Goal: Obtain resource: Obtain resource

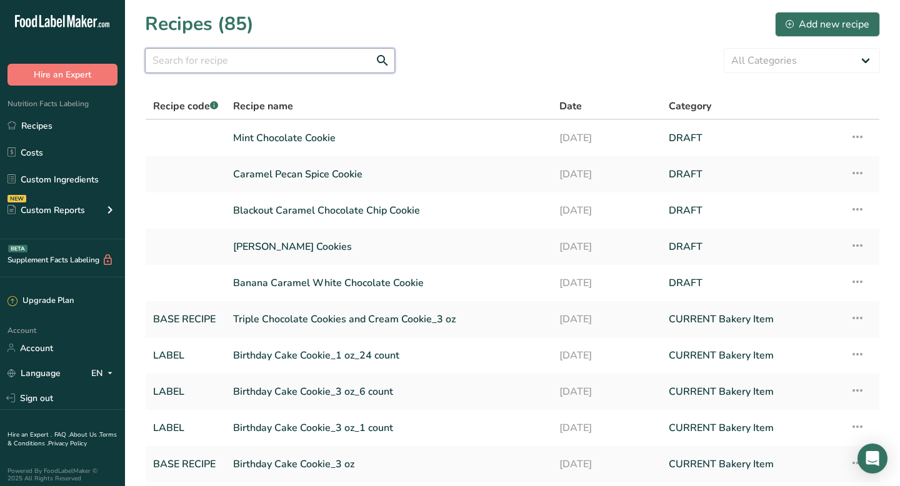
click at [174, 64] on input "text" at bounding box center [270, 60] width 250 height 25
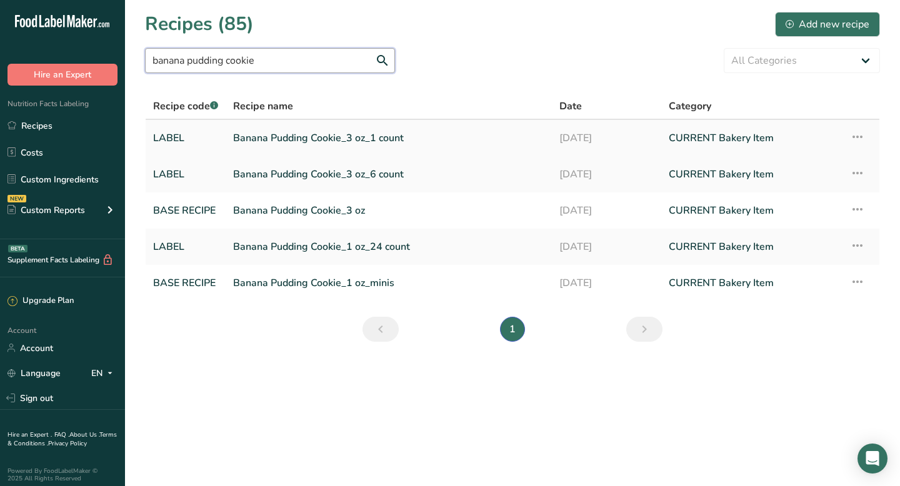
type input "banana pudding cookie"
click at [254, 137] on link "Banana Pudding Cookie_3 oz_1 count" at bounding box center [388, 138] width 311 height 26
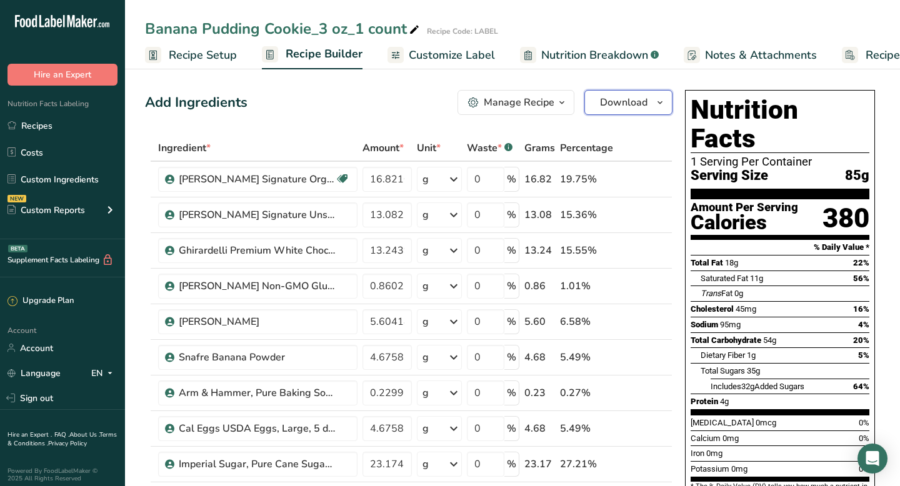
click at [660, 99] on icon "button" at bounding box center [660, 103] width 10 height 16
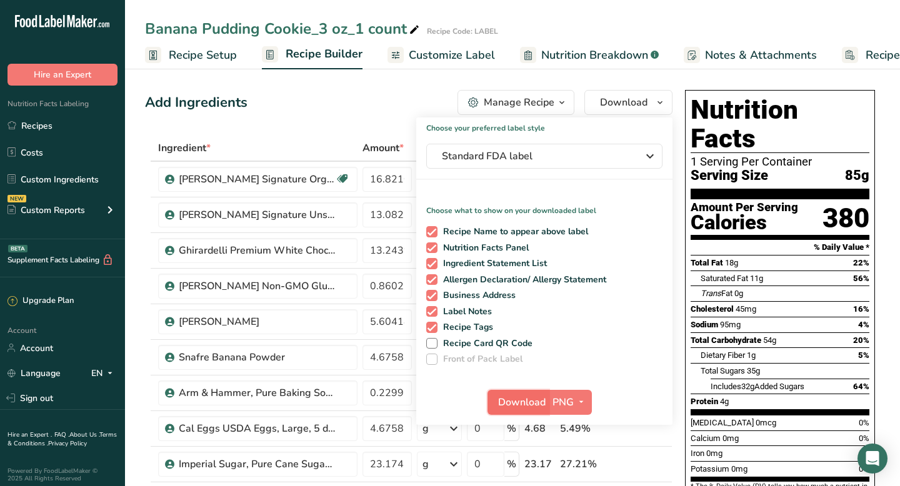
click at [528, 406] on span "Download" at bounding box center [522, 402] width 48 height 15
click at [43, 131] on link "Recipes" at bounding box center [62, 126] width 125 height 24
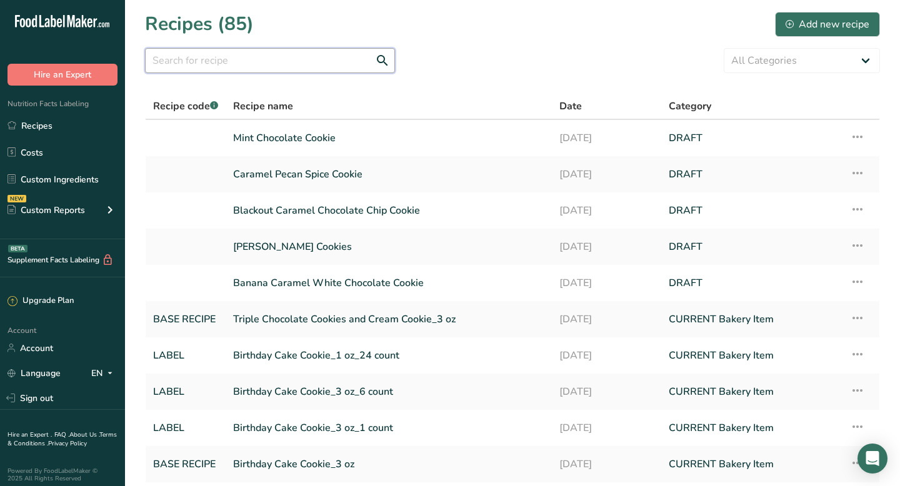
click at [243, 57] on input "text" at bounding box center [270, 60] width 250 height 25
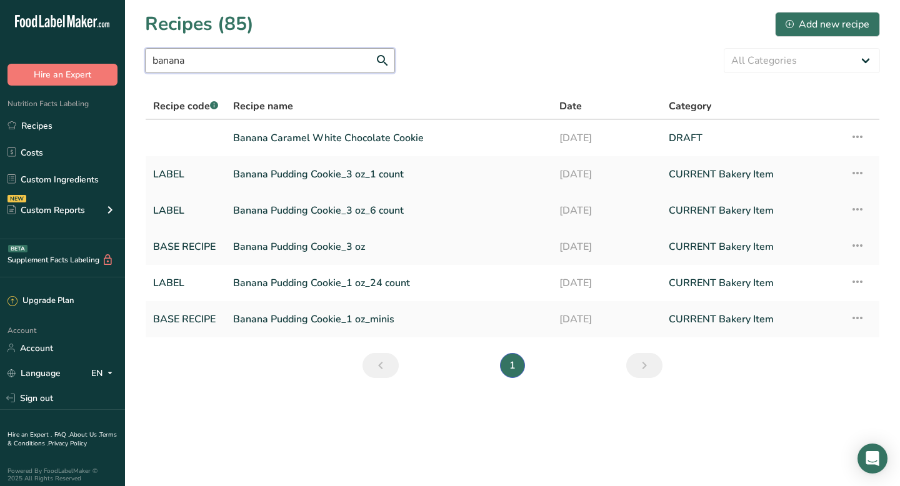
type input "banana"
click at [281, 211] on link "Banana Pudding Cookie_3 oz_6 count" at bounding box center [388, 211] width 311 height 26
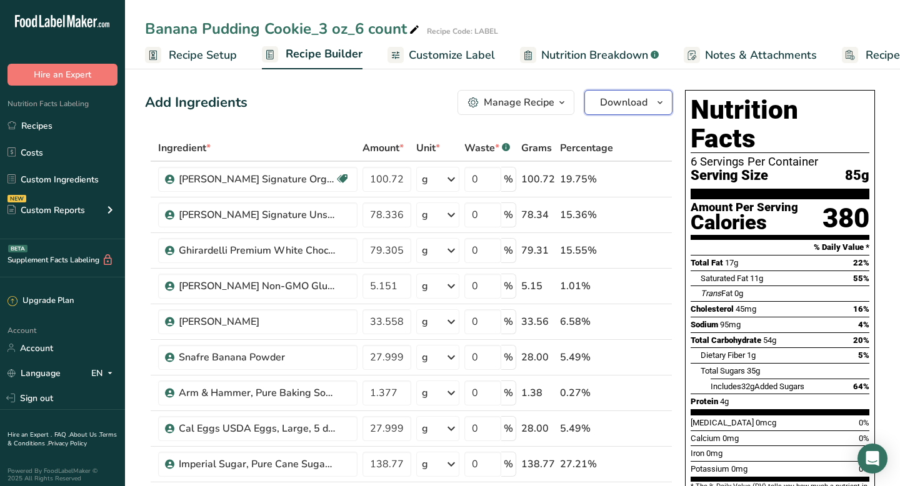
click at [634, 107] on span "Download" at bounding box center [624, 102] width 48 height 15
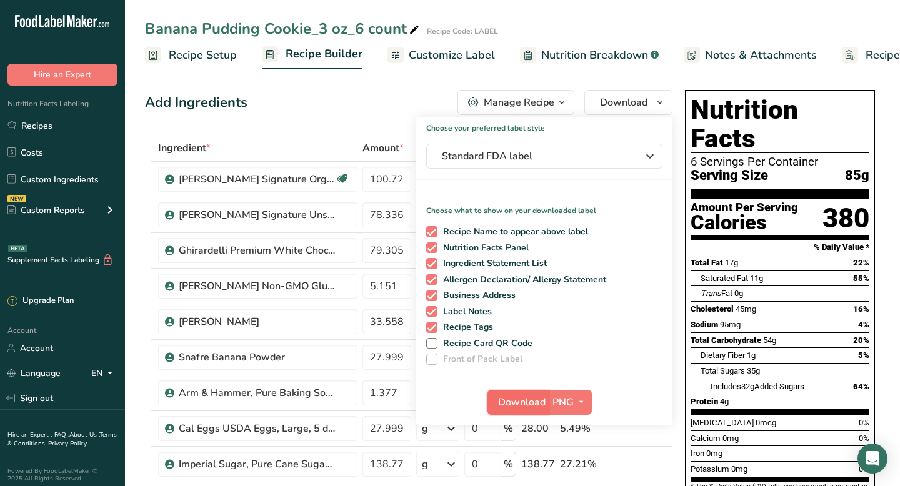
click at [508, 403] on span "Download" at bounding box center [522, 402] width 48 height 15
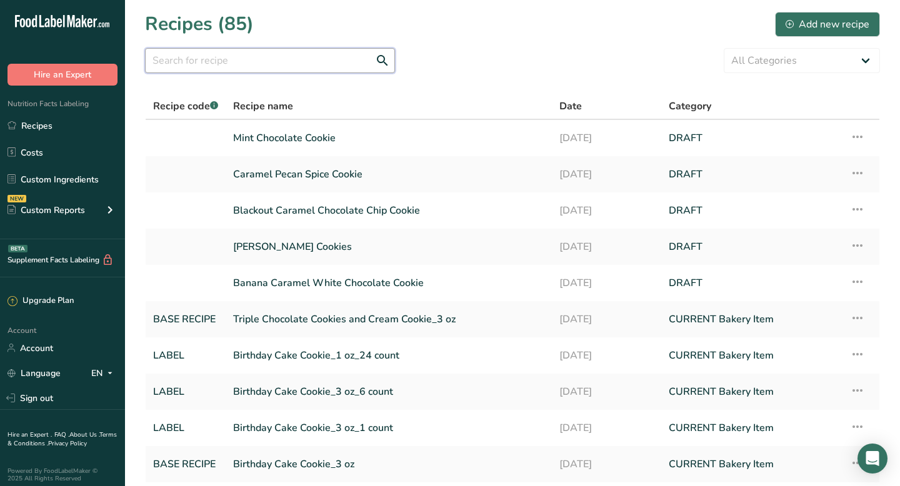
click at [229, 53] on input "text" at bounding box center [270, 60] width 250 height 25
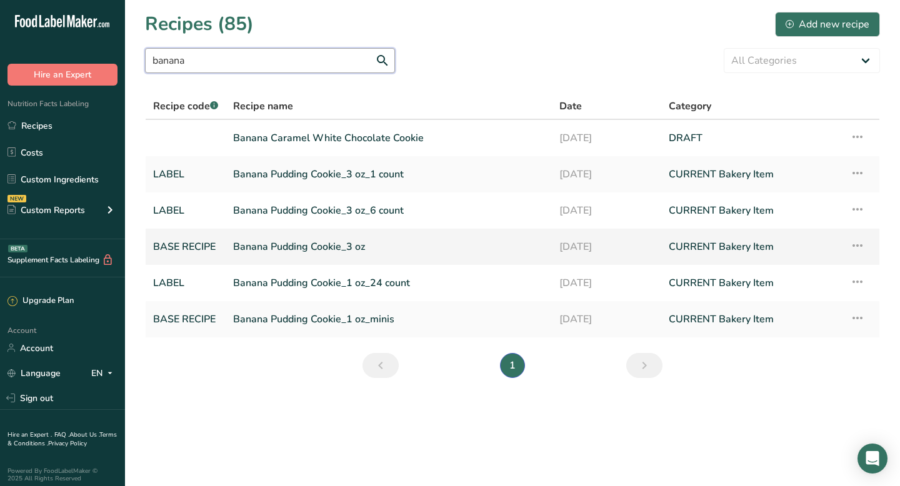
type input "banana"
click at [291, 249] on link "Banana Pudding Cookie_3 oz" at bounding box center [388, 247] width 311 height 26
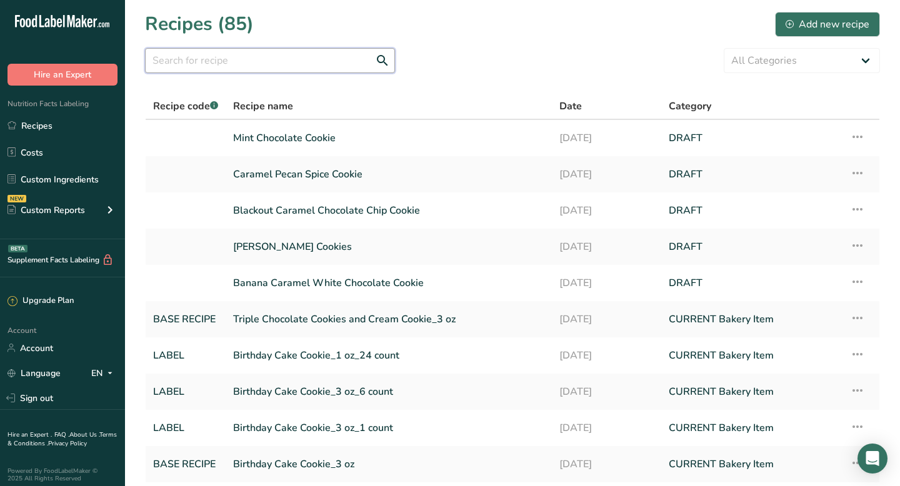
click at [277, 63] on input "text" at bounding box center [270, 60] width 250 height 25
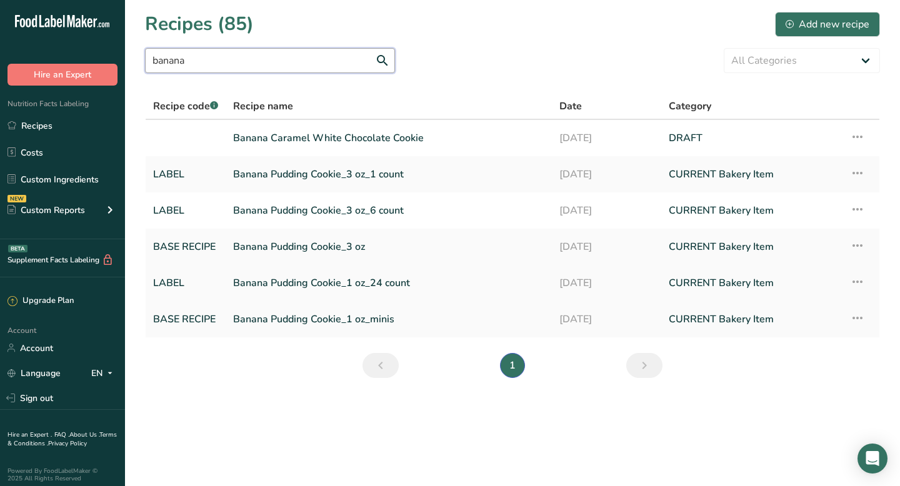
type input "banana"
click at [265, 279] on link "Banana Pudding Cookie_1 oz_24 count" at bounding box center [388, 283] width 311 height 26
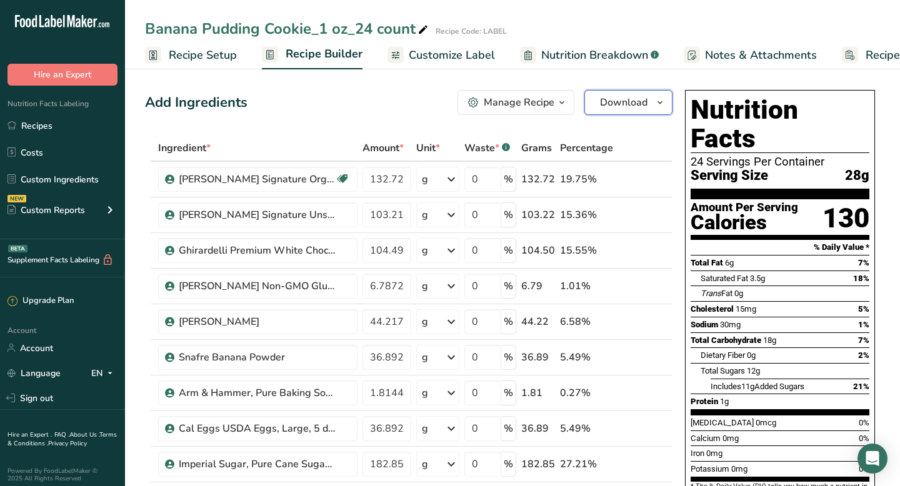
click at [634, 106] on span "Download" at bounding box center [624, 102] width 48 height 15
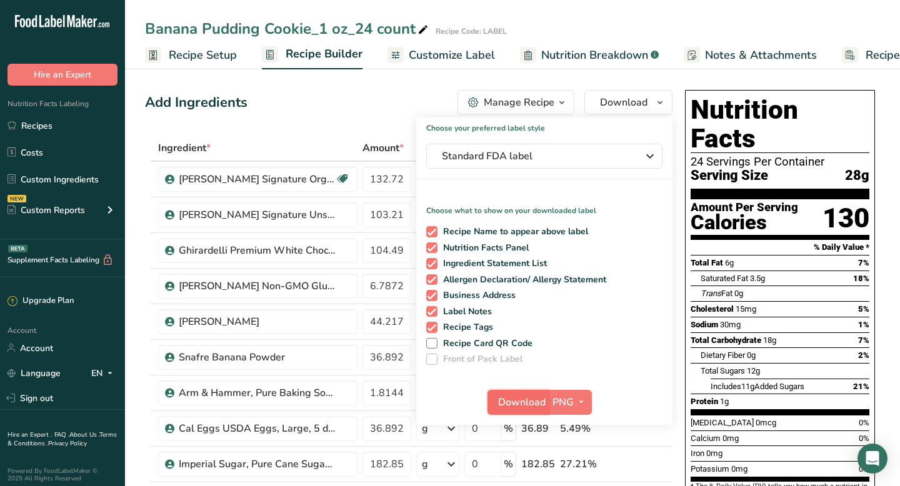
click at [525, 401] on span "Download" at bounding box center [522, 402] width 48 height 15
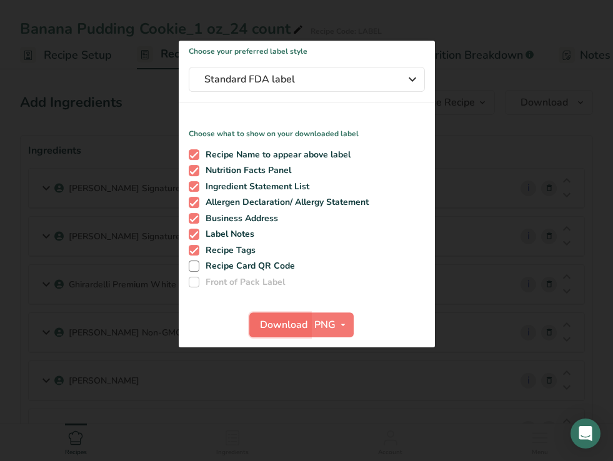
click at [284, 321] on span "Download" at bounding box center [284, 325] width 48 height 15
click at [7, 71] on div at bounding box center [306, 230] width 613 height 461
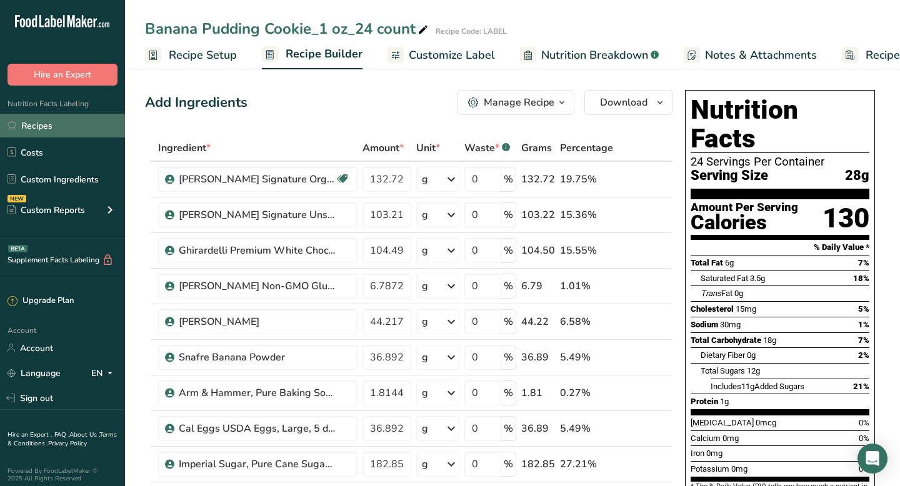
click at [59, 124] on link "Recipes" at bounding box center [62, 126] width 125 height 24
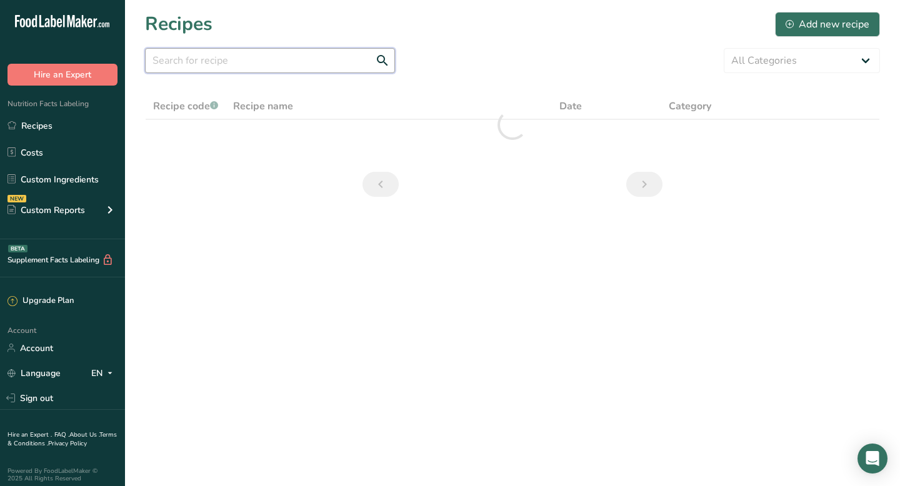
click at [191, 60] on input "text" at bounding box center [270, 60] width 250 height 25
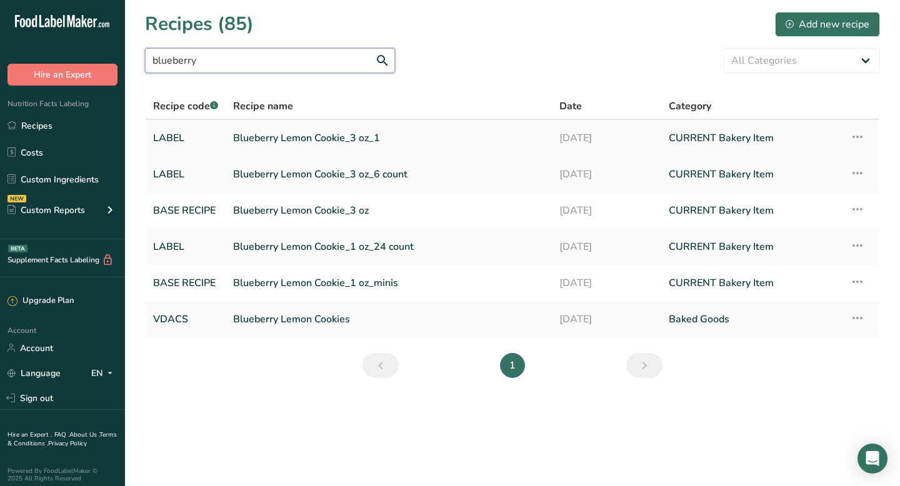
type input "blueberry"
click at [280, 138] on link "Blueberry Lemon Cookie_3 oz_1" at bounding box center [388, 138] width 311 height 26
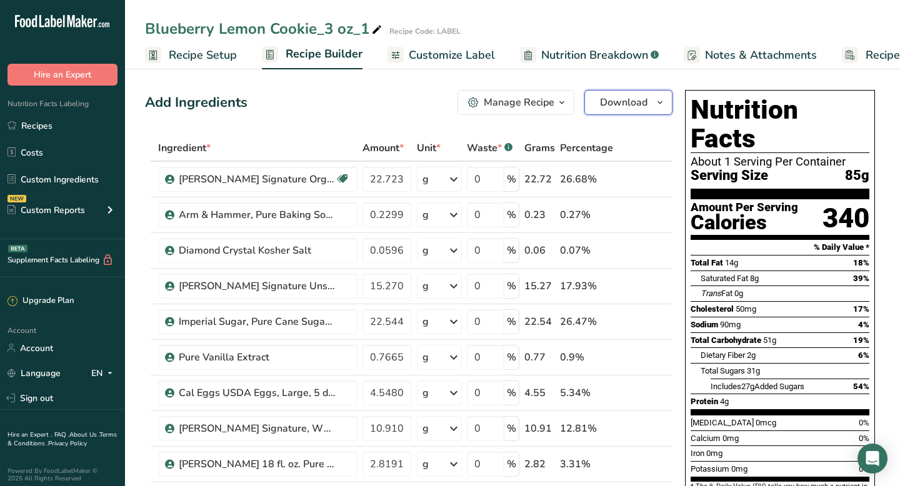
click at [645, 105] on span "Download" at bounding box center [624, 102] width 48 height 15
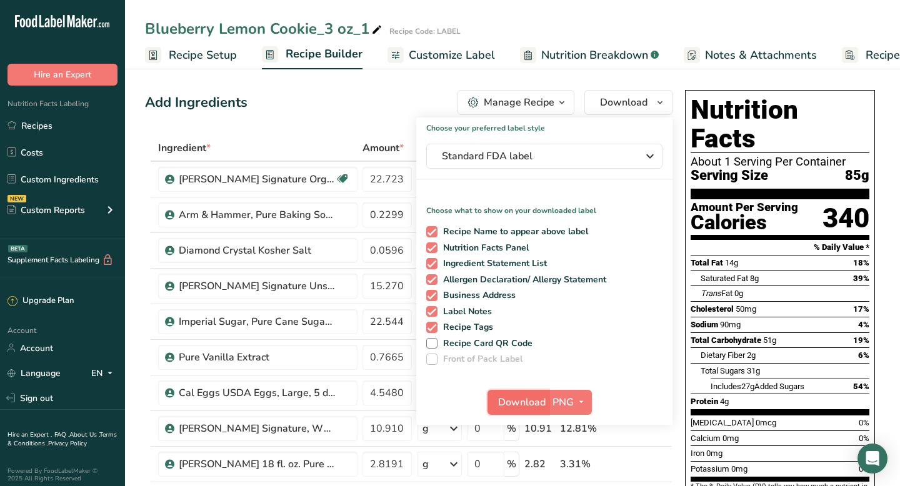
click at [524, 402] on span "Download" at bounding box center [522, 402] width 48 height 15
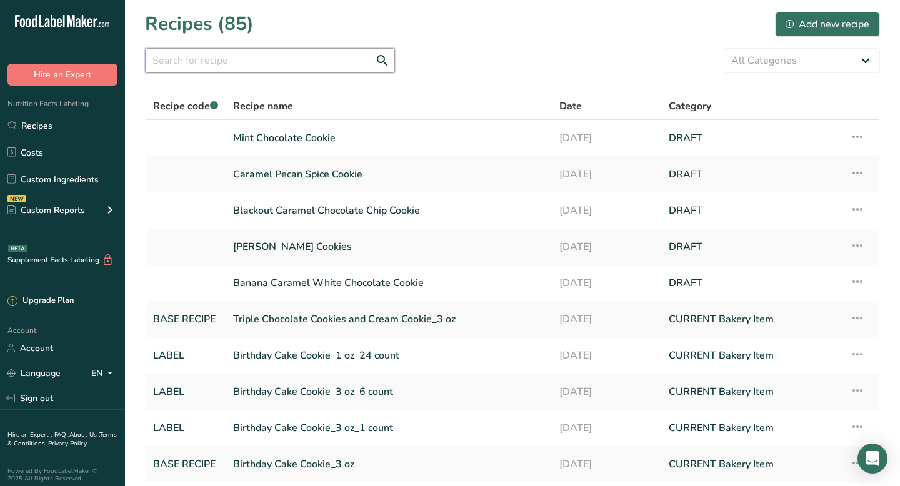
click at [244, 51] on input "text" at bounding box center [270, 60] width 250 height 25
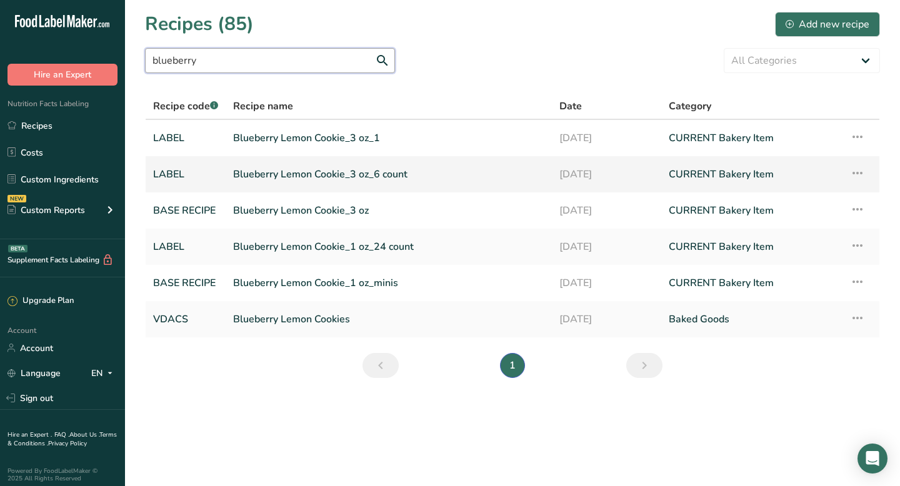
type input "blueberry"
click at [271, 174] on link "Blueberry Lemon Cookie_3 oz_6 count" at bounding box center [388, 174] width 311 height 26
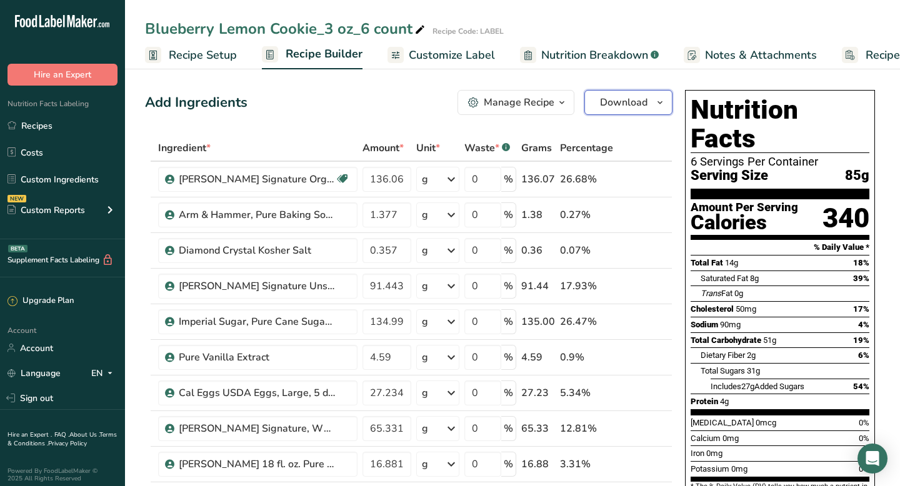
click at [634, 107] on span "Download" at bounding box center [624, 102] width 48 height 15
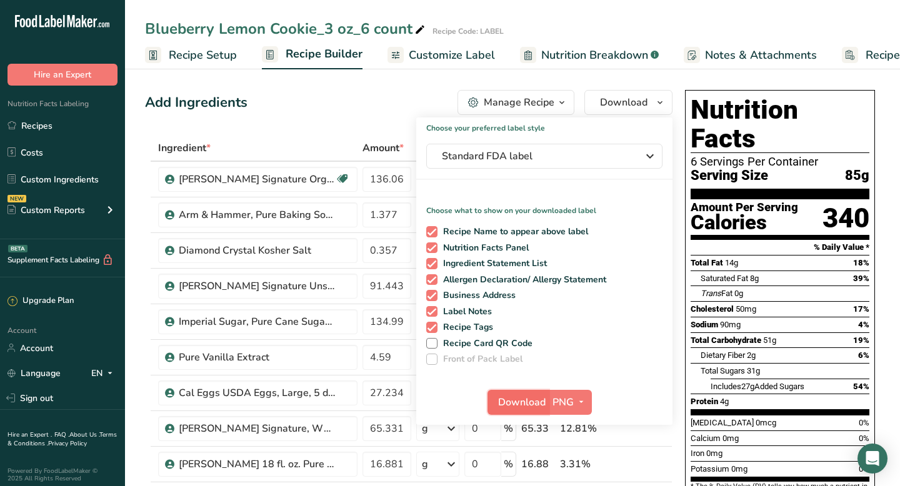
click at [523, 405] on span "Download" at bounding box center [522, 402] width 48 height 15
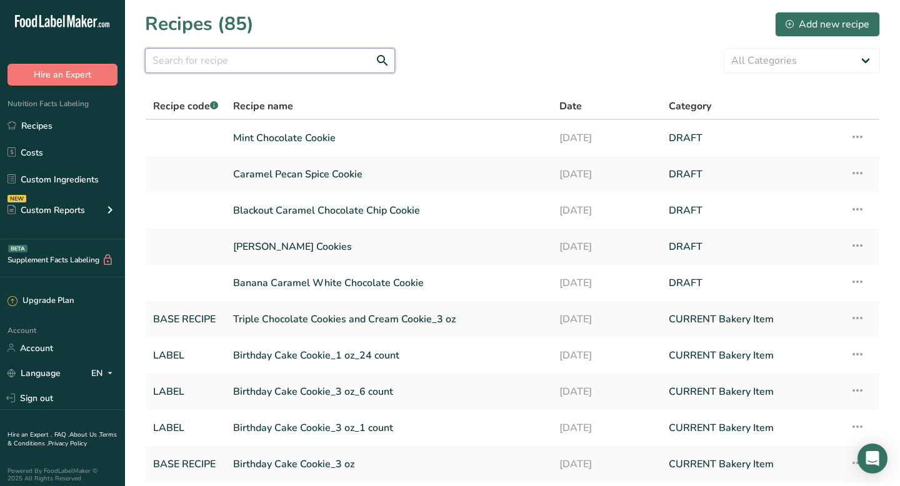
click at [179, 63] on input "text" at bounding box center [270, 60] width 250 height 25
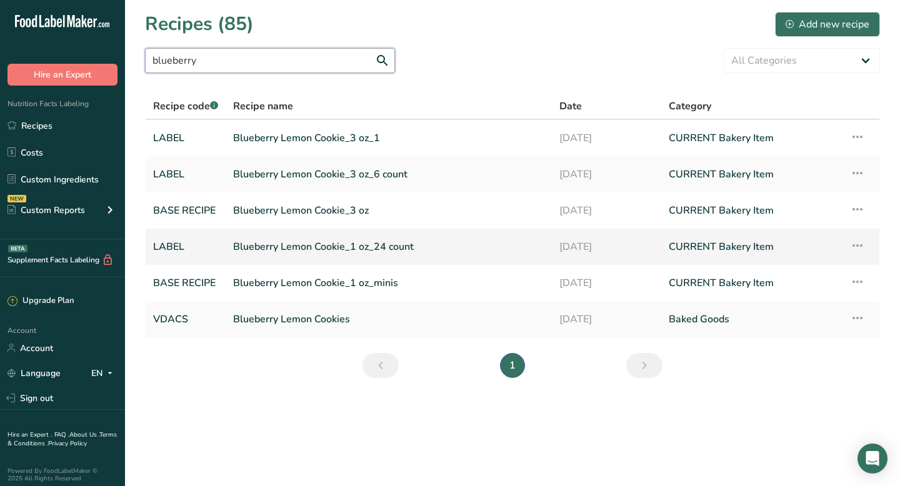
type input "blueberry"
click at [176, 244] on link "LABEL" at bounding box center [185, 247] width 65 height 26
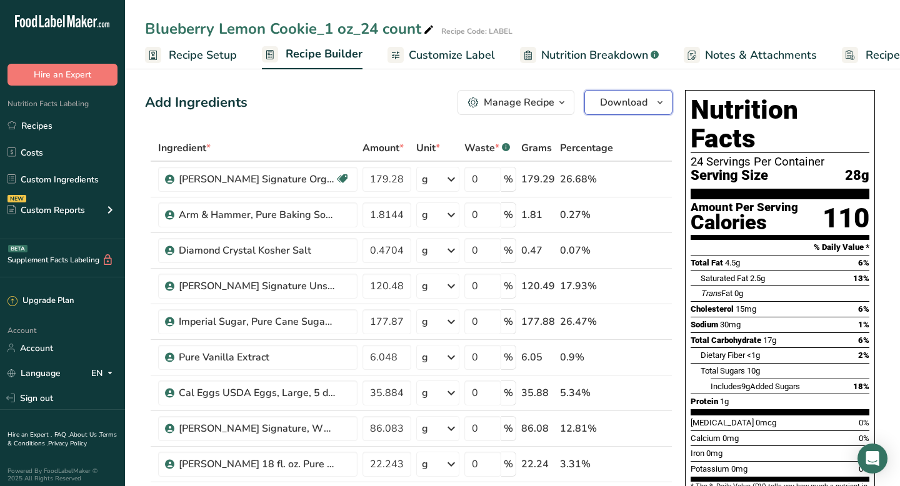
click at [617, 102] on span "Download" at bounding box center [624, 102] width 48 height 15
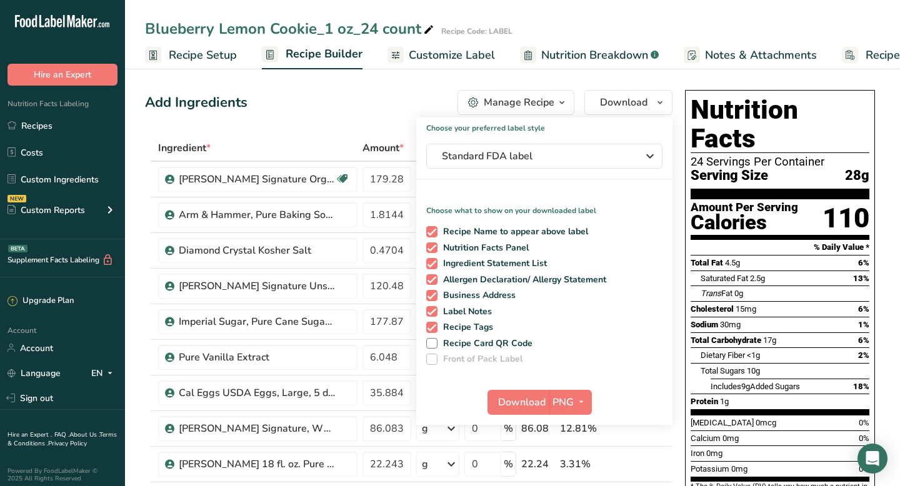
click at [765, 348] on div "Dietary Fiber <1g 2%" at bounding box center [785, 356] width 169 height 16
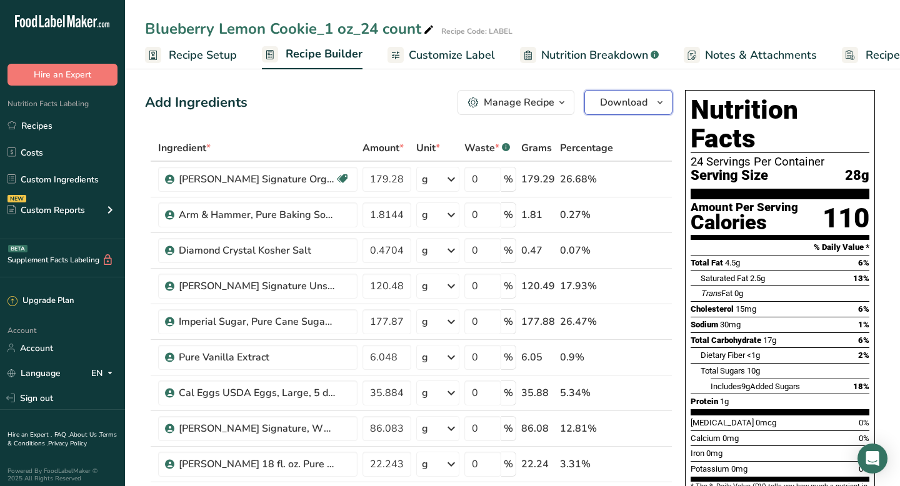
click at [641, 105] on span "Download" at bounding box center [624, 102] width 48 height 15
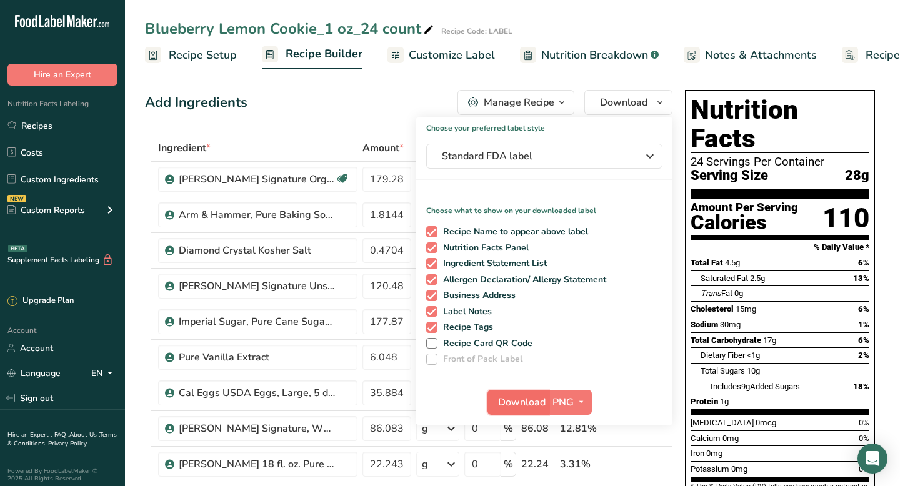
click at [521, 402] on span "Download" at bounding box center [522, 402] width 48 height 15
click at [422, 134] on div "Choose your preferred label style Standard FDA label Standard FDA label The mos…" at bounding box center [544, 272] width 256 height 308
click at [34, 132] on link "Recipes" at bounding box center [62, 126] width 125 height 24
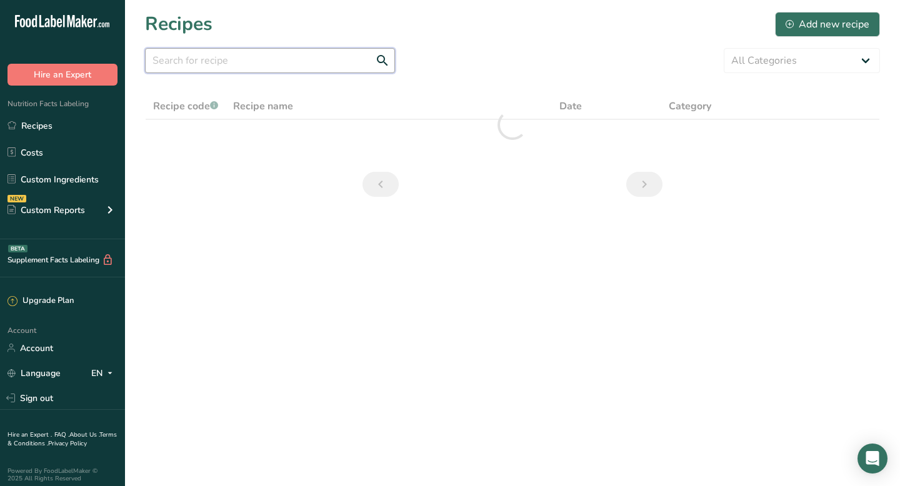
click at [226, 56] on input "text" at bounding box center [270, 60] width 250 height 25
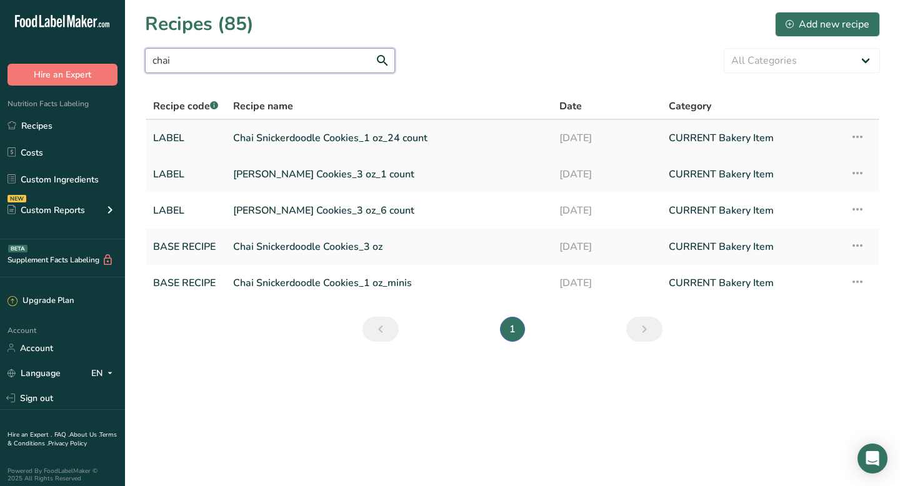
type input "chai"
click at [275, 138] on link "Chai Snickerdoodle Cookies_1 oz_24 count" at bounding box center [388, 138] width 311 height 26
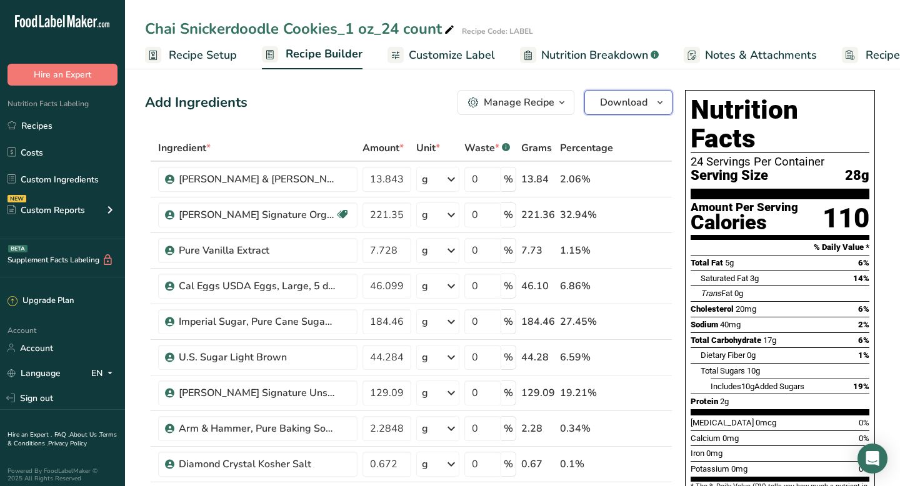
click at [615, 103] on span "Download" at bounding box center [624, 102] width 48 height 15
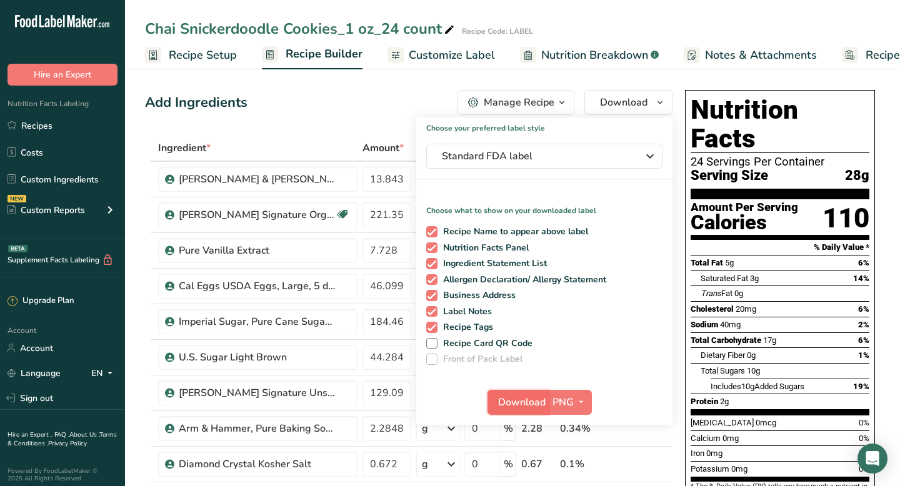
click at [511, 401] on span "Download" at bounding box center [522, 402] width 48 height 15
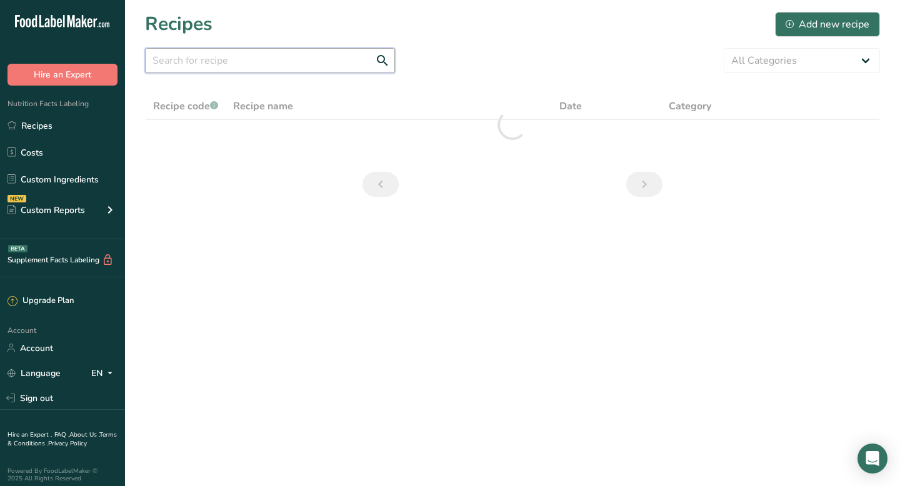
click at [204, 59] on input "text" at bounding box center [270, 60] width 250 height 25
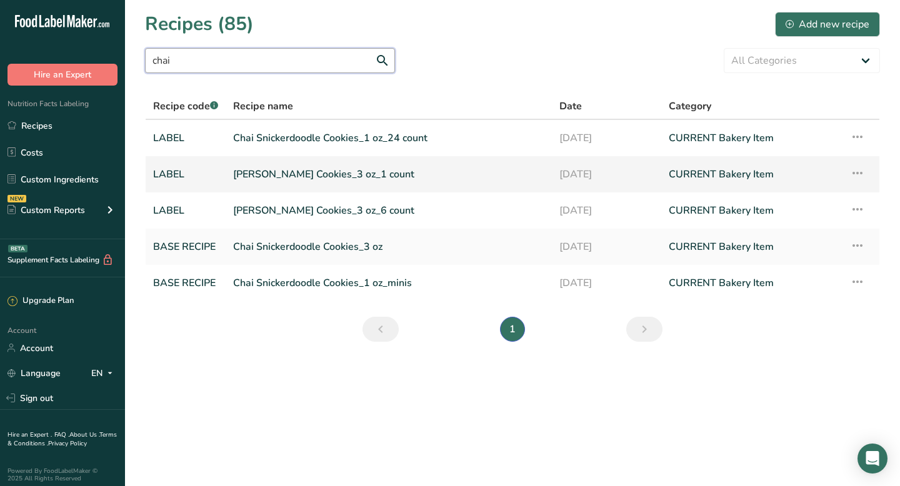
type input "chai"
click at [274, 176] on link "Chai Snickerdoodle Cookies_3 oz_1 count" at bounding box center [388, 174] width 311 height 26
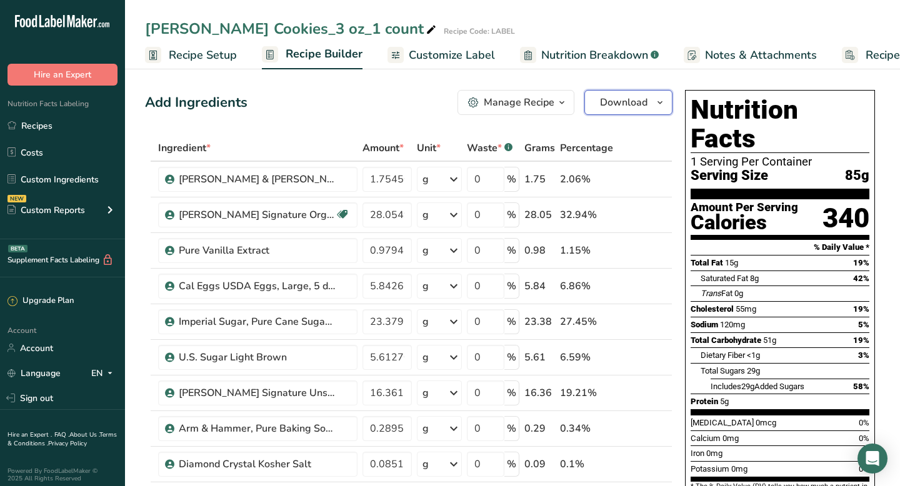
click at [630, 112] on button "Download" at bounding box center [629, 102] width 88 height 25
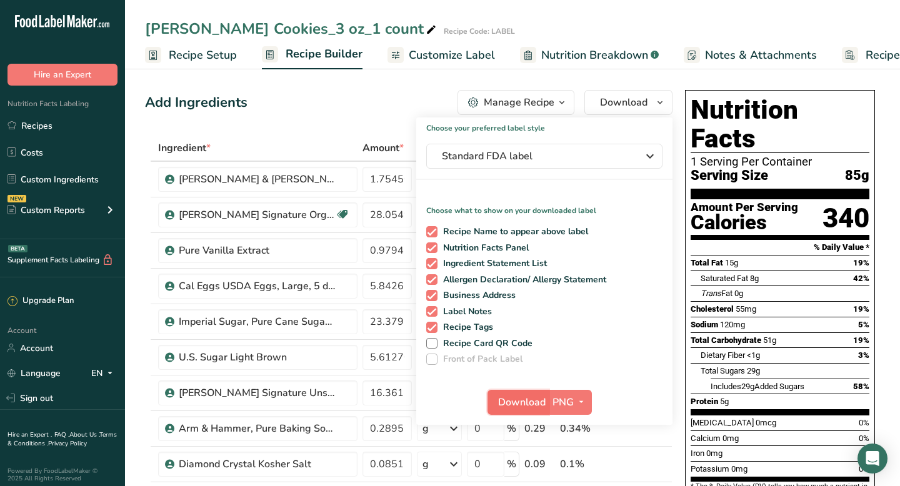
click at [517, 403] on span "Download" at bounding box center [522, 402] width 48 height 15
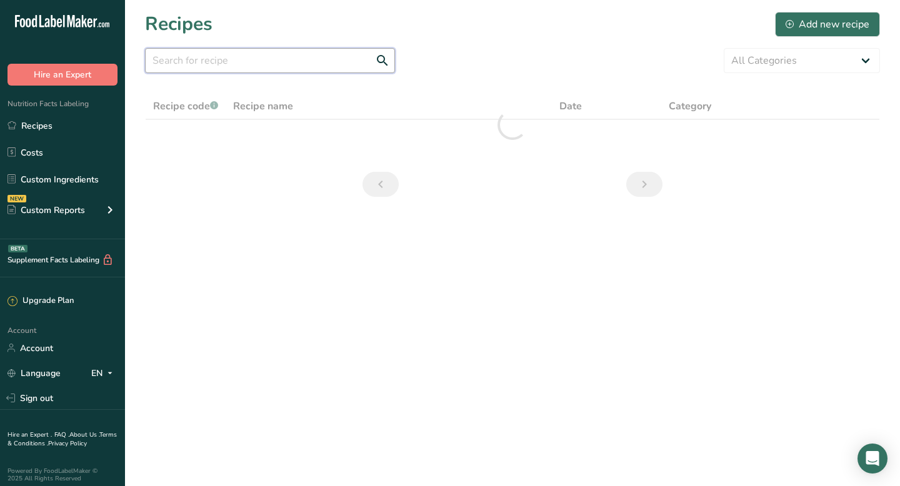
click at [212, 64] on input "text" at bounding box center [270, 60] width 250 height 25
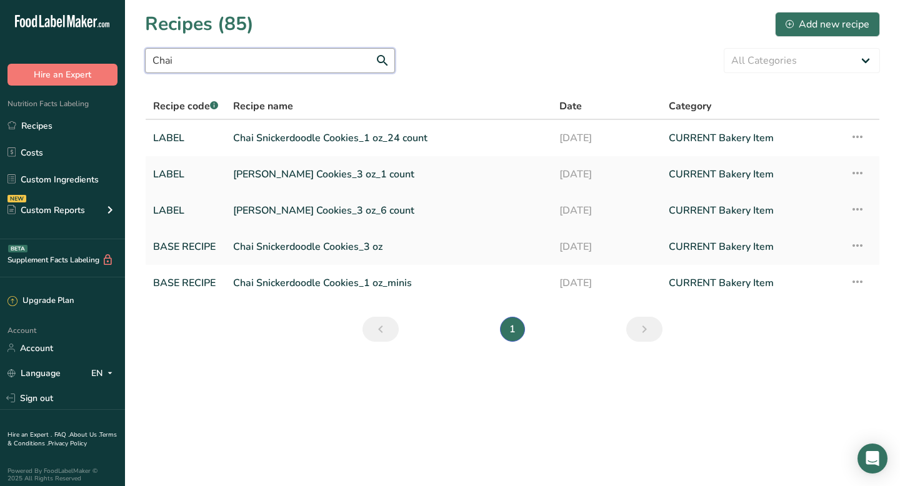
type input "Chai"
click at [244, 213] on link "[PERSON_NAME] Cookies_3 oz_6 count" at bounding box center [388, 211] width 311 height 26
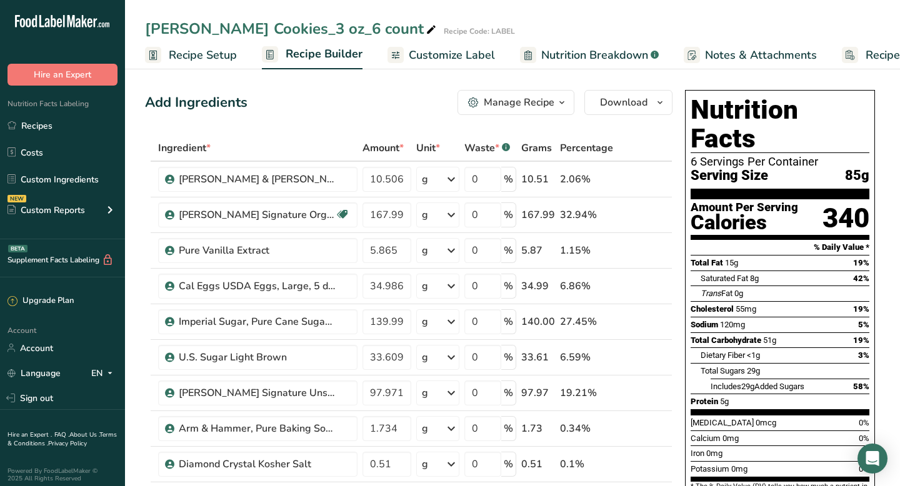
click at [565, 93] on button "Manage Recipe" at bounding box center [516, 102] width 117 height 25
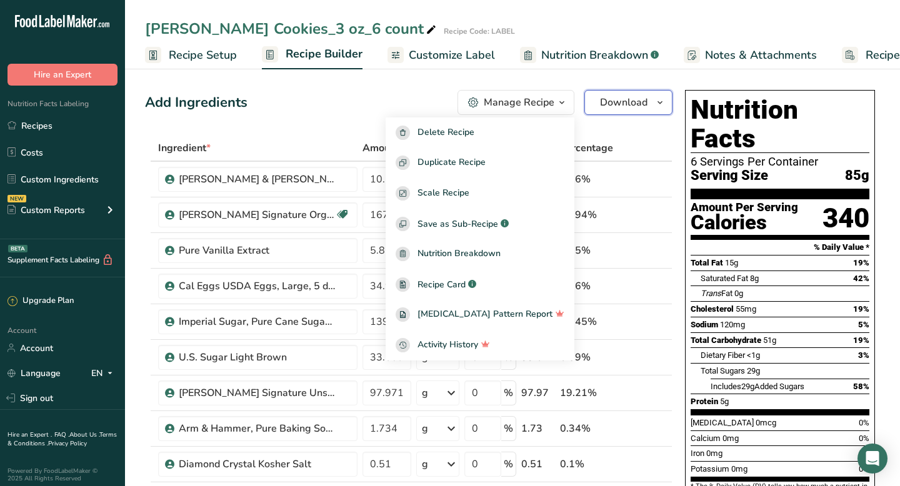
click at [623, 104] on span "Download" at bounding box center [624, 102] width 48 height 15
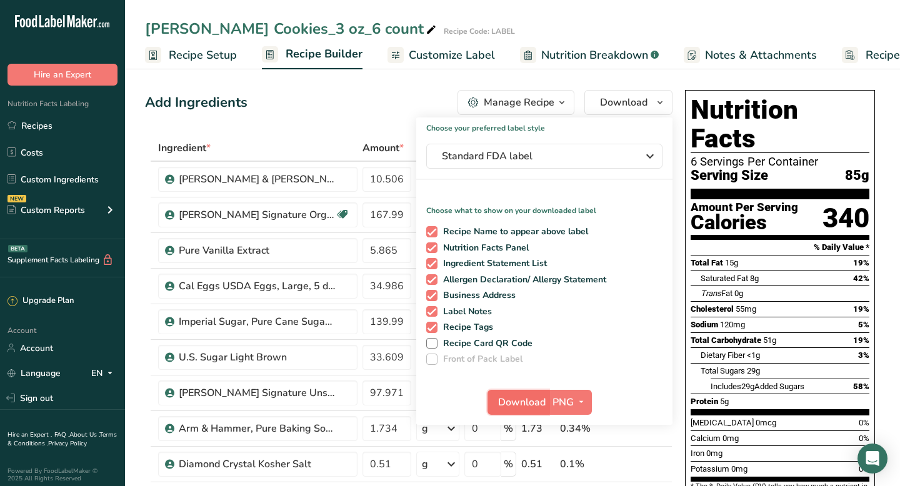
click at [517, 408] on span "Download" at bounding box center [522, 402] width 48 height 15
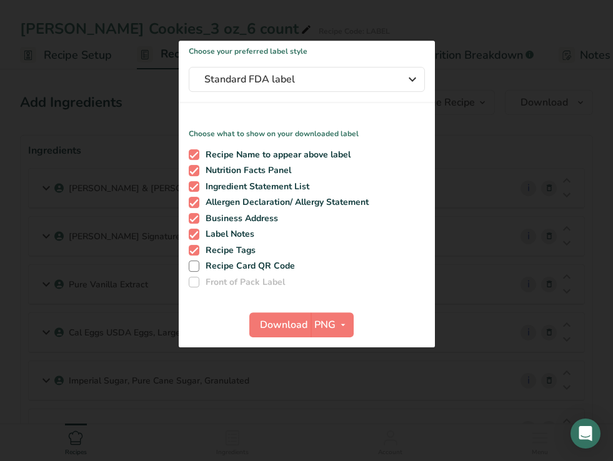
click at [364, 28] on div at bounding box center [306, 230] width 613 height 461
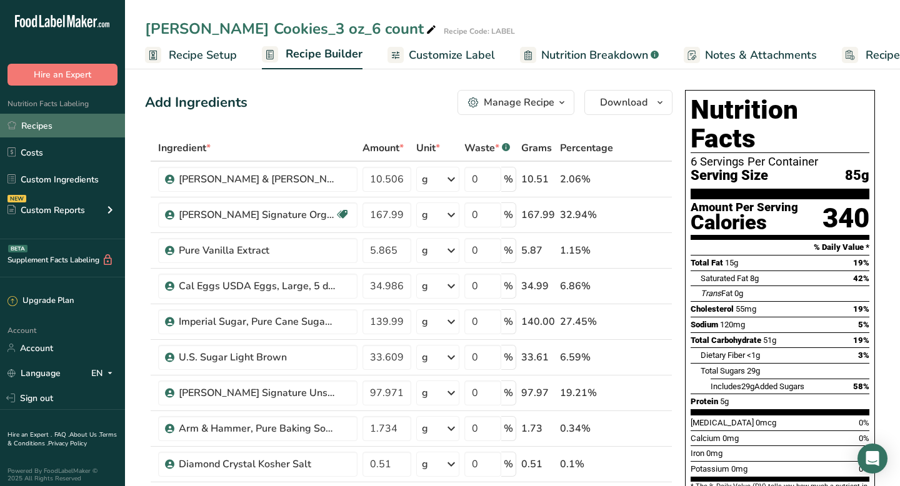
click at [43, 124] on link "Recipes" at bounding box center [62, 126] width 125 height 24
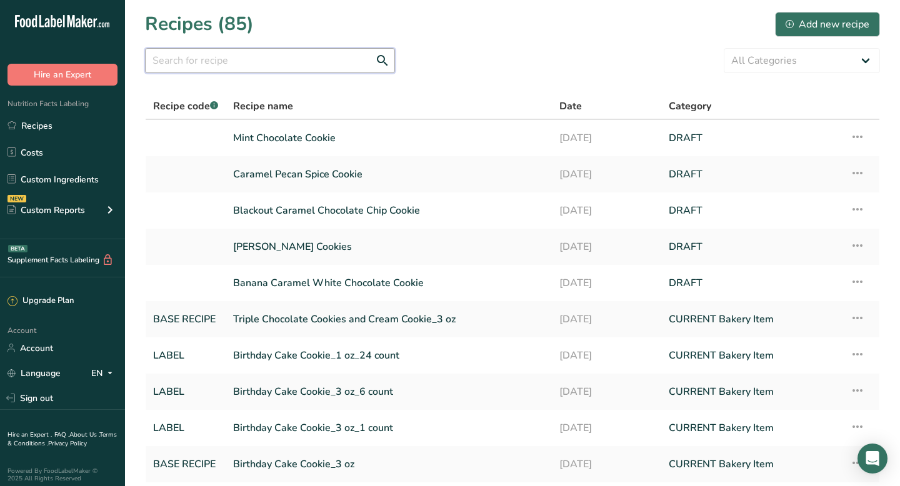
click at [222, 60] on input "text" at bounding box center [270, 60] width 250 height 25
type input "cookies and cream"
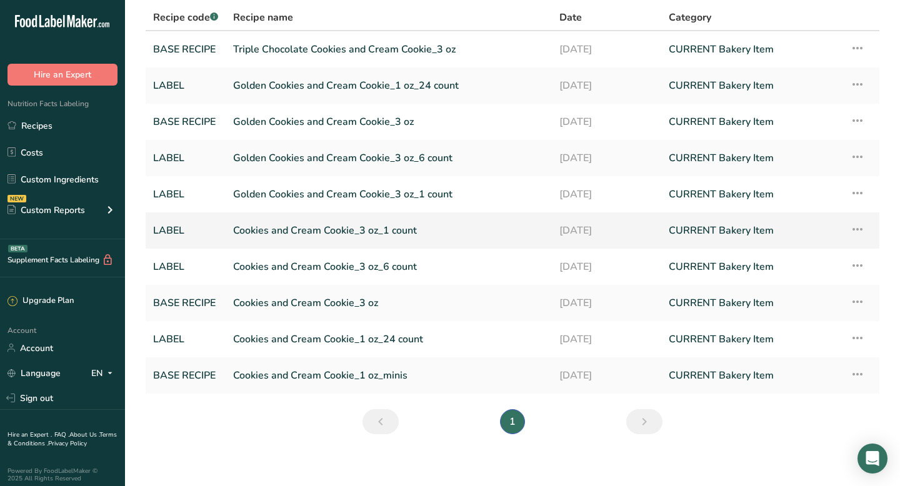
scroll to position [97, 0]
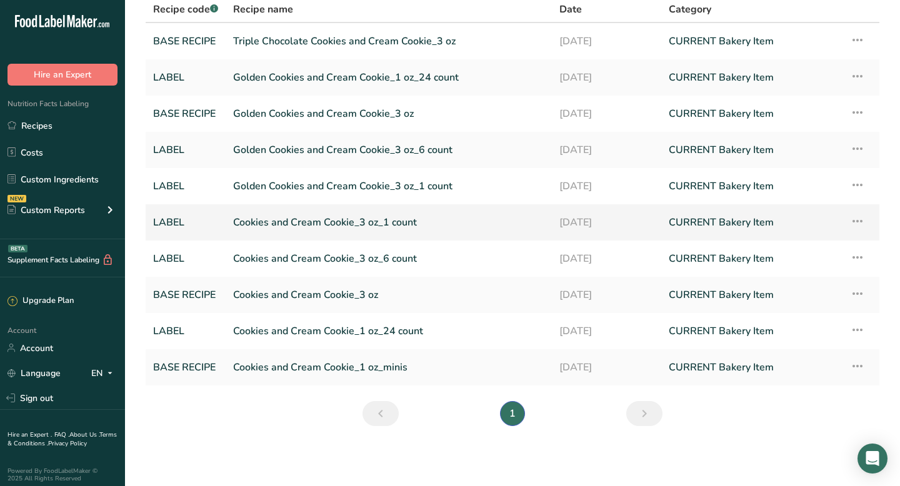
click at [288, 221] on link "Cookies and Cream Cookie_3 oz_1 count" at bounding box center [388, 222] width 311 height 26
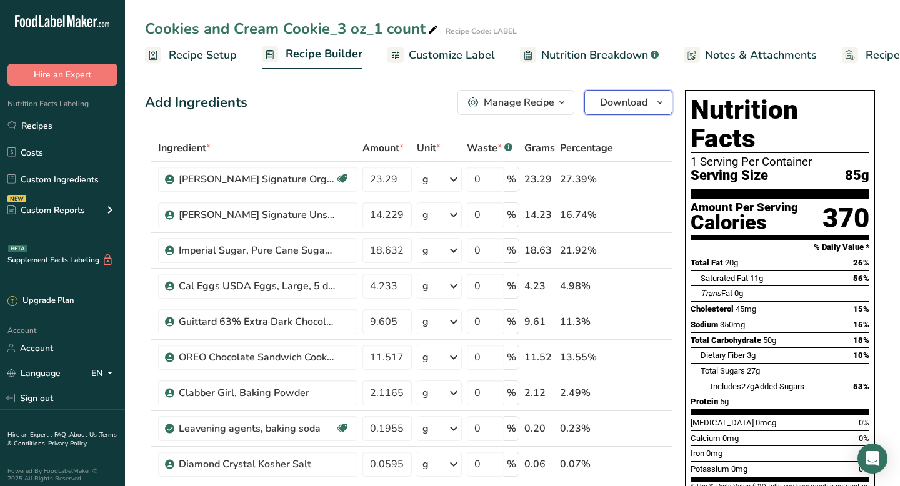
click at [638, 97] on span "Download" at bounding box center [624, 102] width 48 height 15
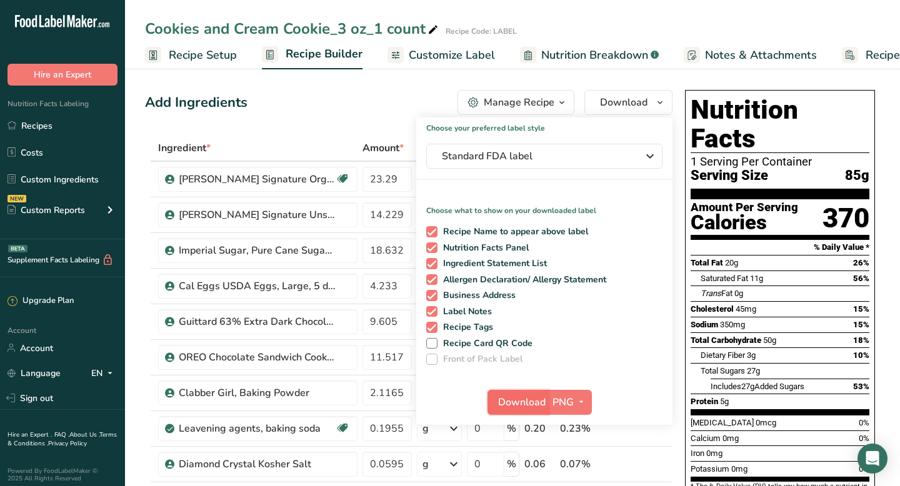
click at [522, 406] on span "Download" at bounding box center [522, 402] width 48 height 15
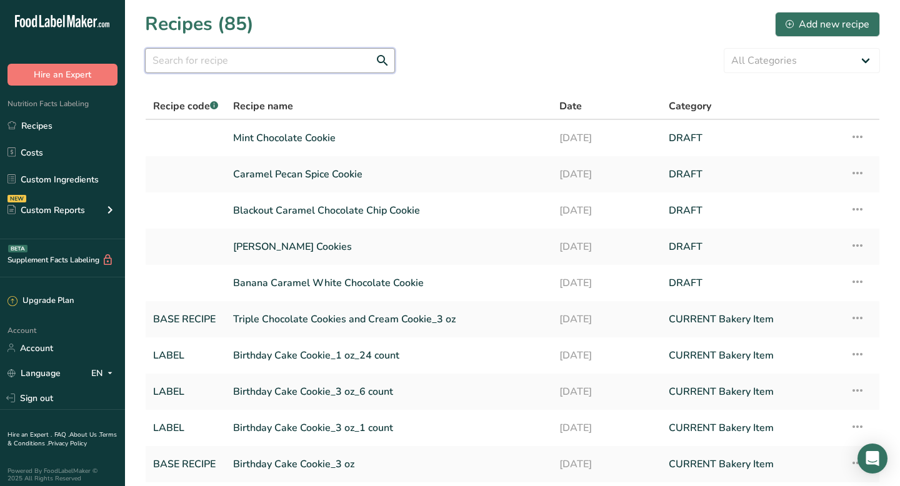
click at [205, 61] on input "text" at bounding box center [270, 60] width 250 height 25
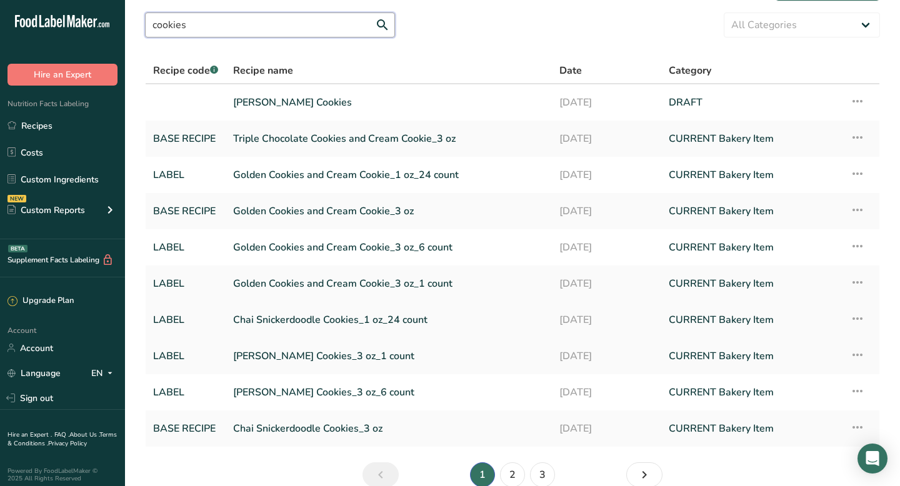
scroll to position [97, 0]
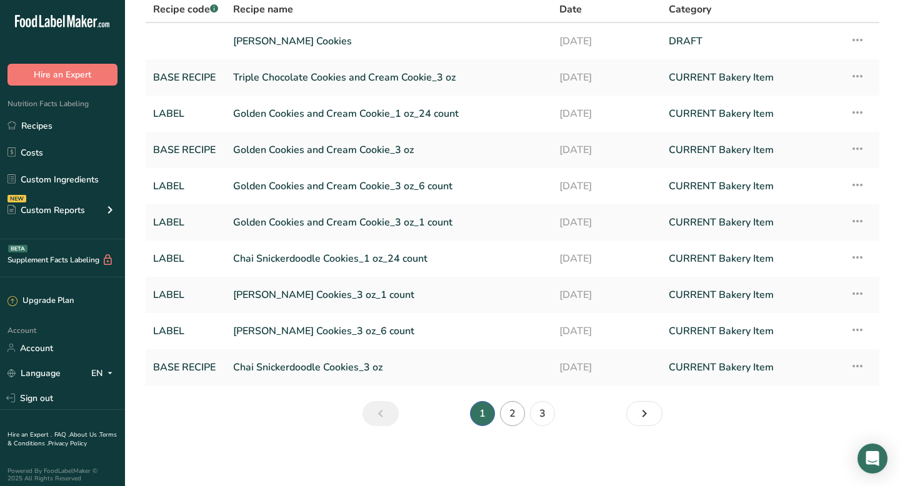
type input "cookies"
click at [515, 415] on link "2" at bounding box center [512, 413] width 25 height 25
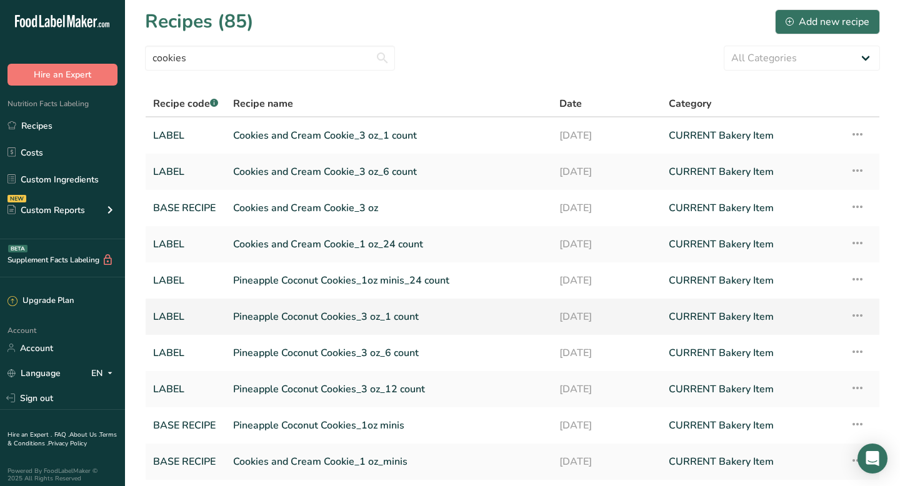
scroll to position [1, 0]
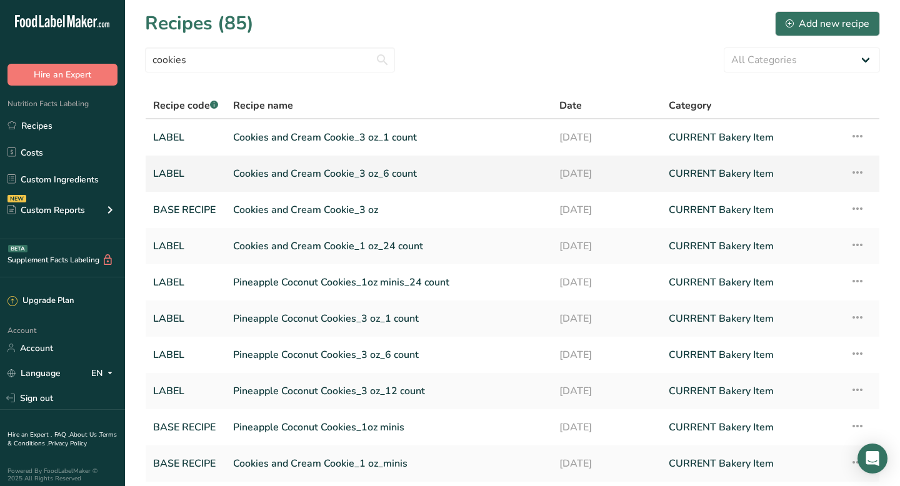
click at [341, 174] on link "Cookies and Cream Cookie_3 oz_6 count" at bounding box center [388, 174] width 311 height 26
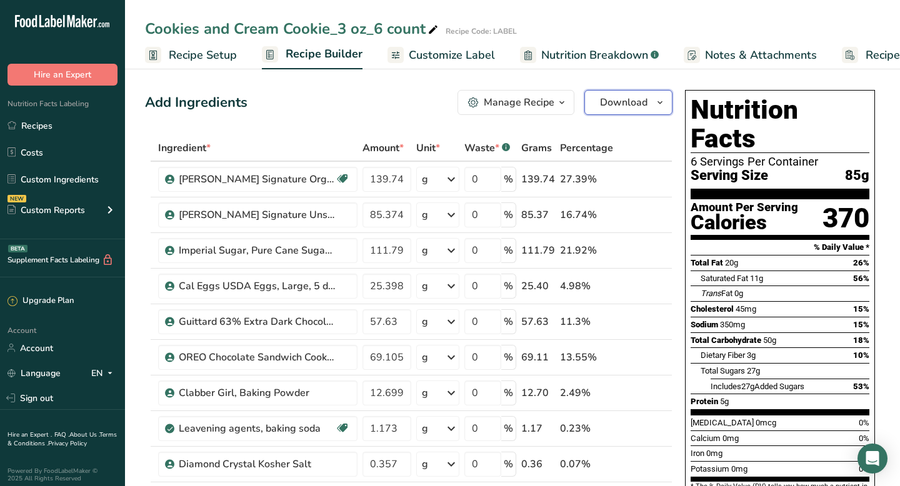
click at [658, 98] on icon "button" at bounding box center [660, 103] width 10 height 16
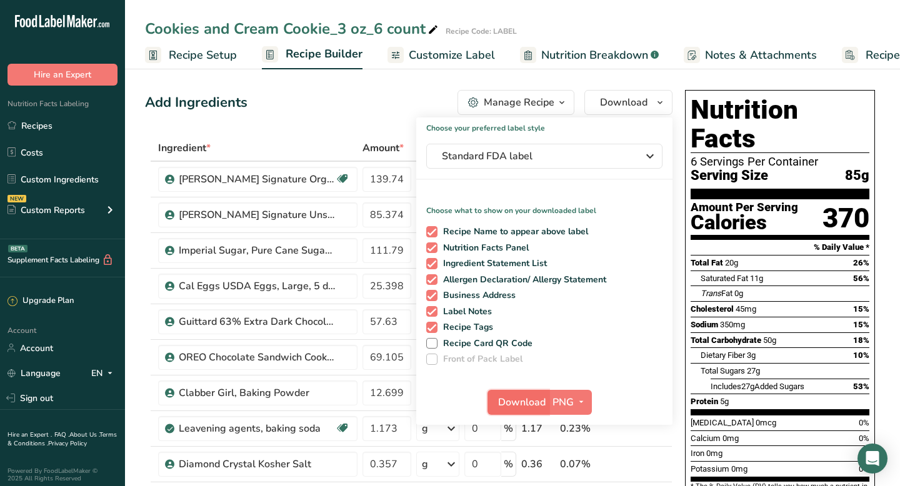
click at [528, 398] on span "Download" at bounding box center [522, 402] width 48 height 15
click at [52, 124] on link "Recipes" at bounding box center [62, 126] width 125 height 24
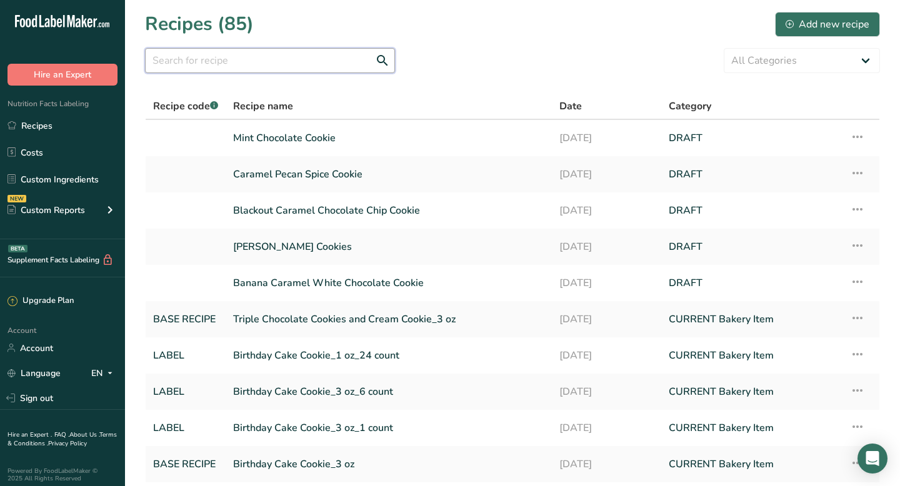
click at [178, 64] on input "text" at bounding box center [270, 60] width 250 height 25
type input "cookies and cream"
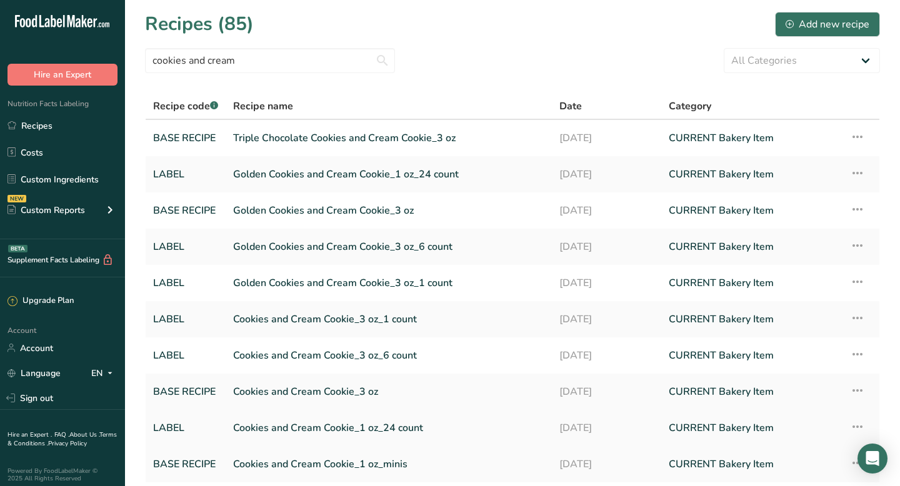
click at [260, 426] on link "Cookies and Cream Cookie_1 oz_24 count" at bounding box center [388, 428] width 311 height 26
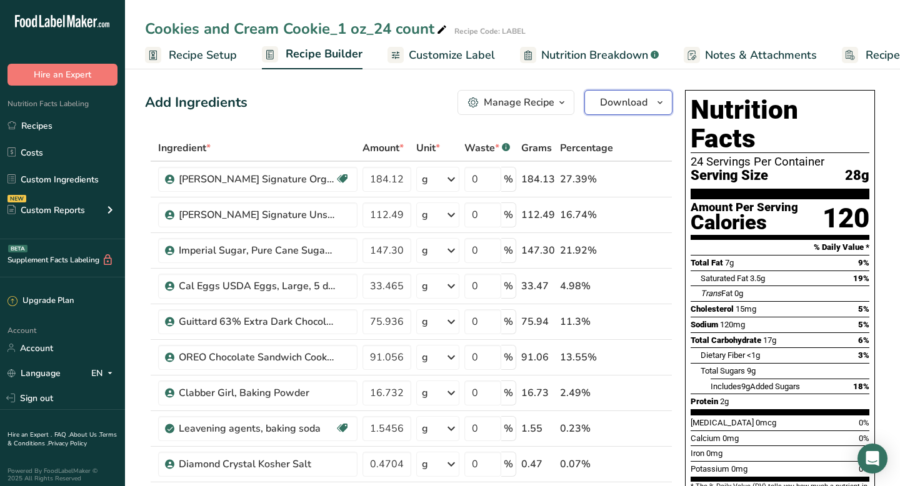
click at [646, 95] on span "Download" at bounding box center [624, 102] width 48 height 15
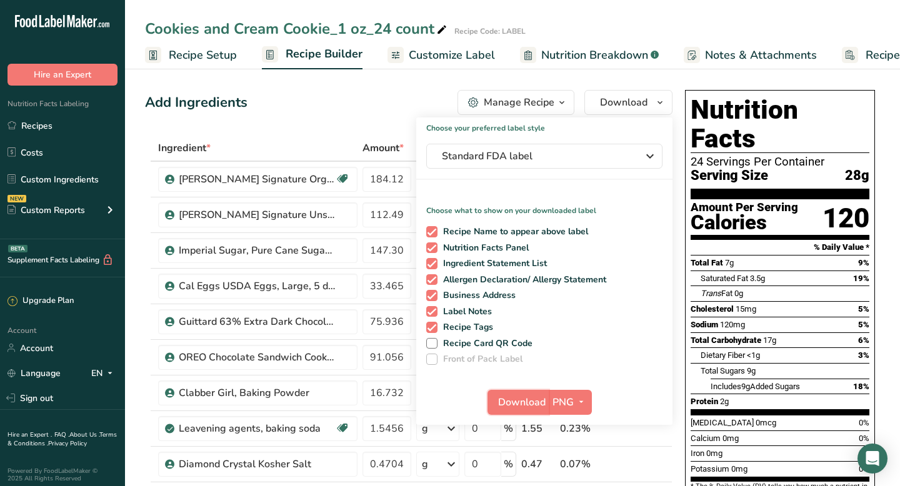
click at [525, 398] on span "Download" at bounding box center [522, 402] width 48 height 15
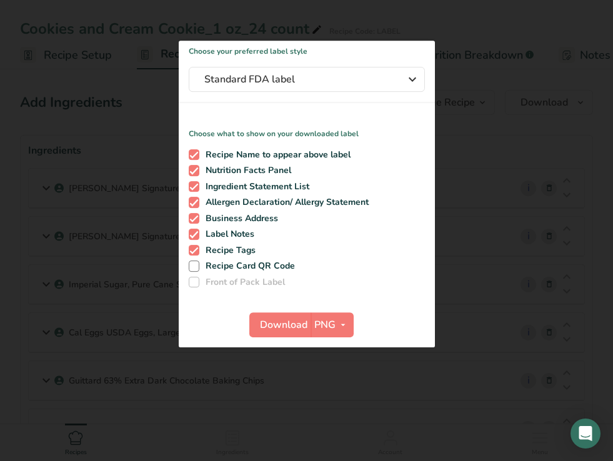
click at [464, 208] on div at bounding box center [306, 230] width 613 height 461
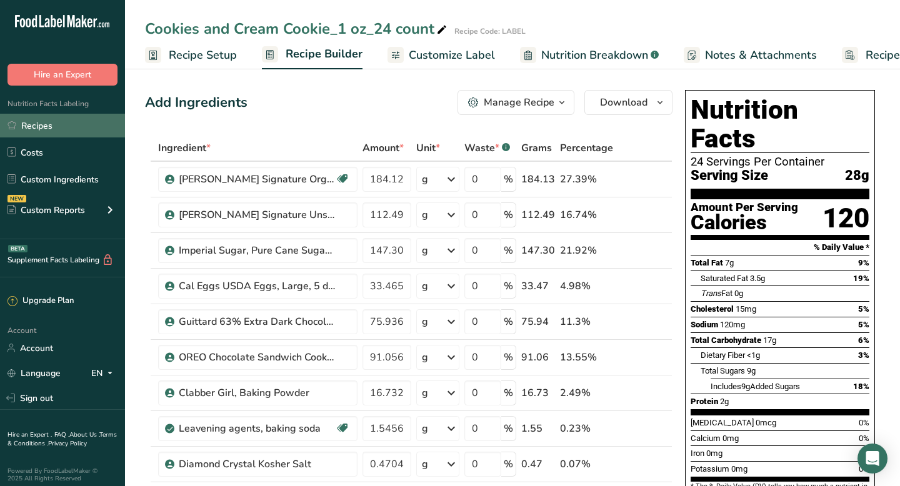
click at [50, 129] on link "Recipes" at bounding box center [62, 126] width 125 height 24
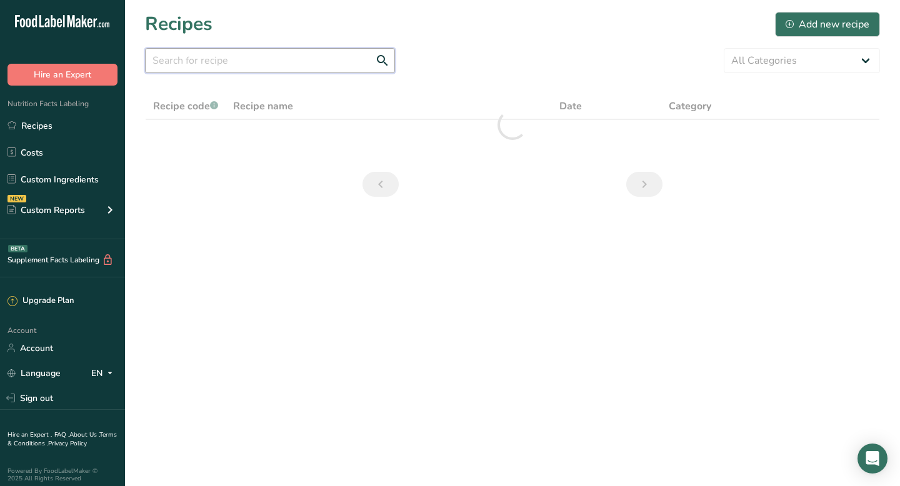
click at [201, 62] on input "text" at bounding box center [270, 60] width 250 height 25
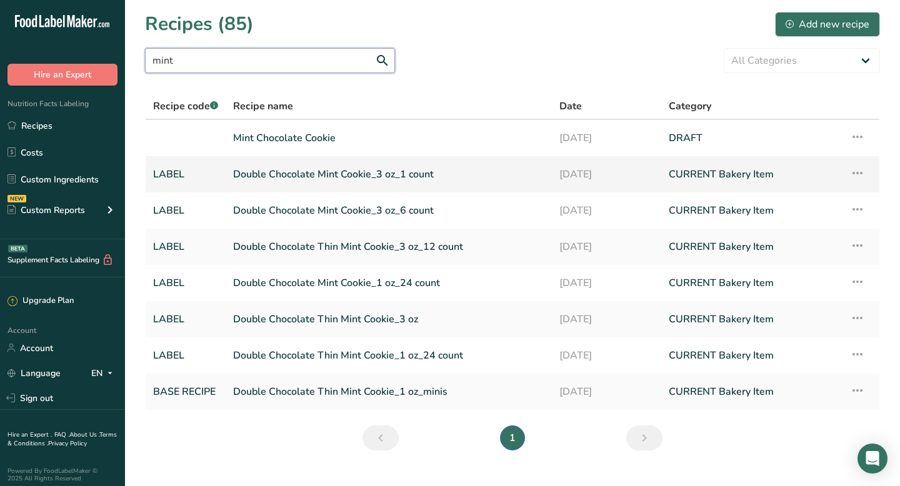
type input "mint"
click at [267, 177] on link "Double Chocolate Mint Cookie_3 oz_1 count" at bounding box center [388, 174] width 311 height 26
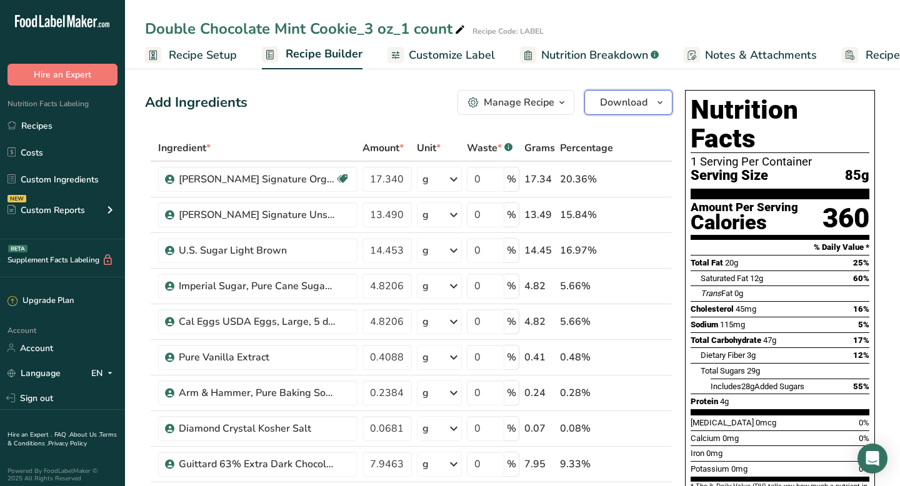
click at [613, 98] on span "Download" at bounding box center [624, 102] width 48 height 15
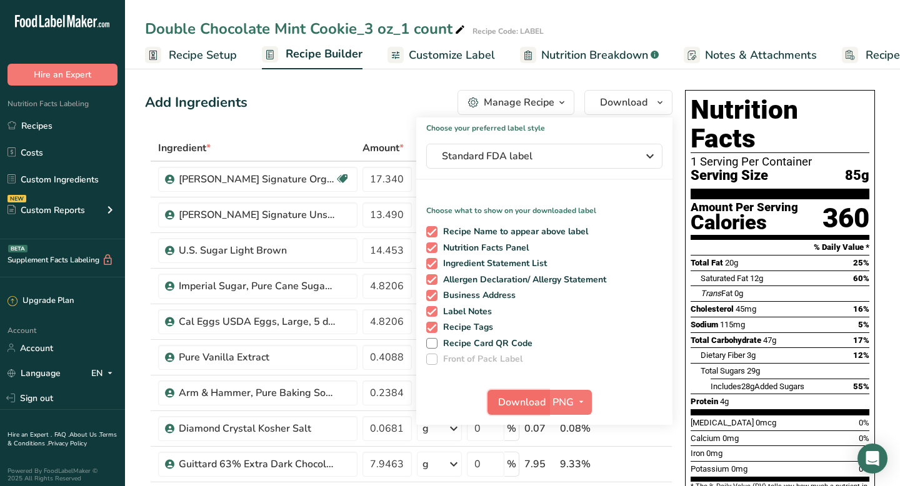
click at [520, 392] on button "Download" at bounding box center [518, 402] width 61 height 25
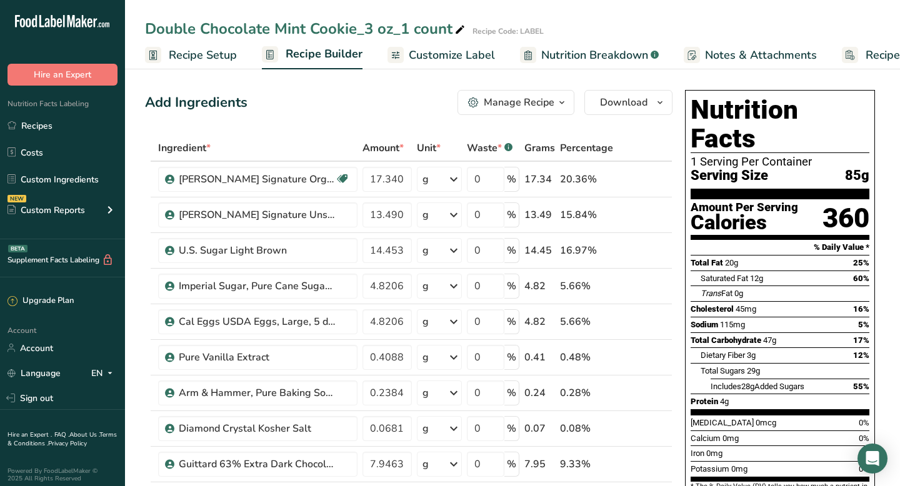
click at [515, 106] on div "Manage Recipe" at bounding box center [519, 102] width 71 height 15
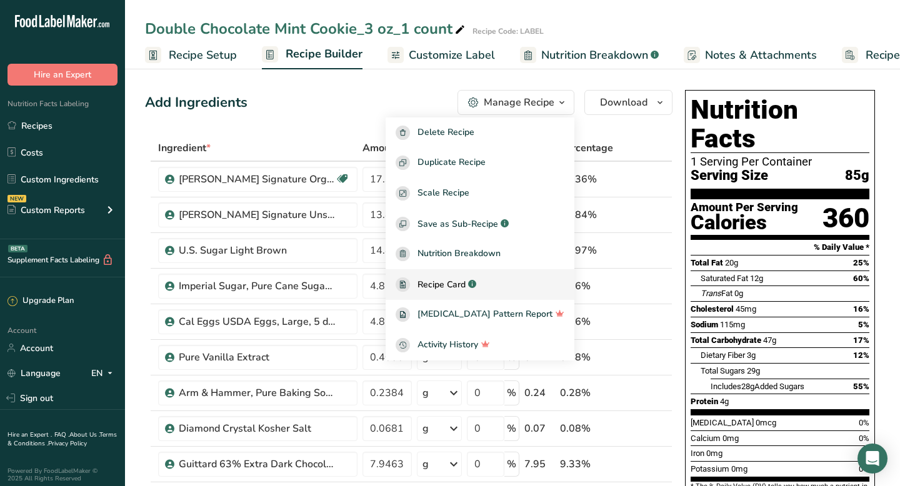
click at [465, 287] on span "Recipe Card" at bounding box center [442, 284] width 48 height 13
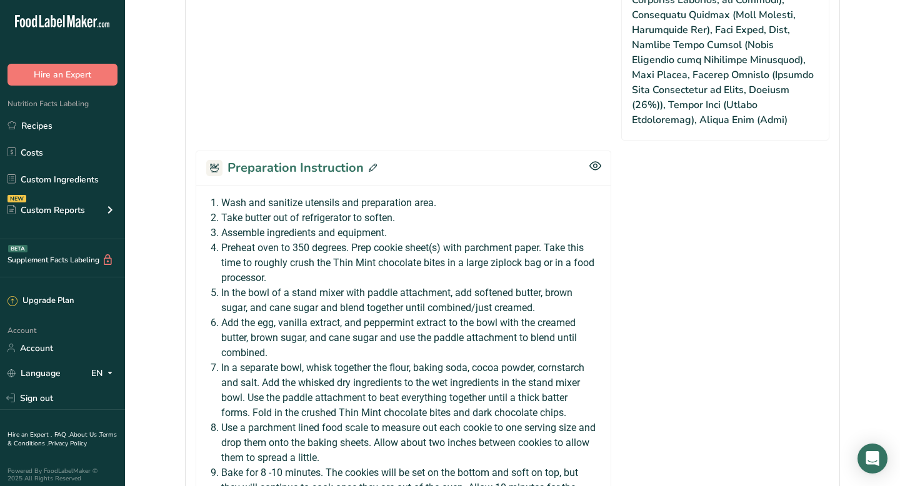
scroll to position [1136, 0]
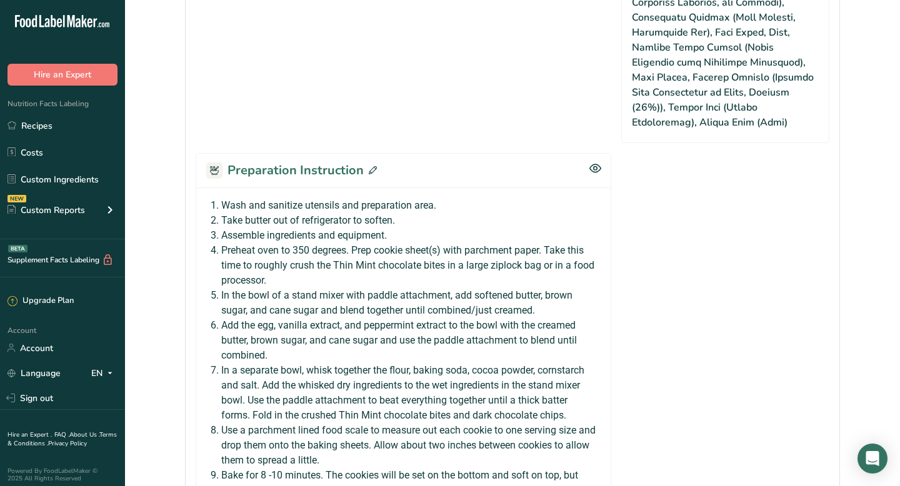
click at [369, 166] on icon at bounding box center [373, 170] width 8 height 8
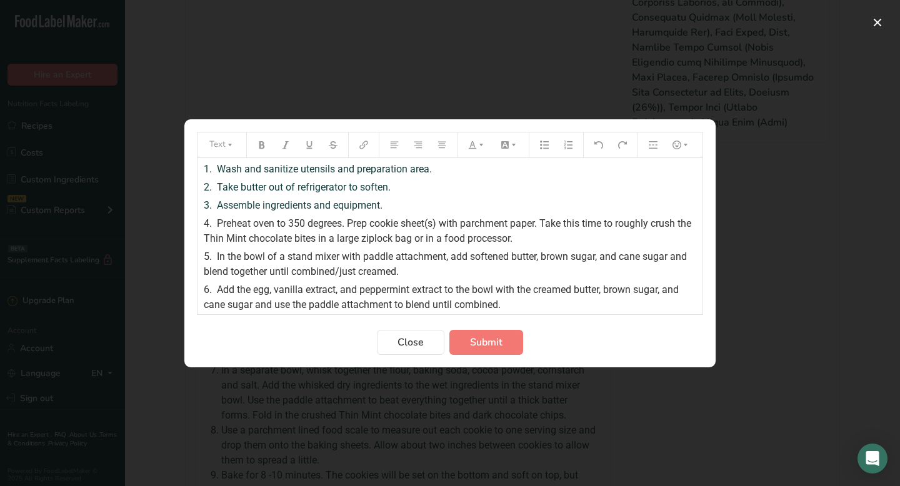
click at [546, 28] on div "Preparation instructions modal" at bounding box center [450, 243] width 900 height 486
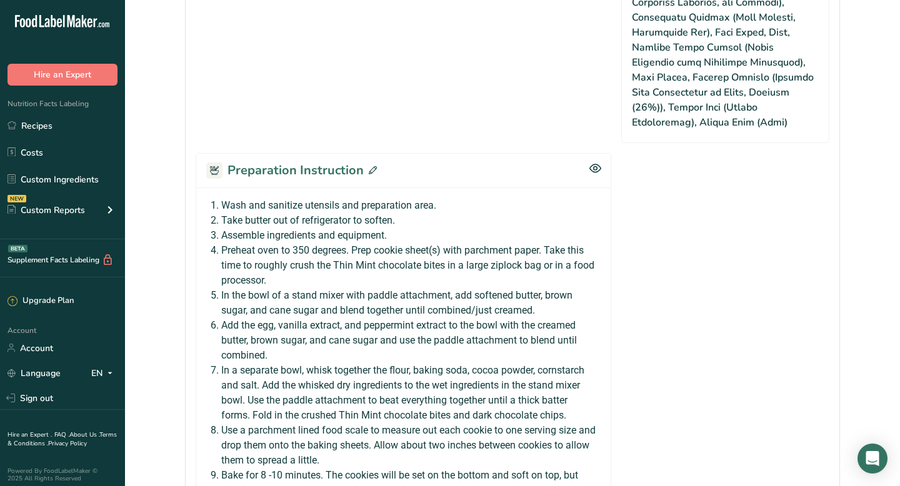
click at [371, 166] on icon at bounding box center [373, 170] width 8 height 8
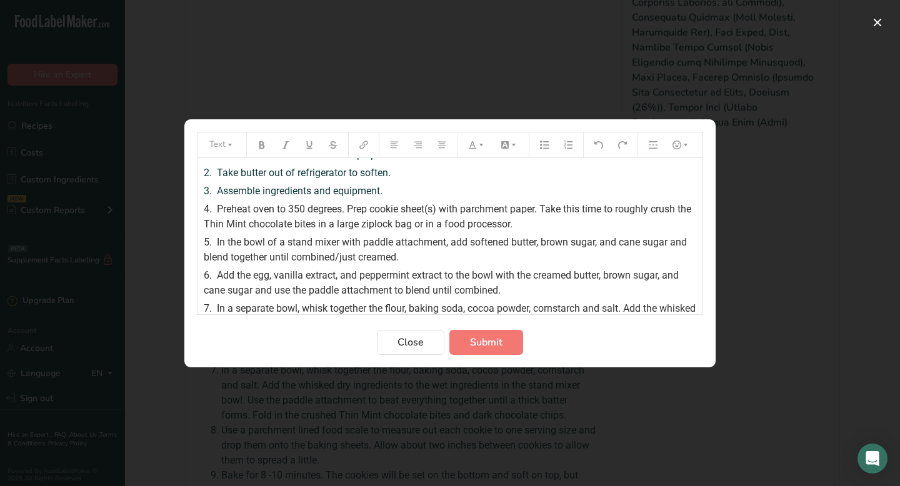
scroll to position [18, 0]
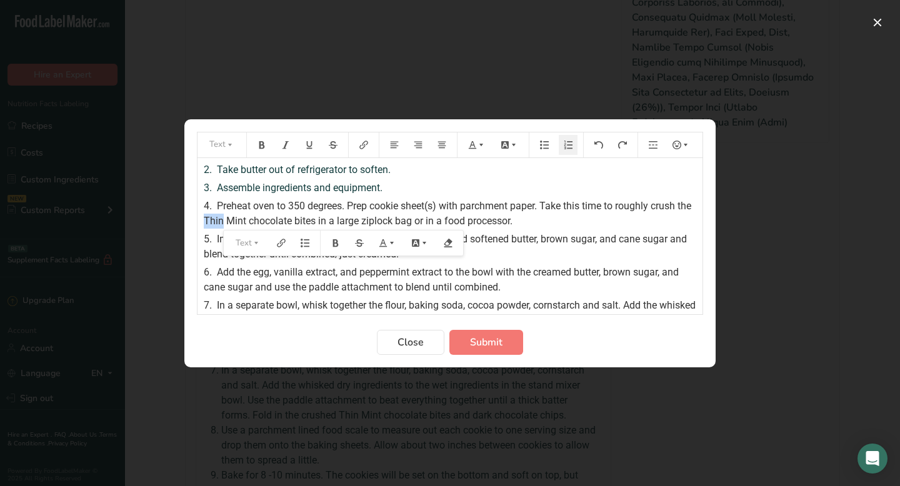
drag, startPoint x: 222, startPoint y: 218, endPoint x: 239, endPoint y: 216, distance: 17.6
click at [239, 216] on span "Preheat oven to 350 degrees. Prep cookie sheet(s) with parchment paper. Take th…" at bounding box center [449, 213] width 490 height 27
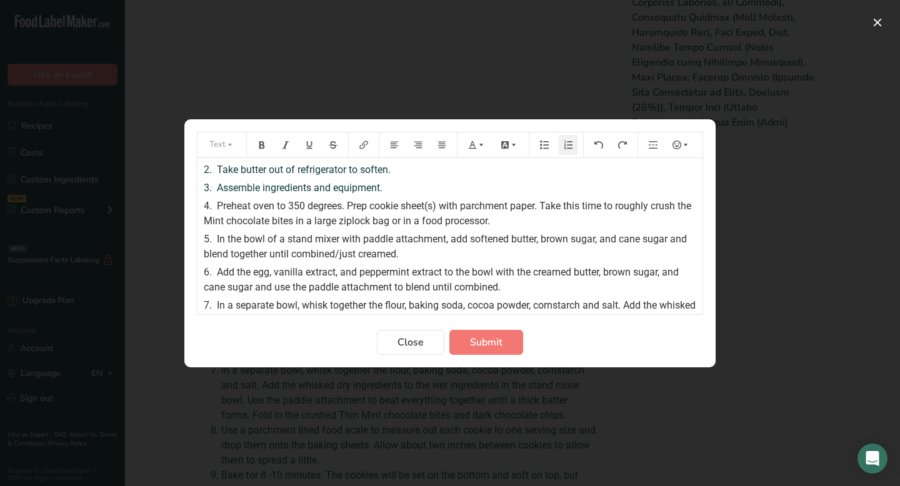
click at [290, 216] on span "Preheat oven to 350 degrees. Prep cookie sheet(s) with parchment paper. Take th…" at bounding box center [450, 213] width 493 height 27
click at [227, 219] on span "Preheat oven to 350 degrees. Prep cookie sheet(s) with parchment paper. Take th…" at bounding box center [450, 213] width 493 height 27
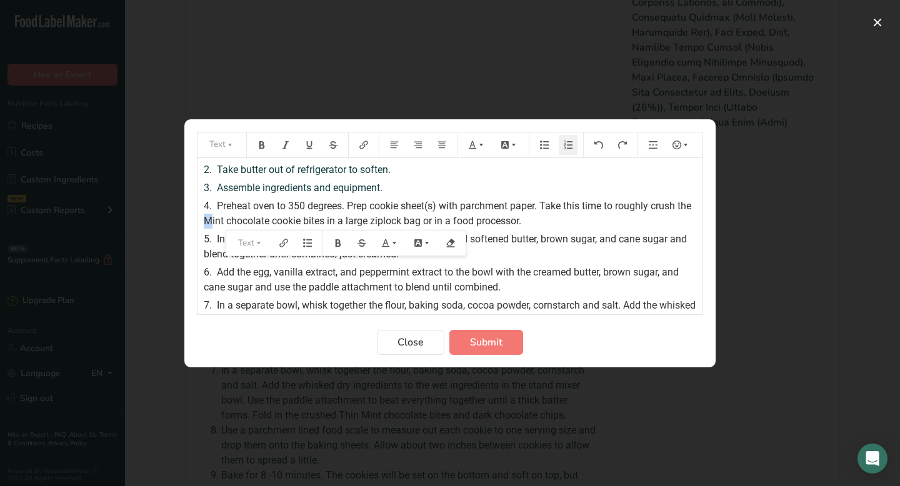
click at [229, 219] on span "Preheat oven to 350 degrees. Prep cookie sheet(s) with parchment paper. Take th…" at bounding box center [450, 213] width 493 height 27
click at [222, 221] on span "Preheat oven to 350 degrees. Prep cookie sheet(s) with parchment paper. Take th…" at bounding box center [450, 213] width 493 height 27
drag, startPoint x: 221, startPoint y: 222, endPoint x: 341, endPoint y: 218, distance: 119.5
click at [341, 218] on span "Preheat oven to 350 degrees. Prep cookie sheet(s) with parchment paper. Take th…" at bounding box center [449, 213] width 490 height 27
copy span "mint chocolate cookie bites"
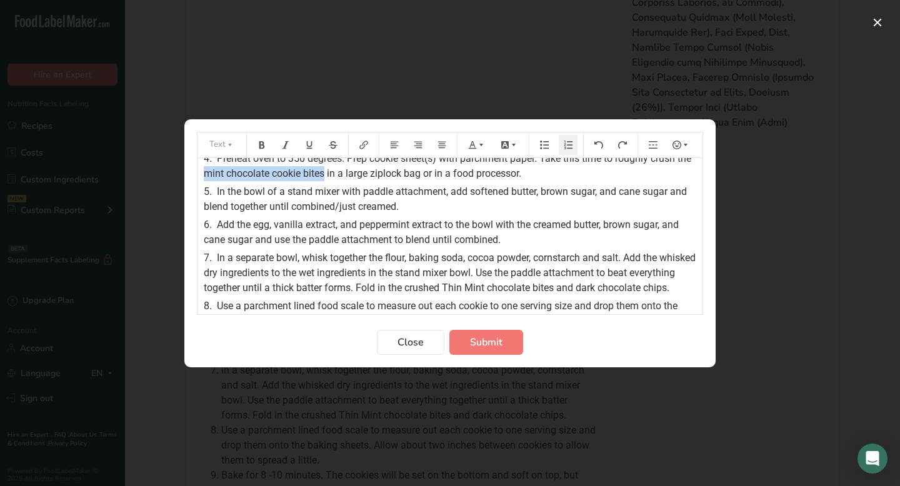
scroll to position [66, 0]
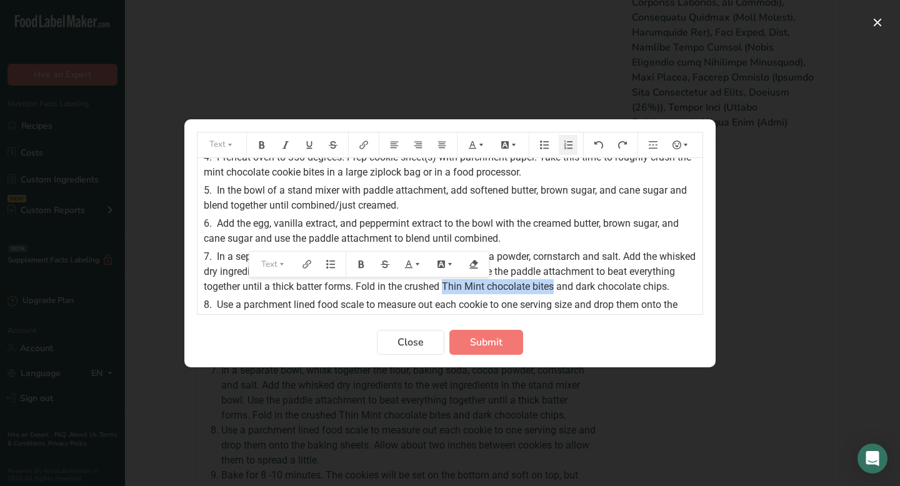
drag, startPoint x: 495, startPoint y: 288, endPoint x: 603, endPoint y: 283, distance: 108.3
click at [603, 283] on span "In a separate bowl, whisk together the flour, baking soda, cocoa powder, cornst…" at bounding box center [451, 272] width 495 height 42
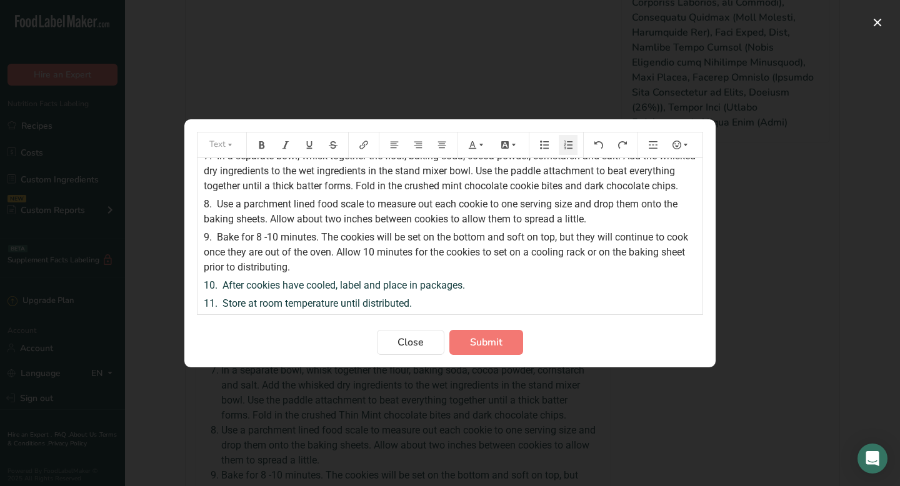
scroll to position [0, 0]
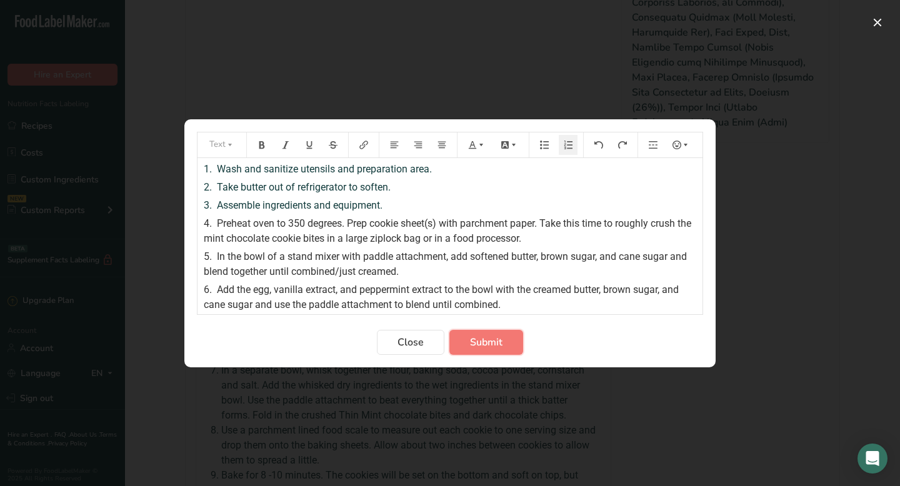
click at [489, 343] on span "Submit" at bounding box center [486, 342] width 33 height 15
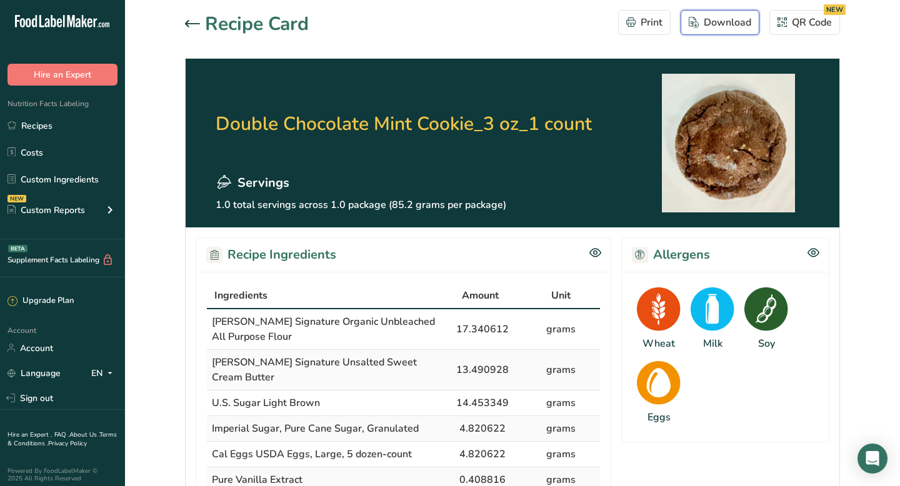
click at [613, 31] on button "Download" at bounding box center [720, 22] width 79 height 25
click at [191, 26] on icon at bounding box center [192, 24] width 15 height 8
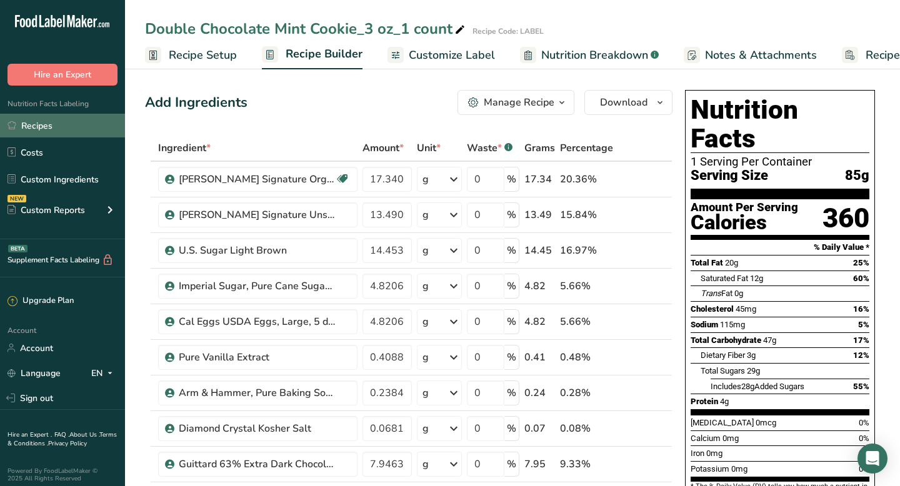
click at [34, 132] on link "Recipes" at bounding box center [62, 126] width 125 height 24
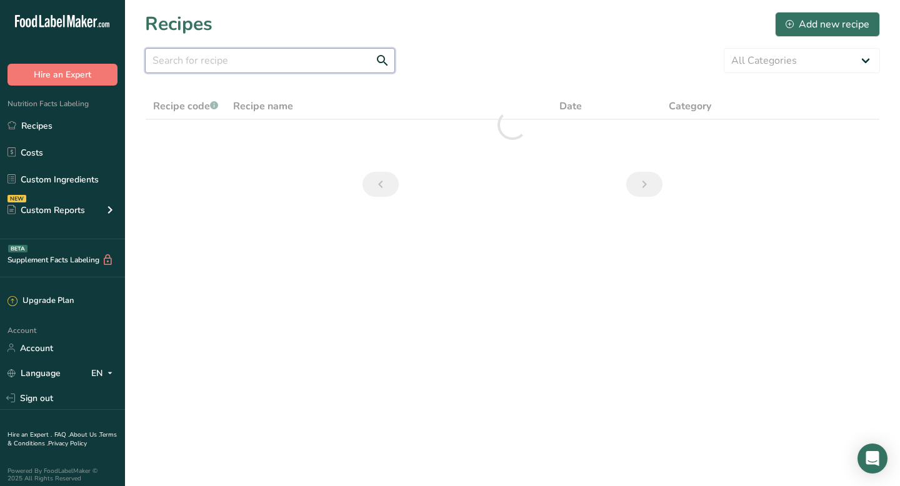
click at [233, 58] on input "text" at bounding box center [270, 60] width 250 height 25
type input "mint"
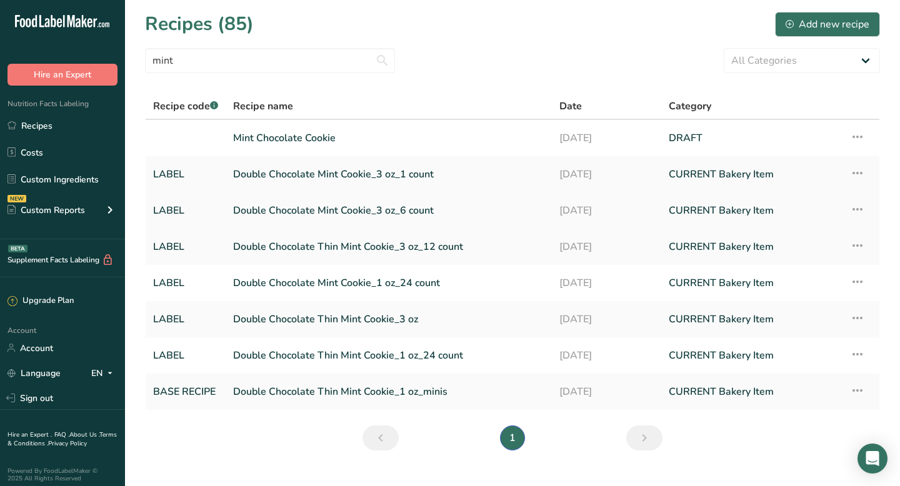
click at [271, 207] on link "Double Chocolate Mint Cookie_3 oz_6 count" at bounding box center [388, 211] width 311 height 26
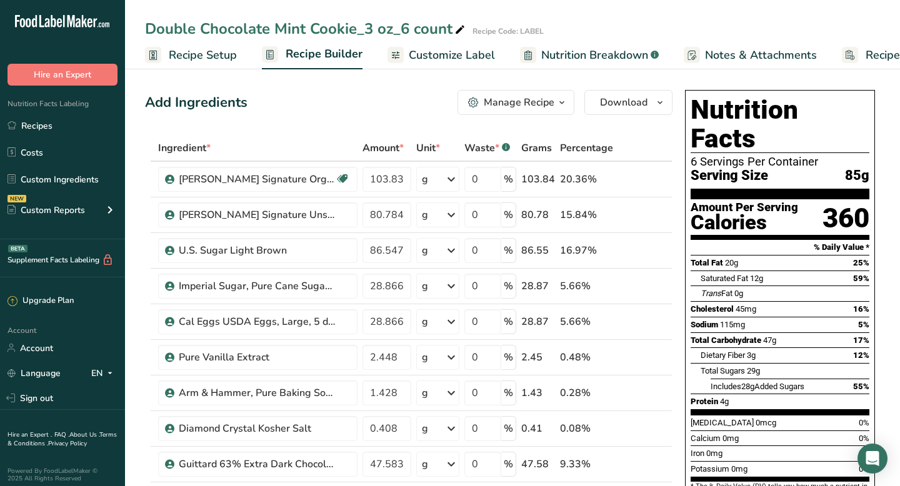
click at [413, 98] on div "Add Ingredients Manage Recipe Delete Recipe Duplicate Recipe Scale Recipe Save …" at bounding box center [409, 102] width 528 height 25
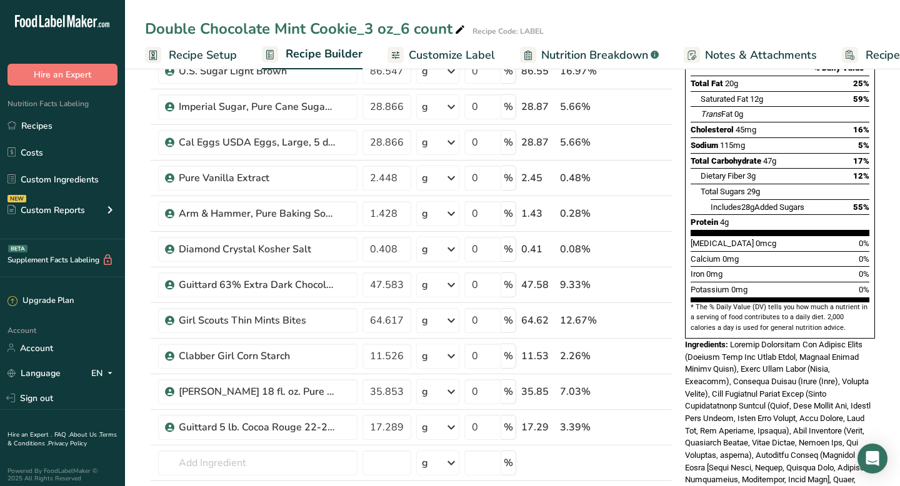
scroll to position [289, 0]
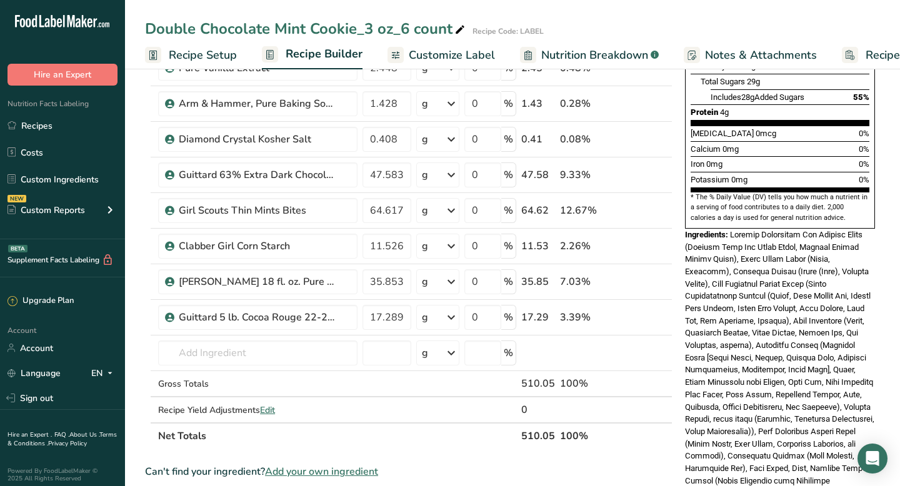
click at [613, 14] on div "Double Chocolate Mint Cookie_3 oz_6 count Recipe Code: LABEL Recipe Setup Recip…" at bounding box center [512, 34] width 775 height 69
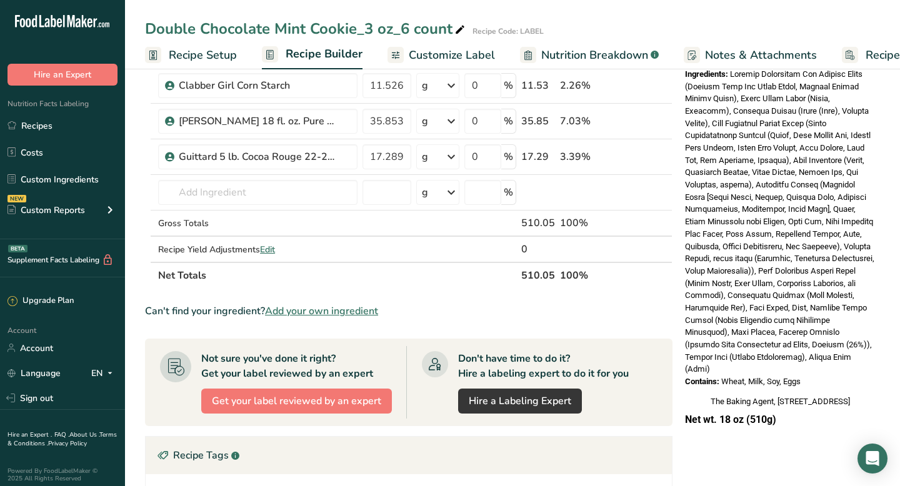
scroll to position [0, 0]
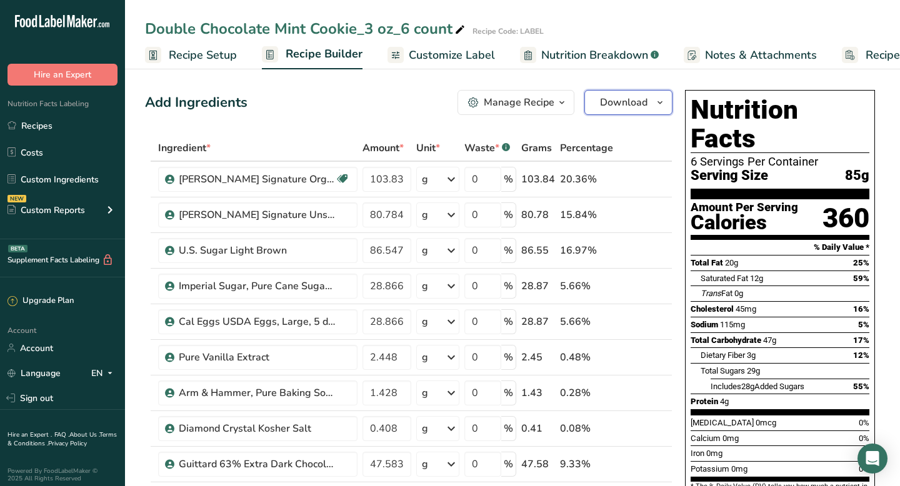
click at [613, 105] on span "Download" at bounding box center [624, 102] width 48 height 15
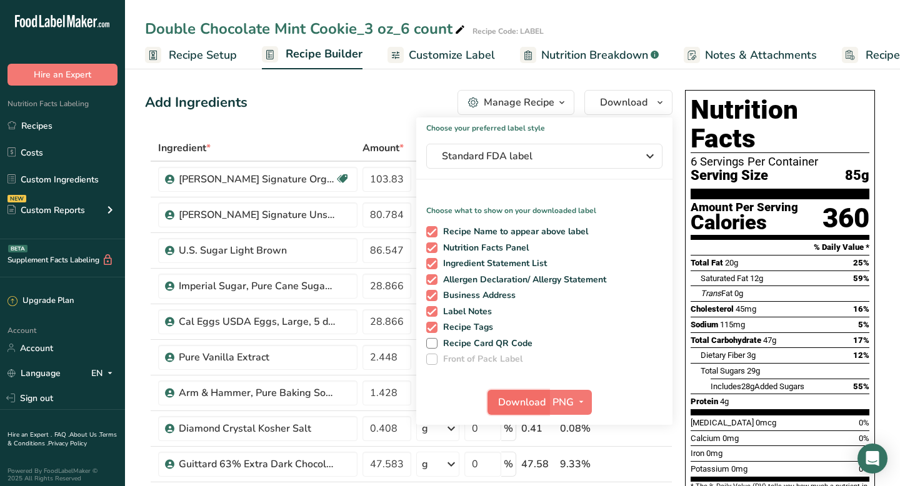
click at [510, 404] on span "Download" at bounding box center [522, 402] width 48 height 15
click at [541, 106] on div "Manage Recipe" at bounding box center [519, 102] width 71 height 15
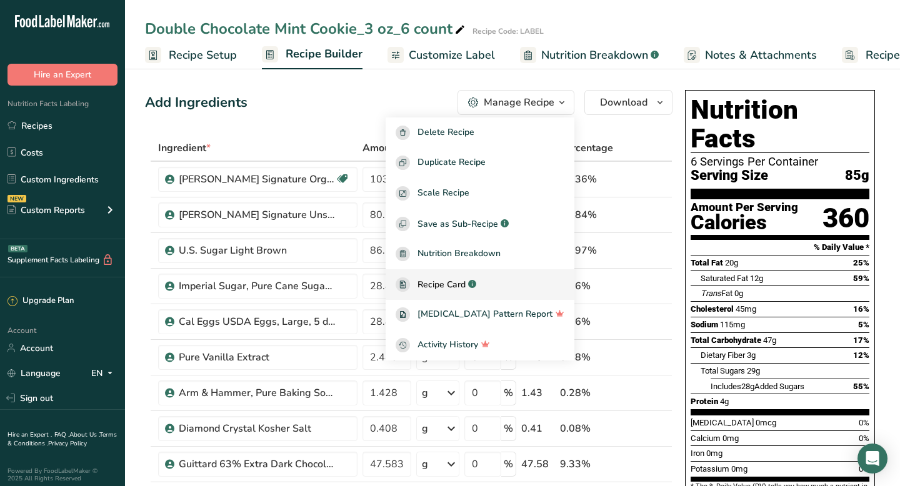
click at [466, 286] on span "Recipe Card" at bounding box center [442, 284] width 48 height 13
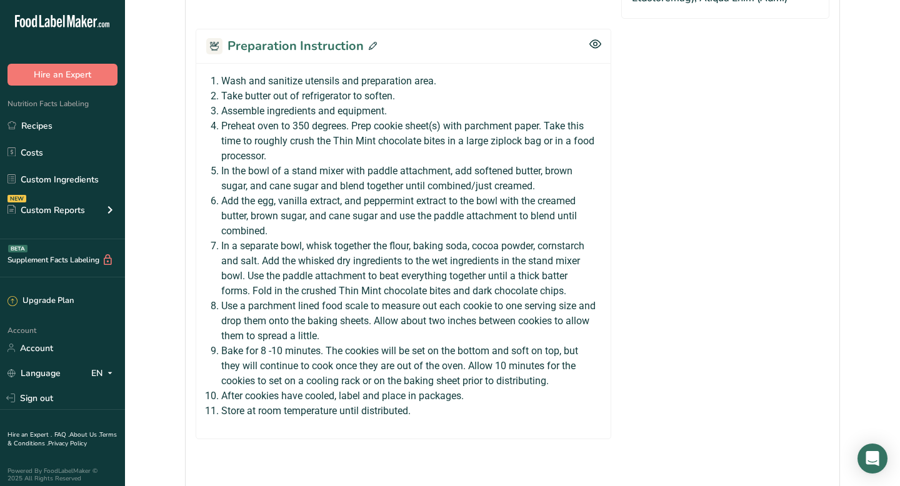
scroll to position [1264, 0]
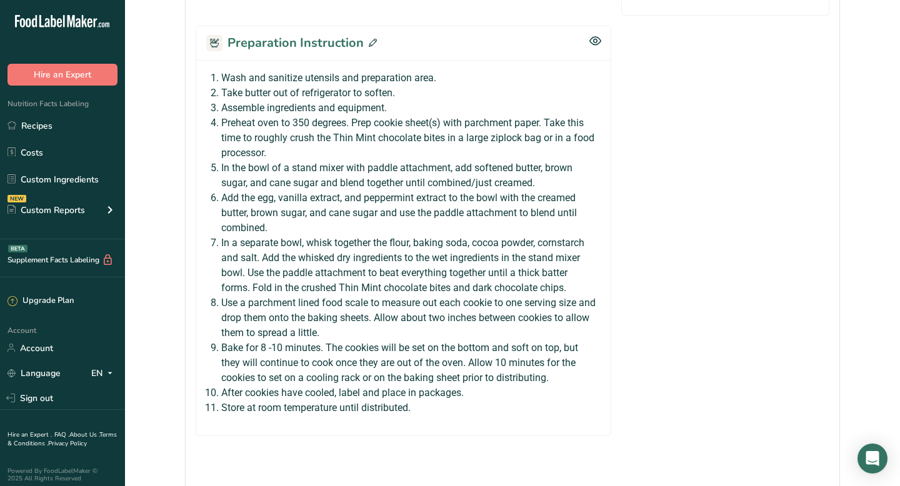
click at [372, 39] on icon at bounding box center [373, 43] width 8 height 8
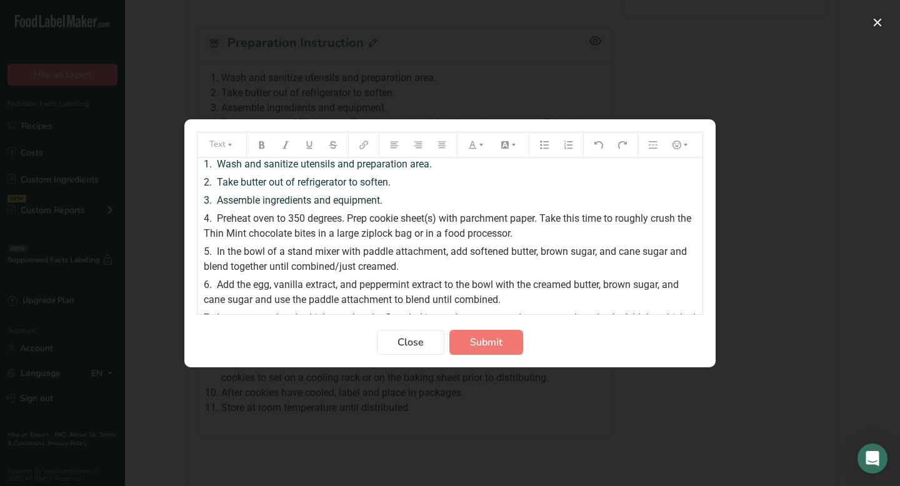
scroll to position [0, 0]
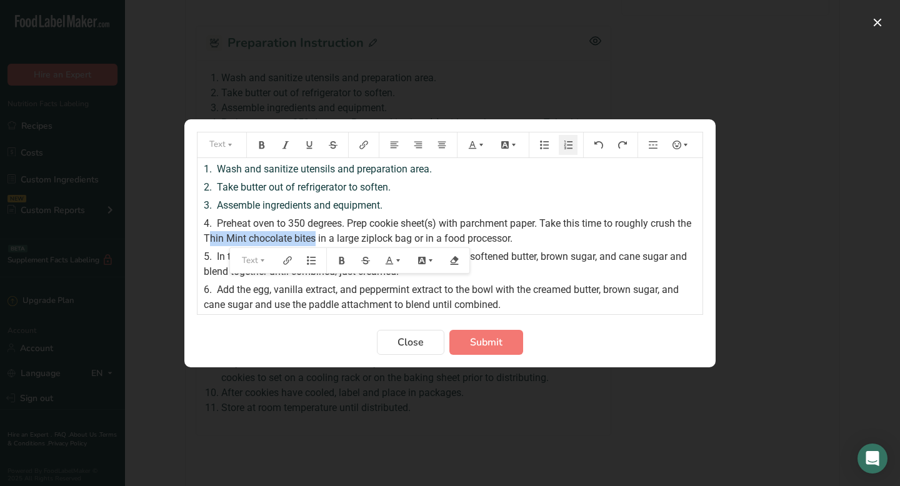
drag, startPoint x: 224, startPoint y: 237, endPoint x: 331, endPoint y: 239, distance: 106.9
click at [331, 239] on span "Preheat oven to 350 degrees. Prep cookie sheet(s) with parchment paper. Take th…" at bounding box center [449, 231] width 490 height 27
drag, startPoint x: 222, startPoint y: 239, endPoint x: 362, endPoint y: 236, distance: 140.1
click at [362, 236] on span "Preheat oven to 350 degrees. Prep cookie sheet(s) with parchment paper. Take th…" at bounding box center [449, 231] width 490 height 27
copy span "mint chocolate chip cookie bites"
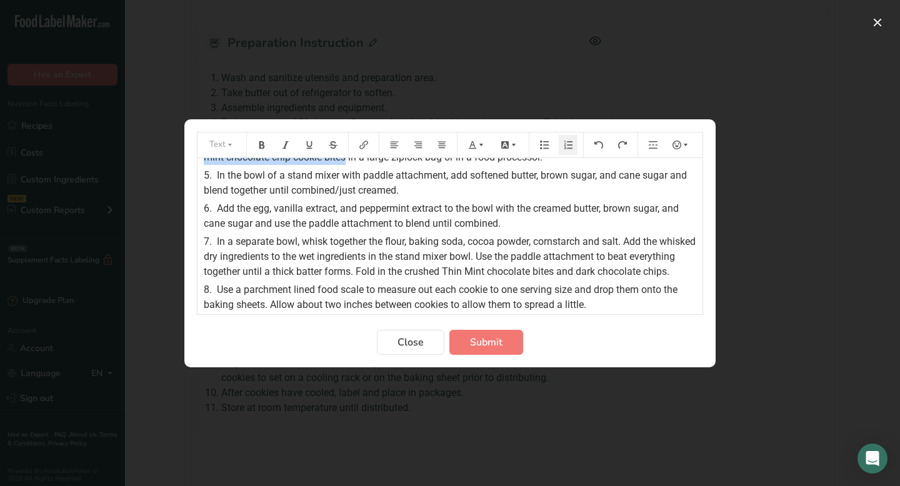
scroll to position [84, 0]
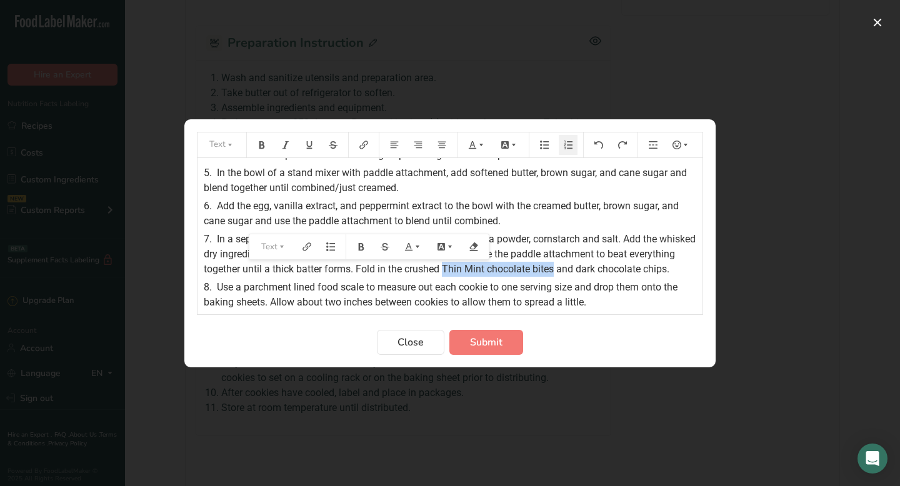
drag, startPoint x: 495, startPoint y: 269, endPoint x: 606, endPoint y: 271, distance: 111.3
click at [606, 271] on span "In a separate bowl, whisk together the flour, baking soda, cocoa powder, cornst…" at bounding box center [451, 254] width 495 height 42
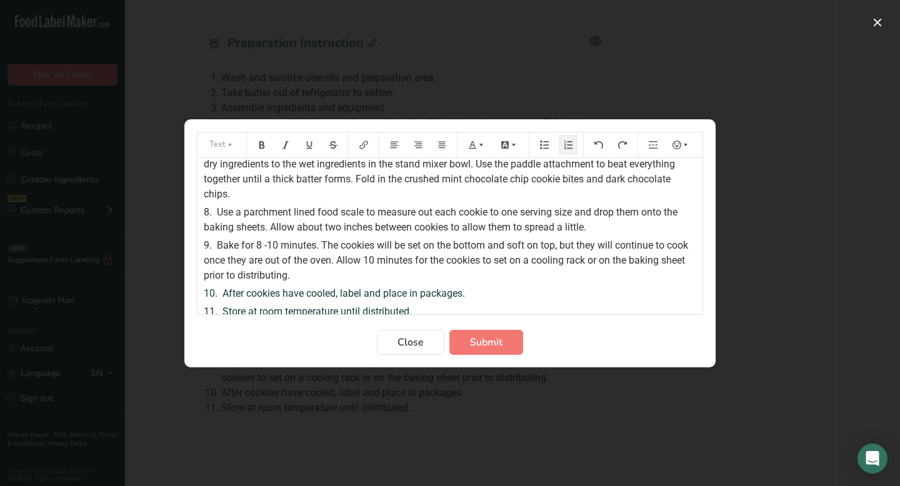
scroll to position [182, 0]
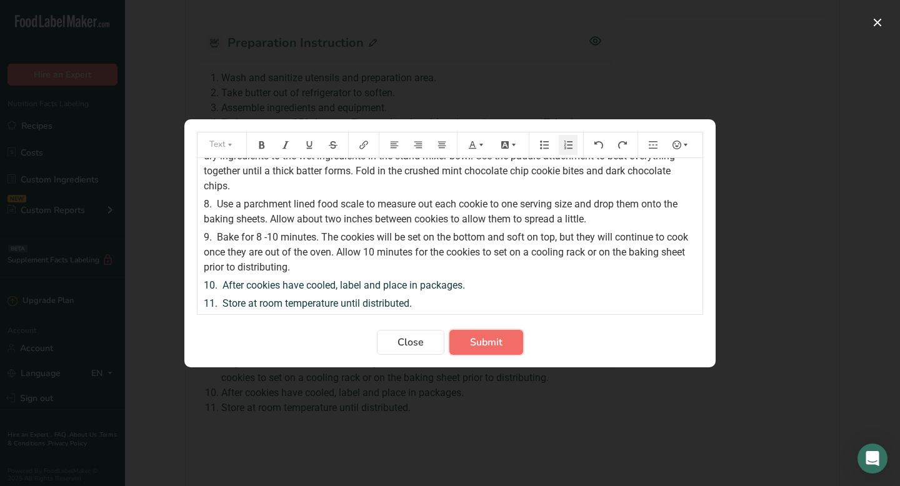
click at [498, 346] on span "Submit" at bounding box center [486, 342] width 33 height 15
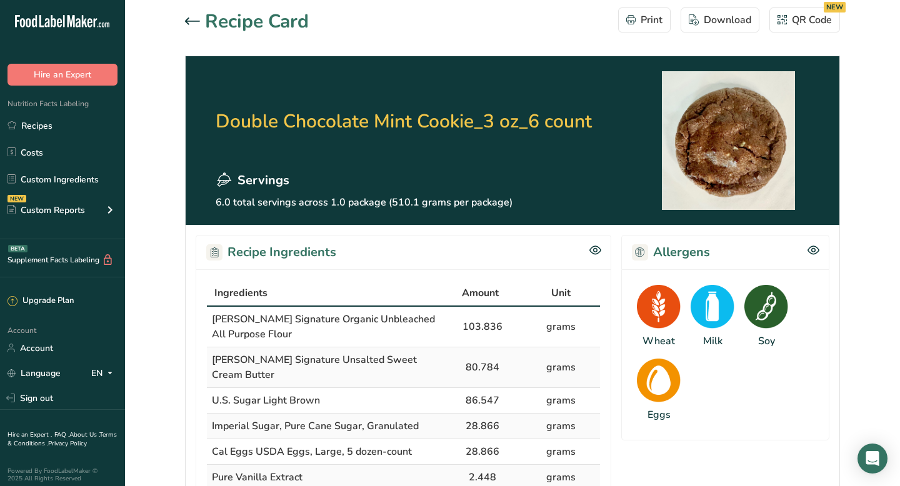
scroll to position [0, 0]
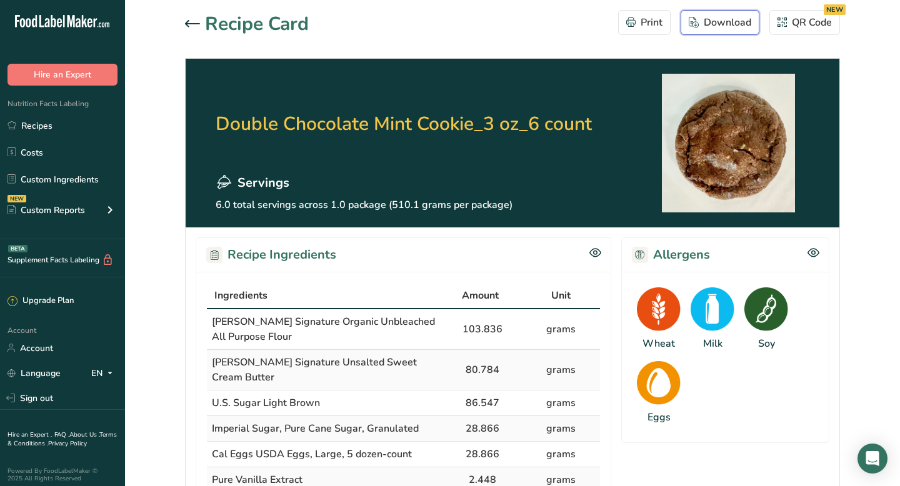
click at [701, 27] on div "Download" at bounding box center [720, 22] width 63 height 15
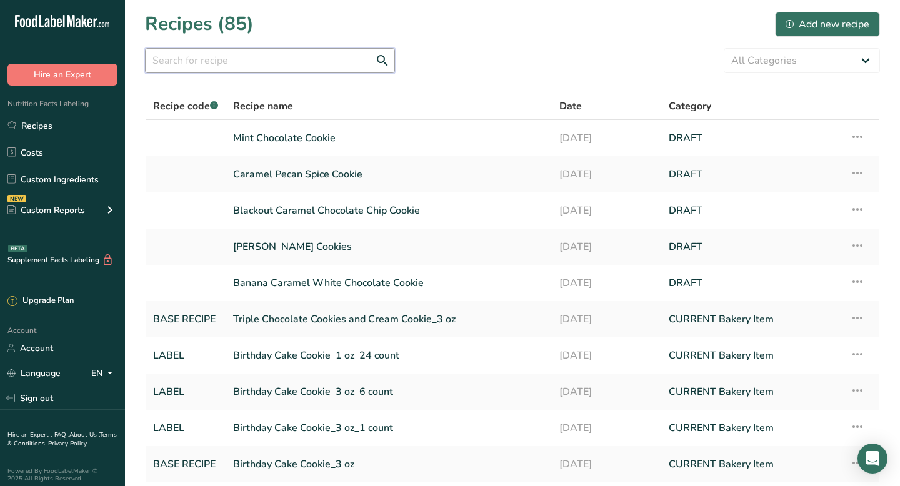
click at [306, 64] on input "text" at bounding box center [270, 60] width 250 height 25
type input "mint"
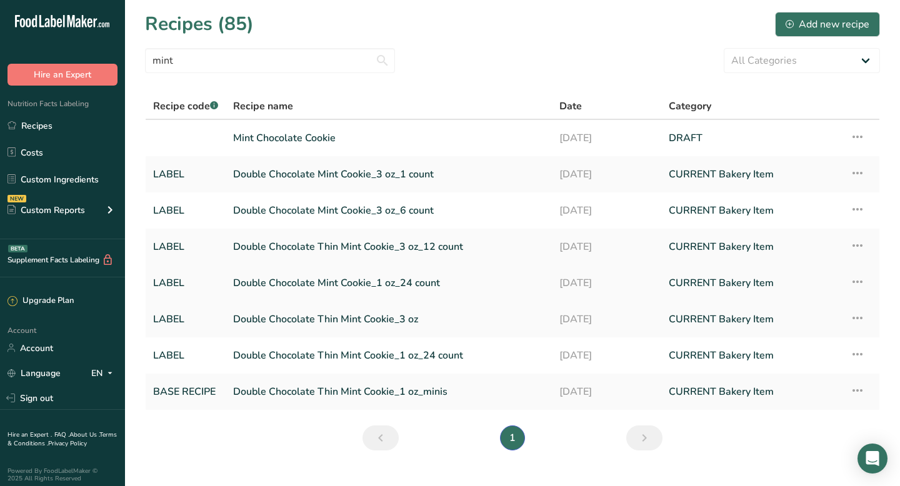
click at [249, 286] on link "Double Chocolate Mint Cookie_1 oz_24 count" at bounding box center [388, 283] width 311 height 26
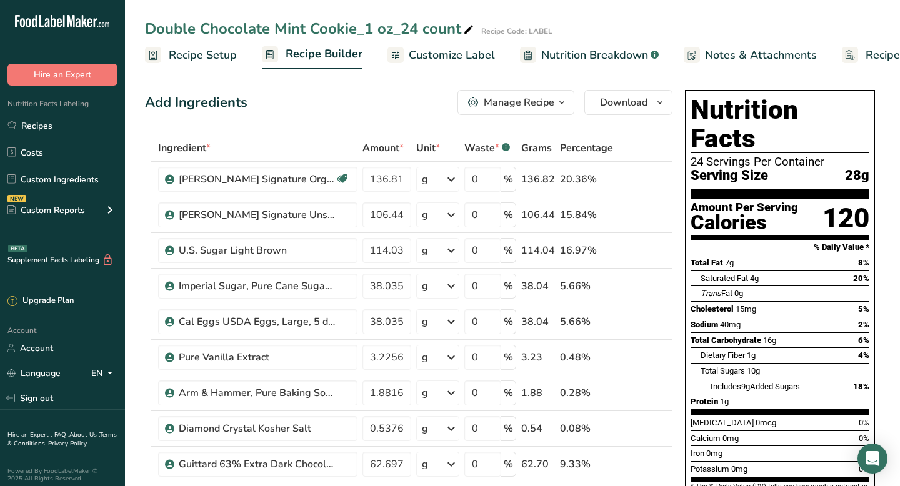
click at [772, 14] on div "Double Chocolate Mint Cookie_1 oz_24 count Recipe Code: LABEL Recipe Setup Reci…" at bounding box center [512, 34] width 775 height 69
click at [659, 101] on icon "button" at bounding box center [660, 103] width 10 height 16
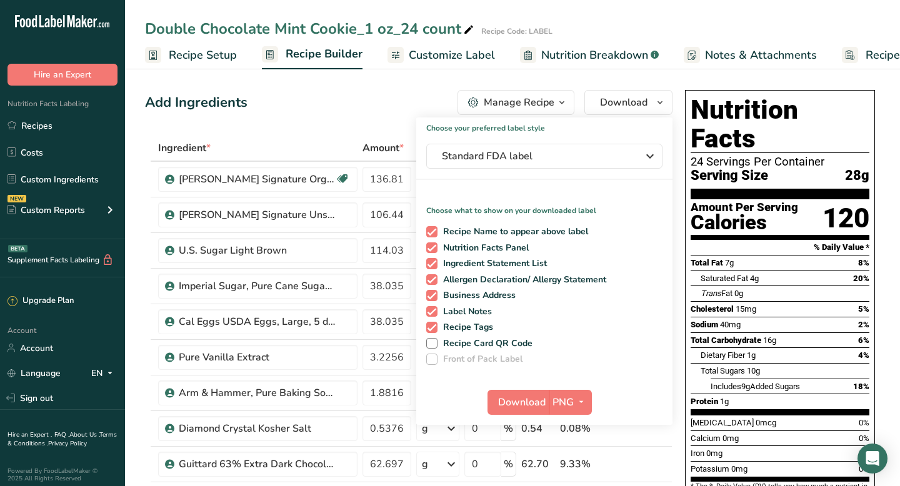
click at [725, 336] on span "Total Carbohydrate" at bounding box center [726, 340] width 71 height 9
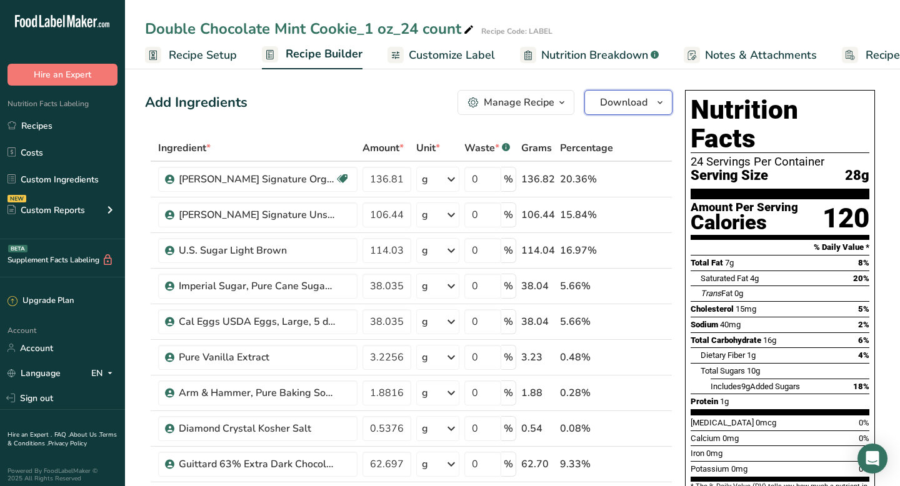
click at [628, 104] on span "Download" at bounding box center [624, 102] width 48 height 15
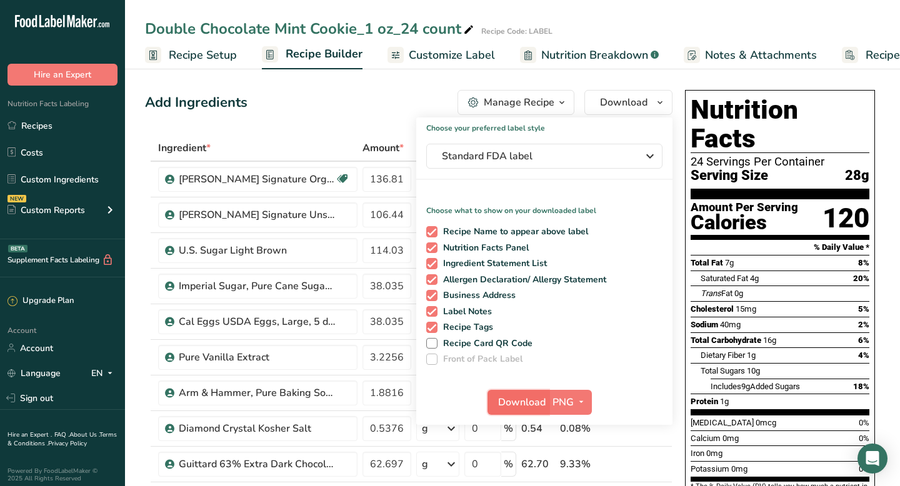
click at [528, 403] on span "Download" at bounding box center [522, 402] width 48 height 15
click at [400, 95] on div "Add Ingredients Manage Recipe Delete Recipe Duplicate Recipe Scale Recipe Save …" at bounding box center [409, 102] width 528 height 25
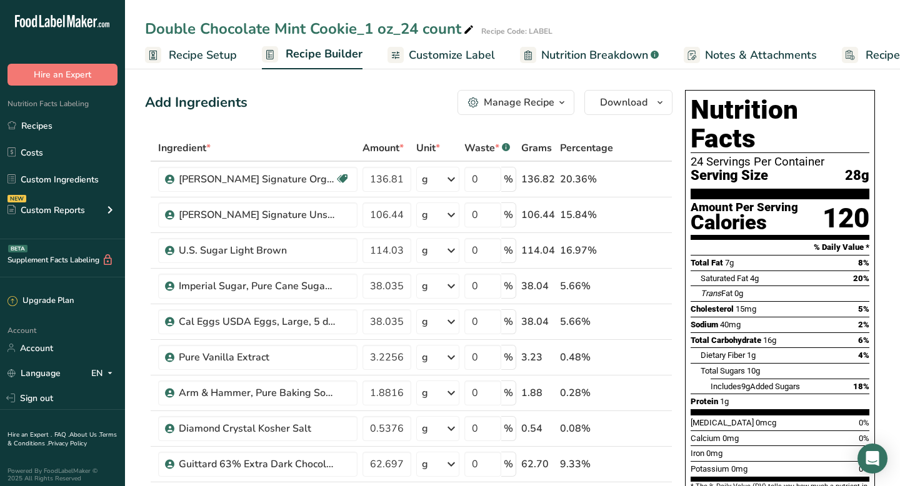
click at [502, 102] on div "Manage Recipe" at bounding box center [519, 102] width 71 height 15
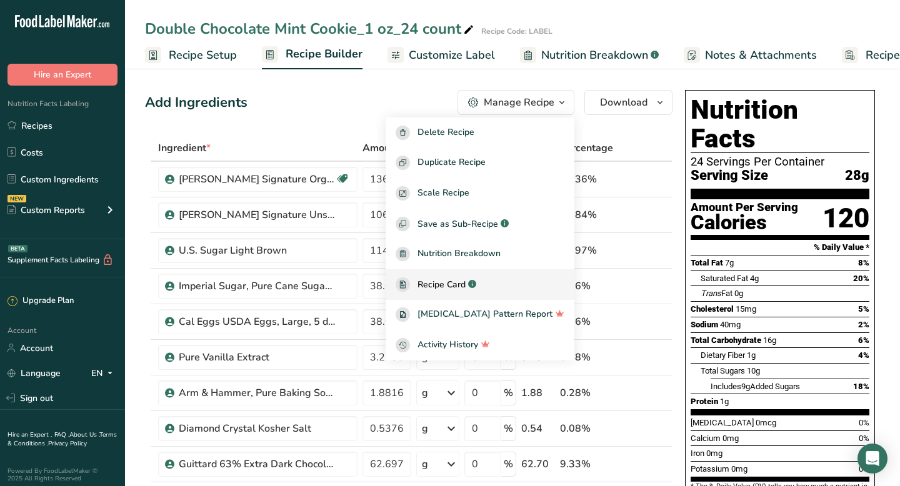
click at [461, 288] on span "Recipe Card" at bounding box center [442, 284] width 48 height 13
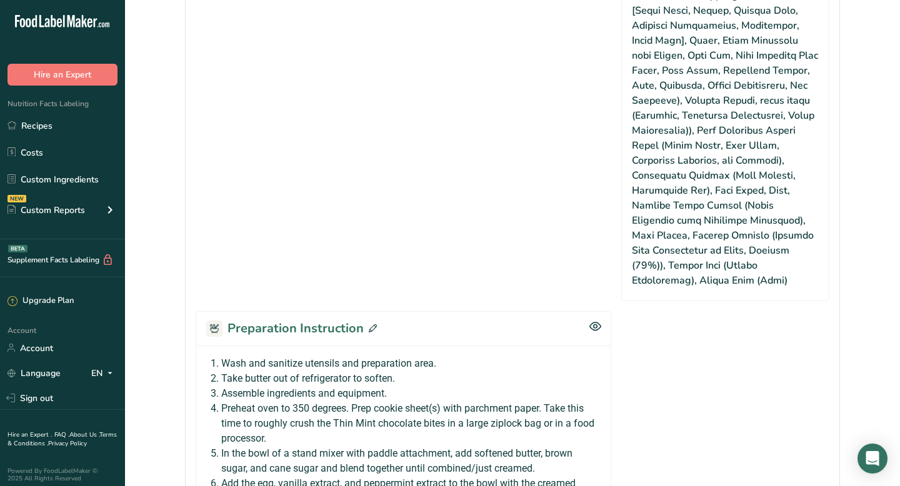
scroll to position [937, 0]
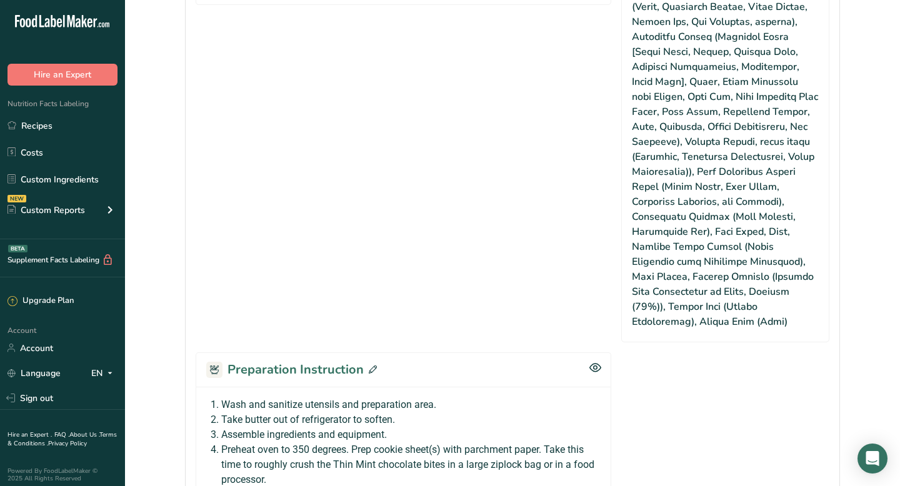
click at [370, 366] on icon at bounding box center [373, 370] width 8 height 8
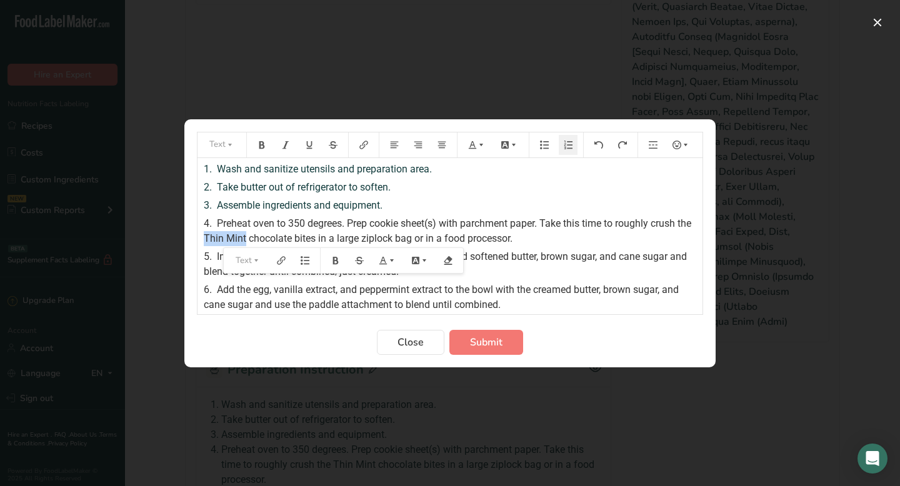
drag, startPoint x: 222, startPoint y: 239, endPoint x: 263, endPoint y: 237, distance: 40.7
click at [263, 237] on span "Preheat oven to 350 degrees. Prep cookie sheet(s) with parchment paper. Take th…" at bounding box center [449, 231] width 490 height 27
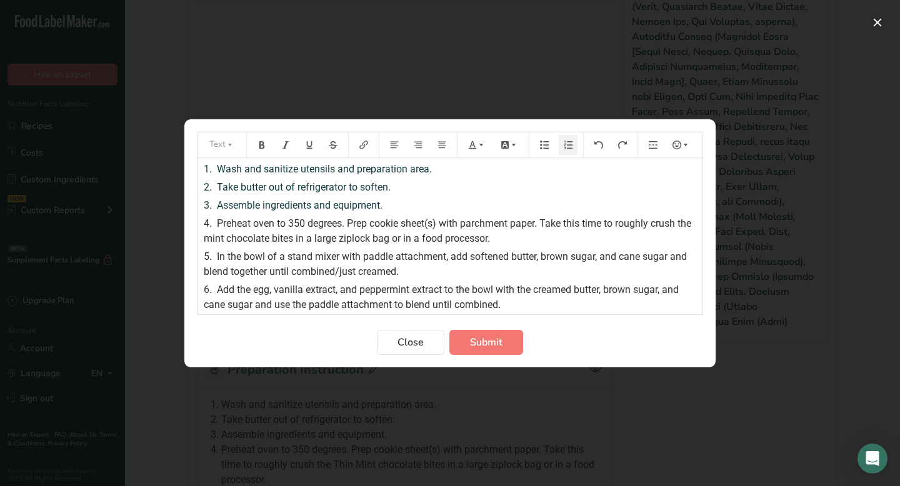
click at [284, 239] on span "Preheat oven to 350 degrees. Prep cookie sheet(s) with parchment paper. Take th…" at bounding box center [449, 231] width 490 height 27
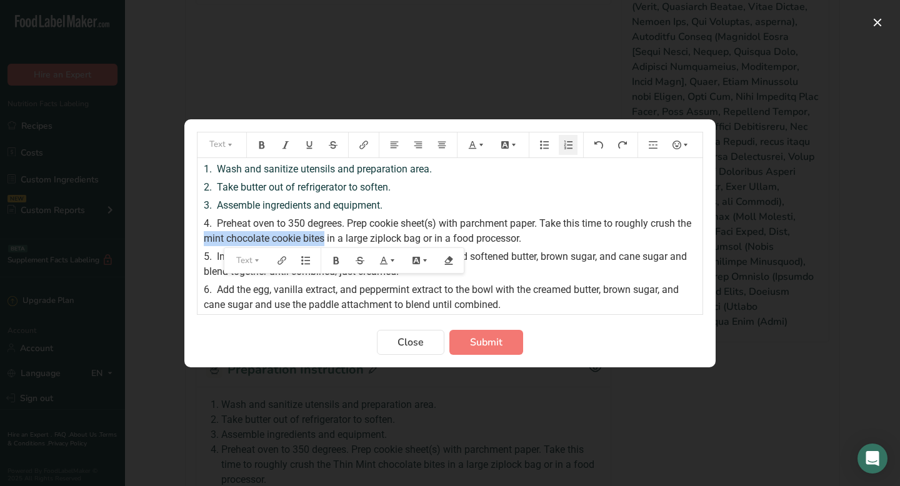
drag, startPoint x: 221, startPoint y: 240, endPoint x: 341, endPoint y: 238, distance: 120.1
click at [341, 238] on span "Preheat oven to 350 degrees. Prep cookie sheet(s) with parchment paper. Take th…" at bounding box center [449, 231] width 490 height 27
copy span "mint chocolate cookie bites"
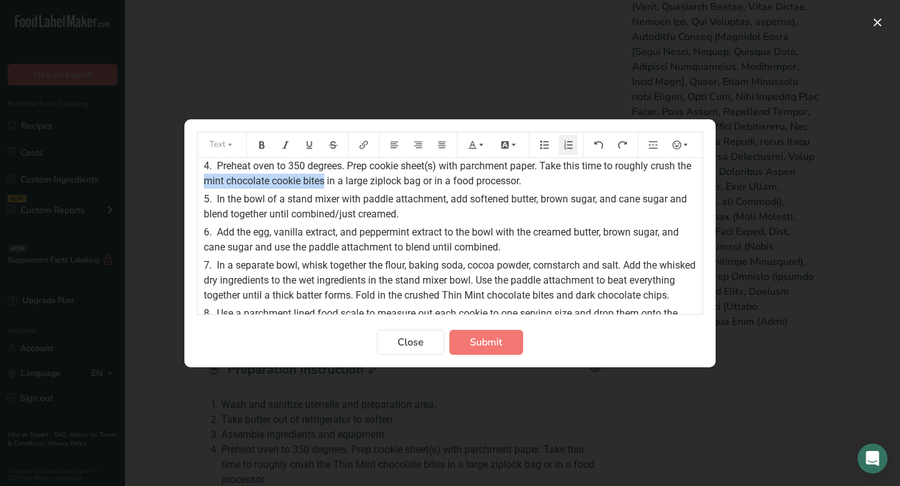
scroll to position [64, 0]
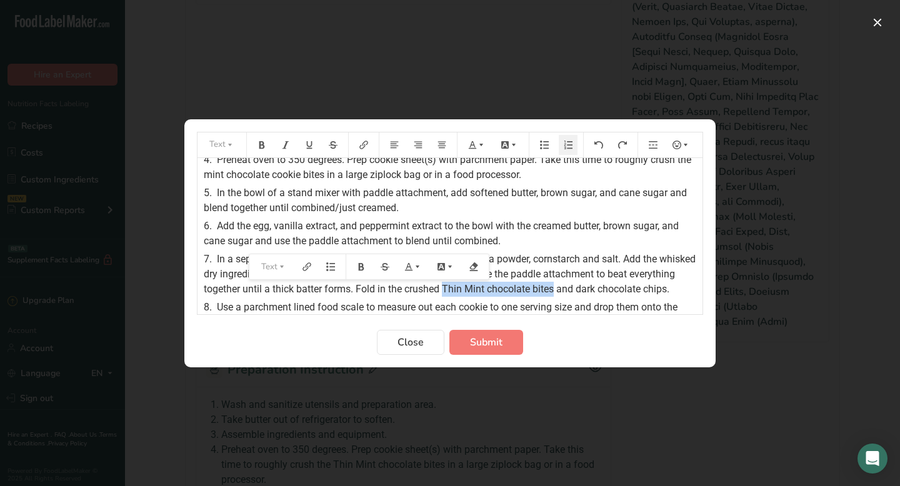
drag, startPoint x: 495, startPoint y: 289, endPoint x: 604, endPoint y: 286, distance: 109.5
click at [604, 286] on span "In a separate bowl, whisk together the flour, baking soda, cocoa powder, cornst…" at bounding box center [451, 274] width 495 height 42
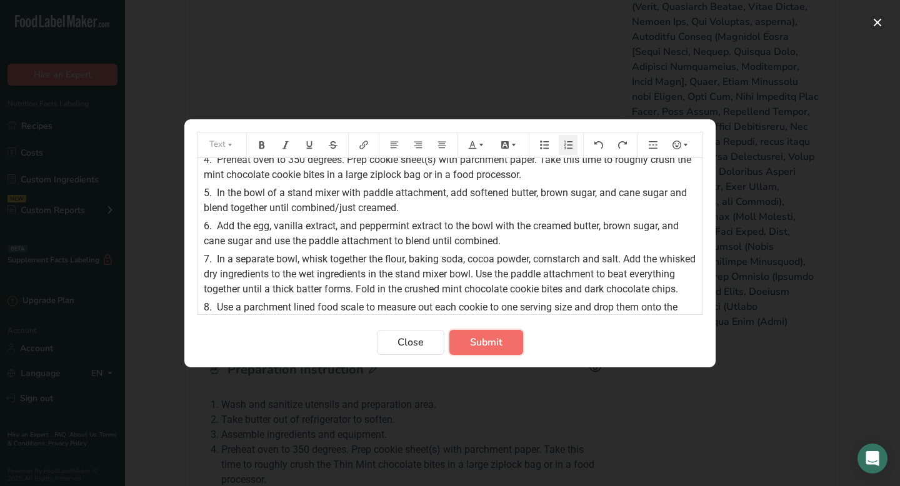
click at [506, 341] on button "Submit" at bounding box center [487, 342] width 74 height 25
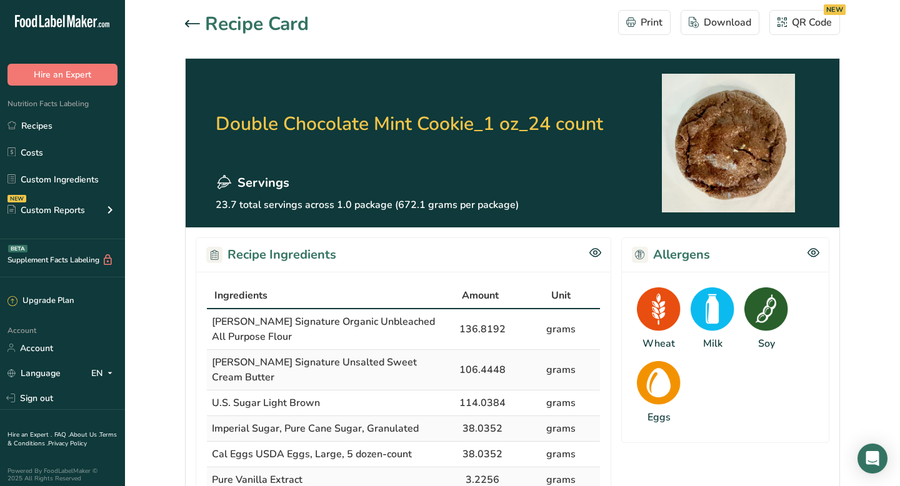
click at [480, 32] on div "Recipe Card Print Download QR Code NEW" at bounding box center [512, 24] width 655 height 28
click at [719, 25] on div "Download" at bounding box center [720, 22] width 63 height 15
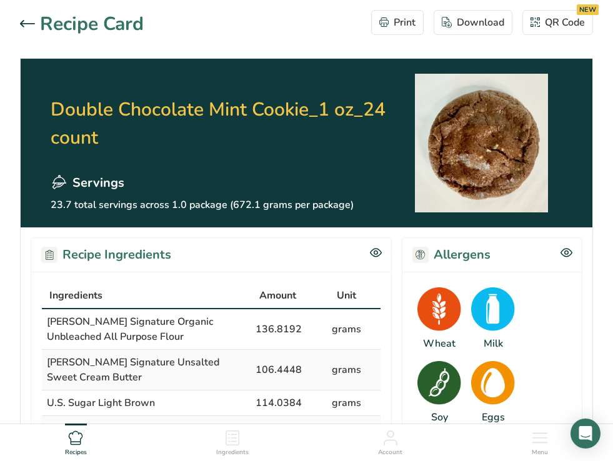
click at [20, 19] on div at bounding box center [30, 24] width 20 height 15
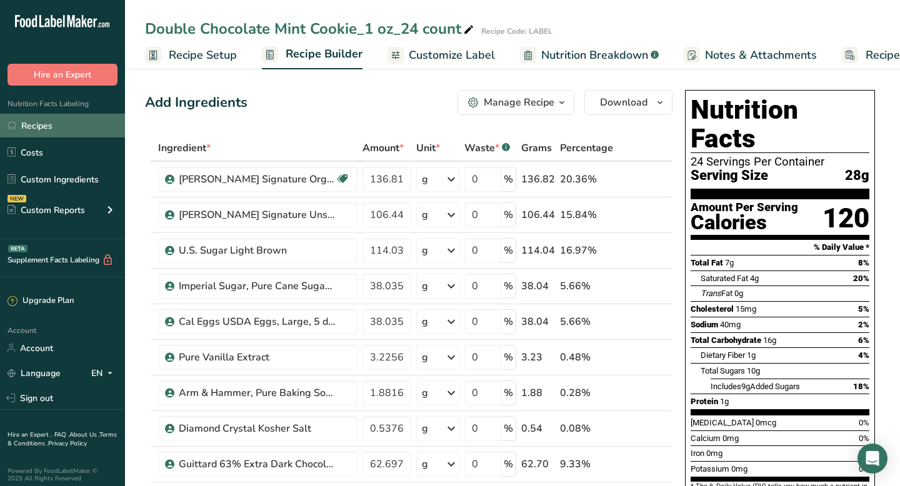
click at [41, 127] on link "Recipes" at bounding box center [62, 126] width 125 height 24
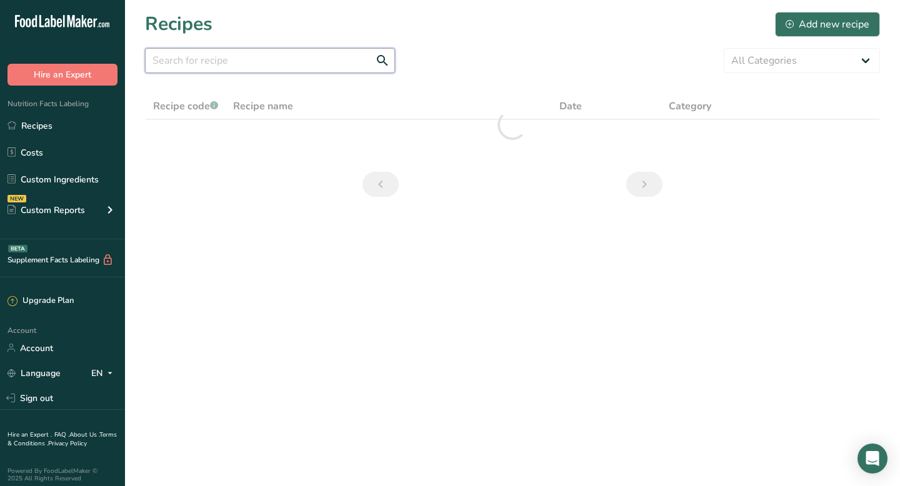
click at [214, 59] on input "text" at bounding box center [270, 60] width 250 height 25
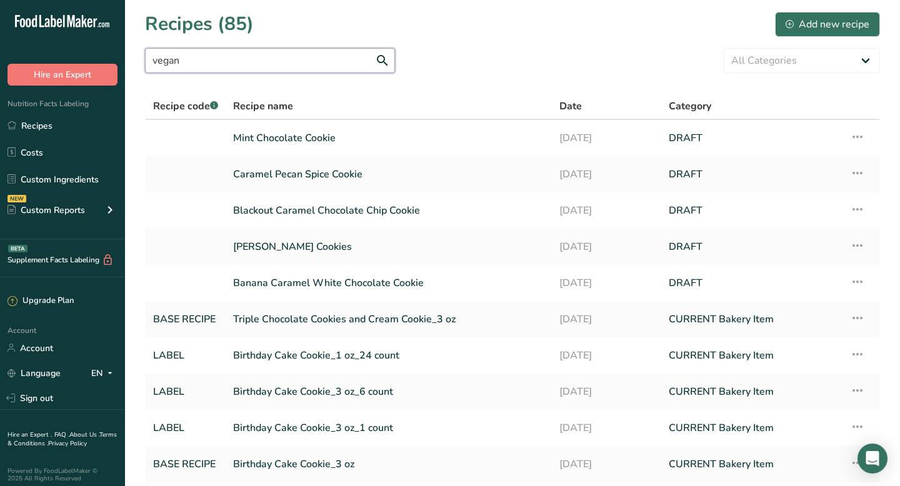
type input "vegan"
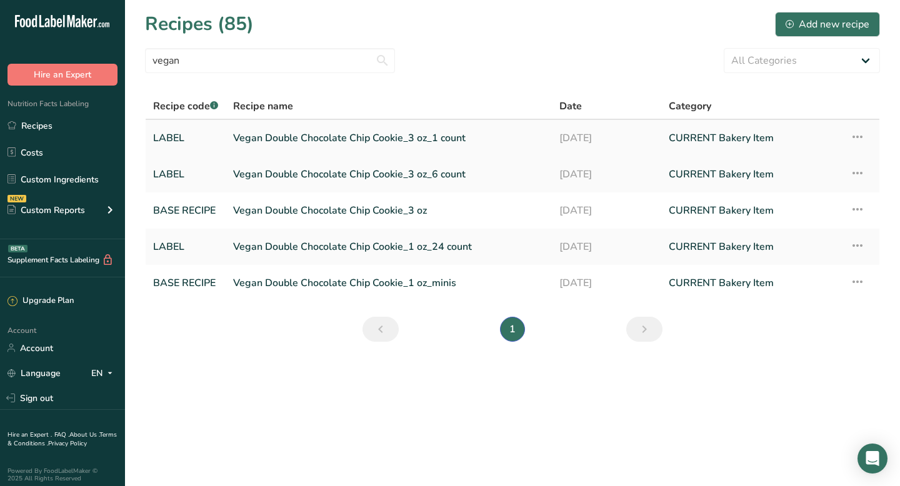
click at [272, 143] on link "Vegan Double Chocolate Chip Cookie_3 oz_1 count" at bounding box center [388, 138] width 311 height 26
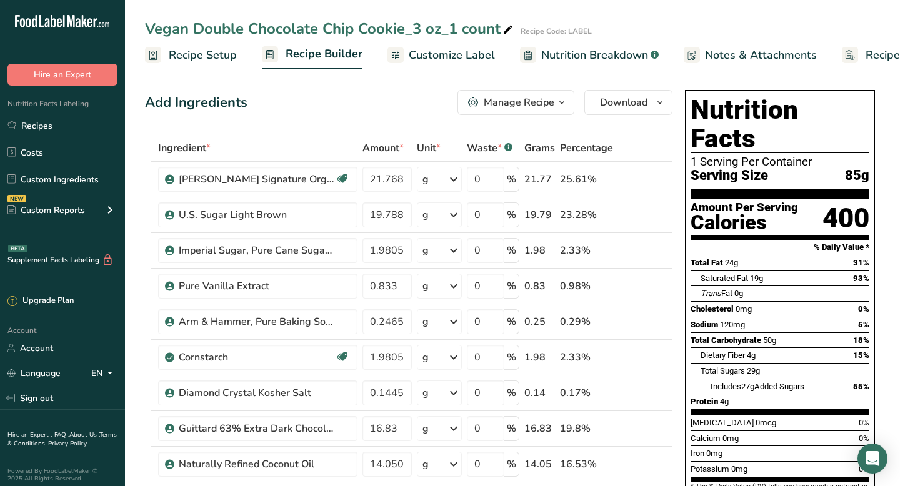
click at [556, 104] on span "button" at bounding box center [562, 102] width 15 height 15
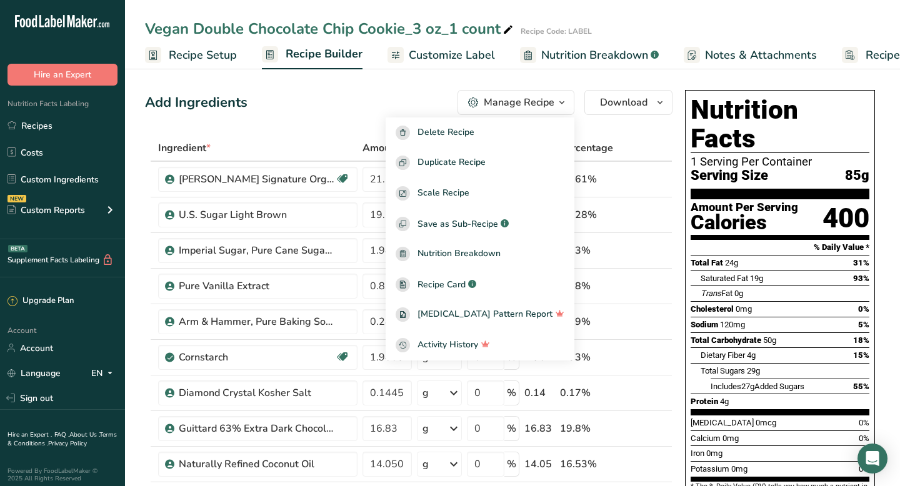
click at [423, 56] on span "Customize Label" at bounding box center [452, 55] width 86 height 17
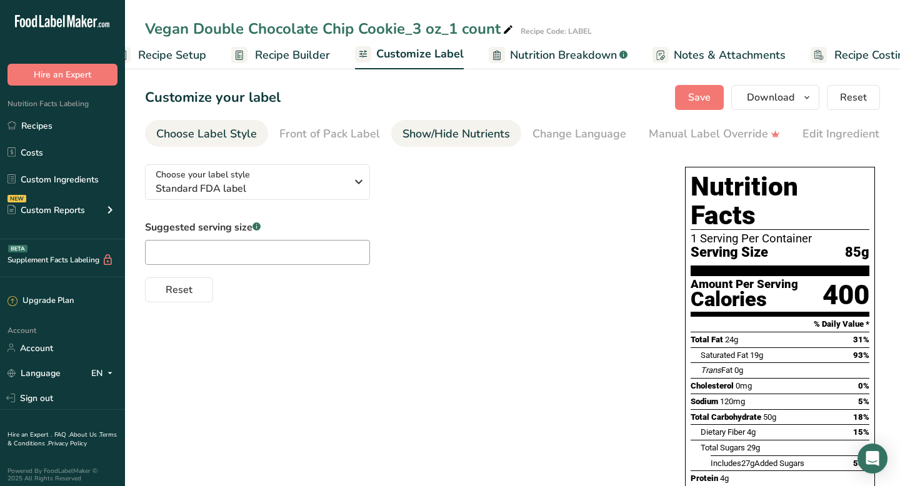
scroll to position [0, 61]
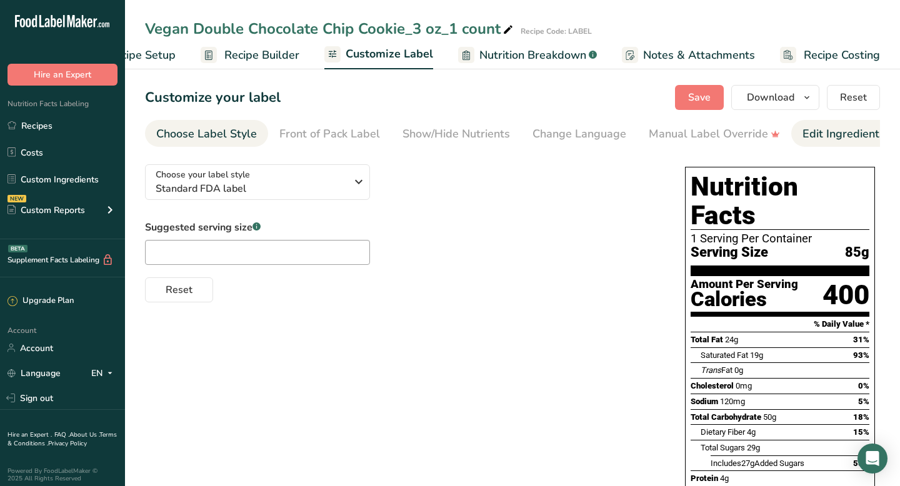
click at [830, 137] on div "Edit Ingredients/Allergens List" at bounding box center [882, 134] width 159 height 17
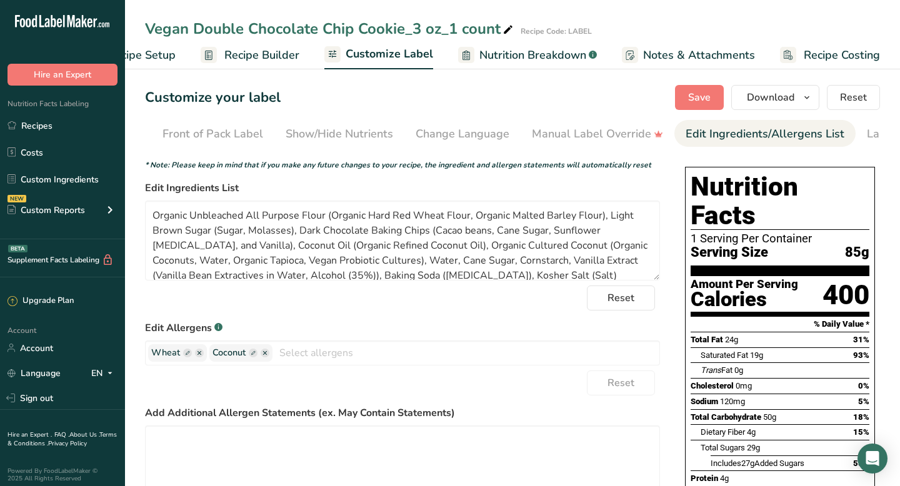
scroll to position [0, 188]
click at [266, 355] on icon "button" at bounding box center [265, 353] width 4 height 4
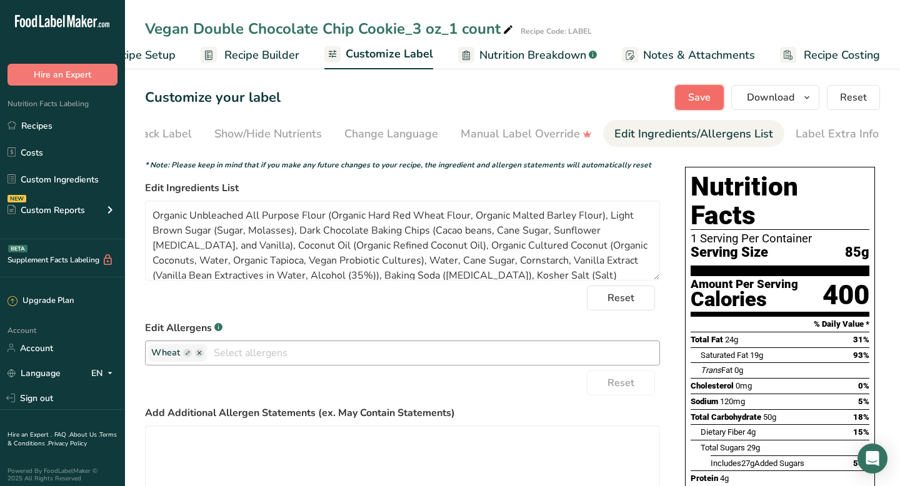
click at [709, 88] on button "Save" at bounding box center [699, 97] width 49 height 25
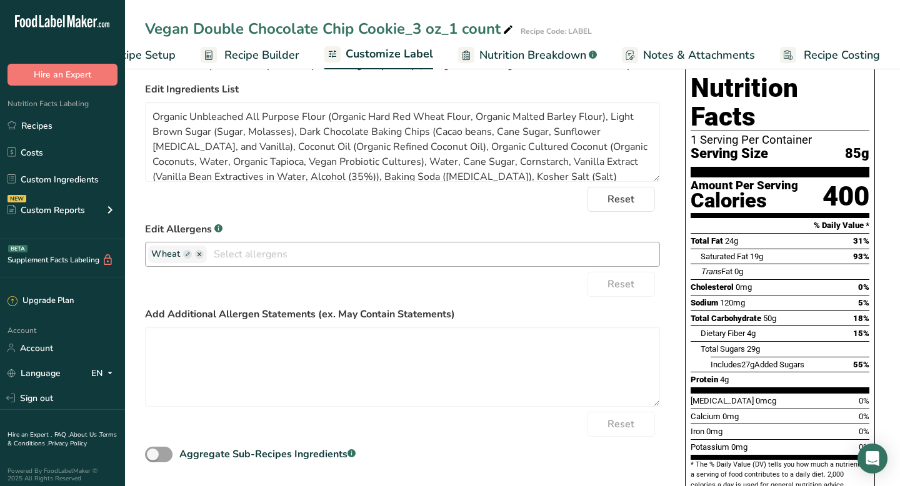
scroll to position [0, 0]
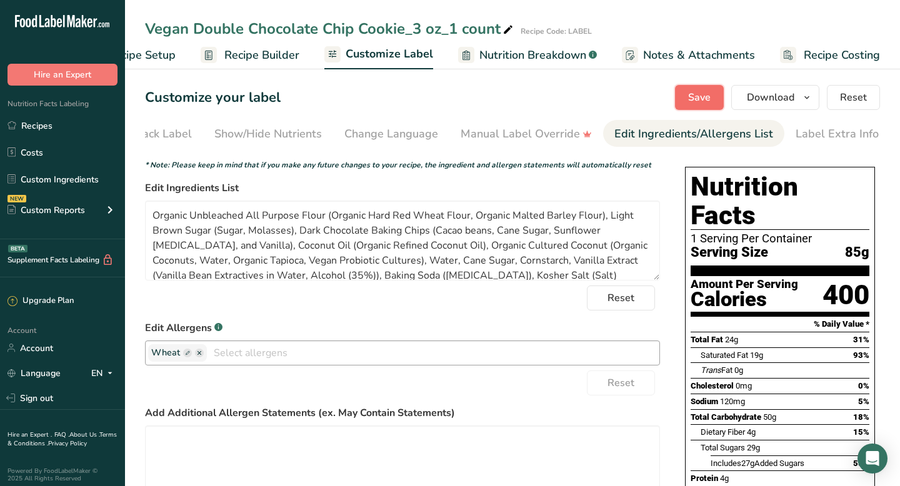
click at [685, 100] on button "Save" at bounding box center [699, 97] width 49 height 25
click at [802, 97] on span "button" at bounding box center [807, 97] width 15 height 15
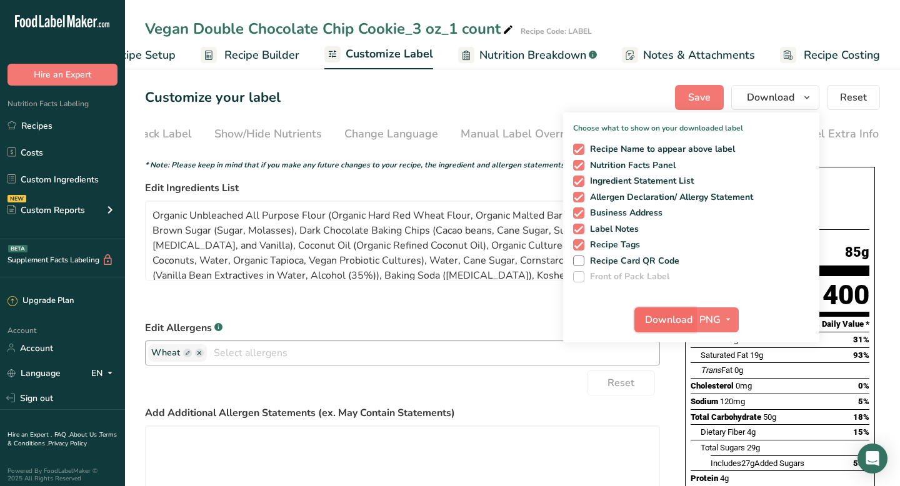
click at [673, 322] on span "Download" at bounding box center [669, 320] width 48 height 15
click at [439, 104] on div "Customize your label Save Download Choose what to show on your downloaded label…" at bounding box center [512, 97] width 735 height 25
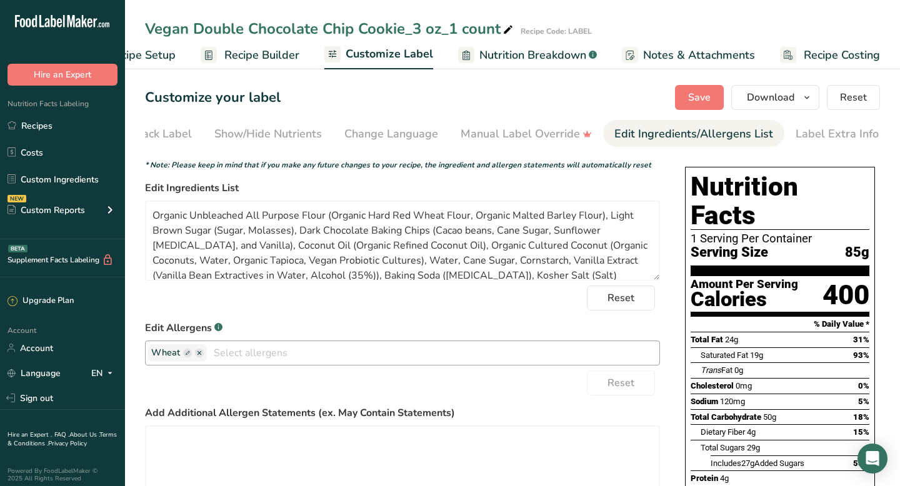
click at [438, 88] on div "Customize your label Save Download Choose what to show on your downloaded label…" at bounding box center [512, 97] width 735 height 25
click at [276, 56] on span "Recipe Builder" at bounding box center [261, 55] width 75 height 17
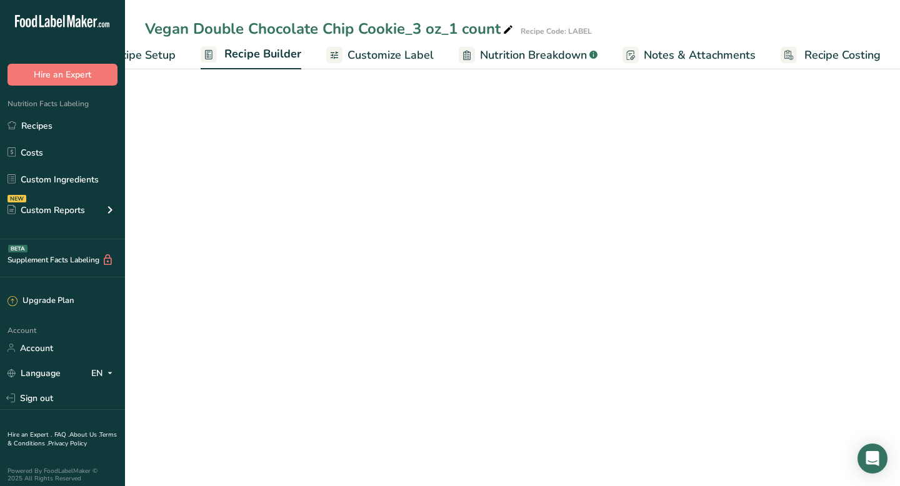
scroll to position [0, 61]
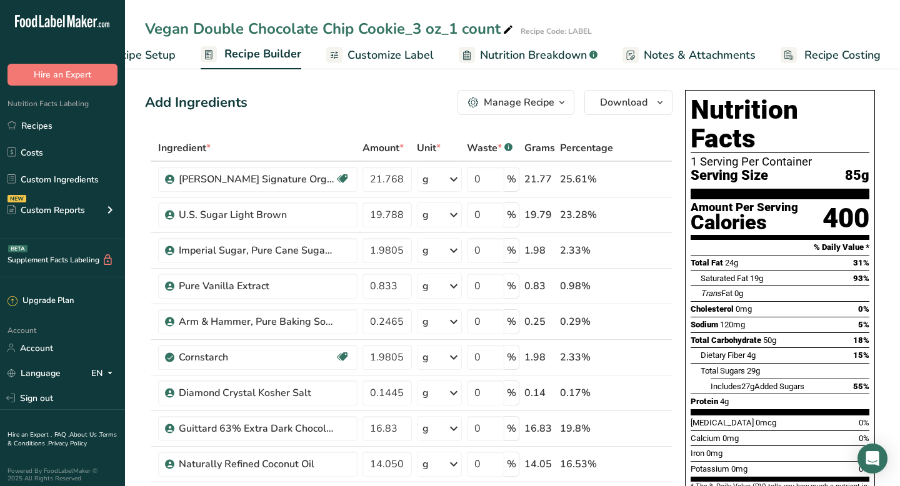
click at [545, 98] on div "Manage Recipe" at bounding box center [519, 102] width 71 height 15
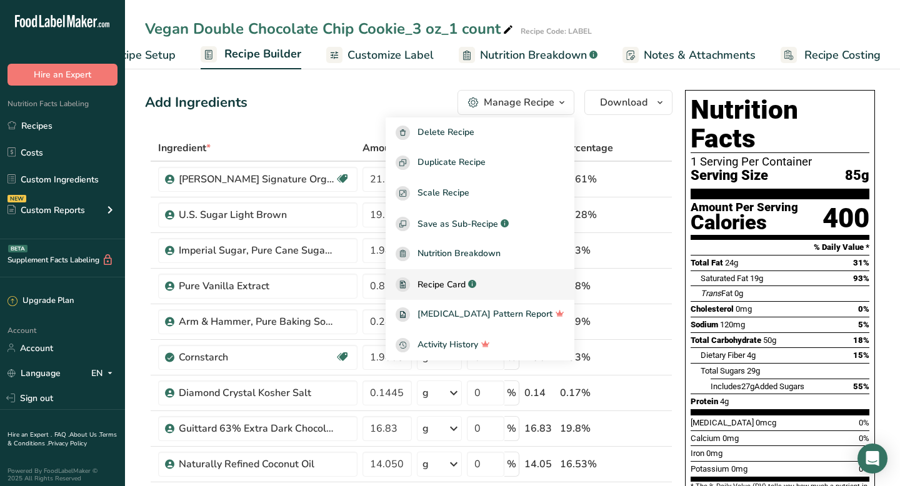
click at [466, 285] on span "Recipe Card" at bounding box center [442, 284] width 48 height 13
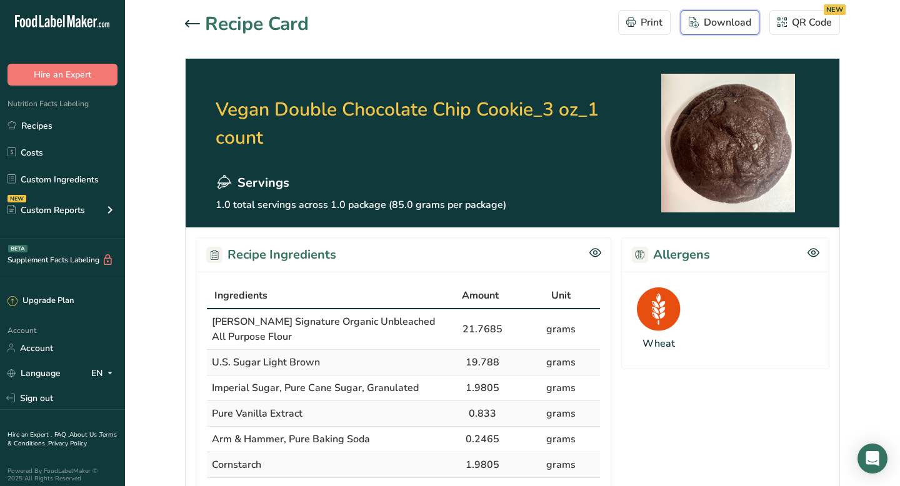
click at [708, 19] on div "Download" at bounding box center [720, 22] width 63 height 15
click at [193, 23] on icon at bounding box center [192, 23] width 15 height 7
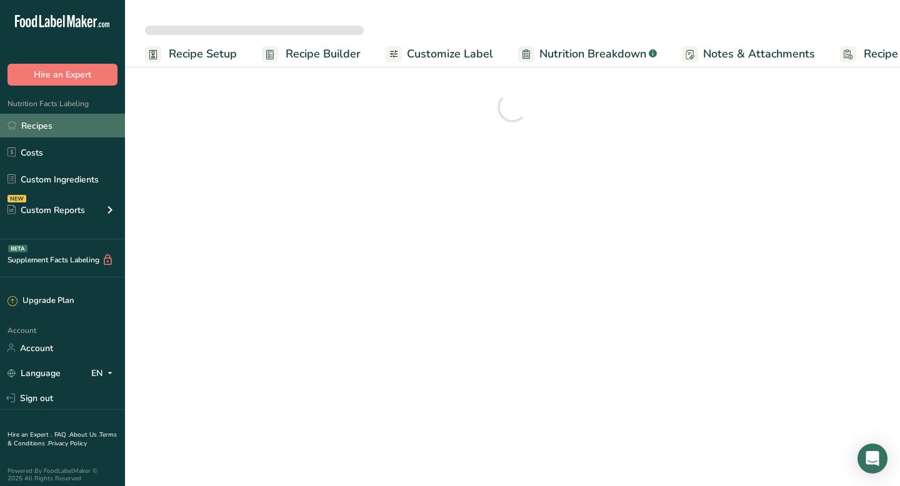
click at [60, 129] on link "Recipes" at bounding box center [62, 126] width 125 height 24
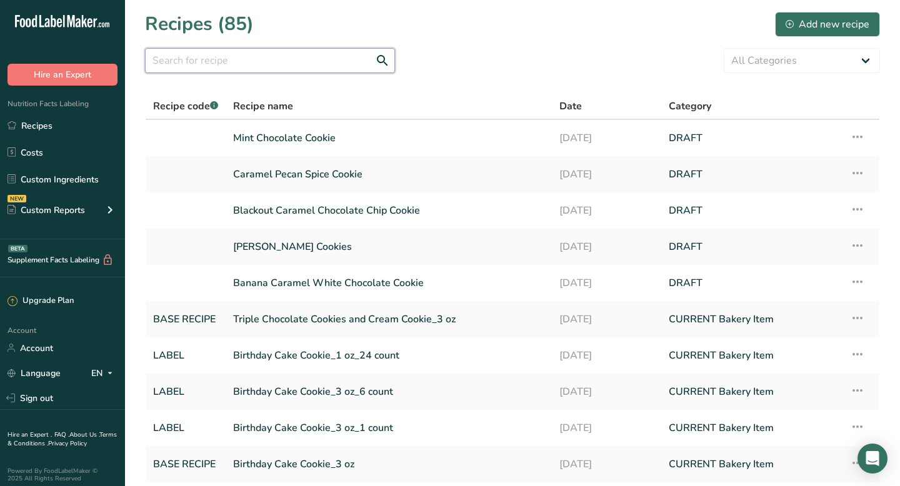
click at [176, 61] on input "text" at bounding box center [270, 60] width 250 height 25
type input "vegan"
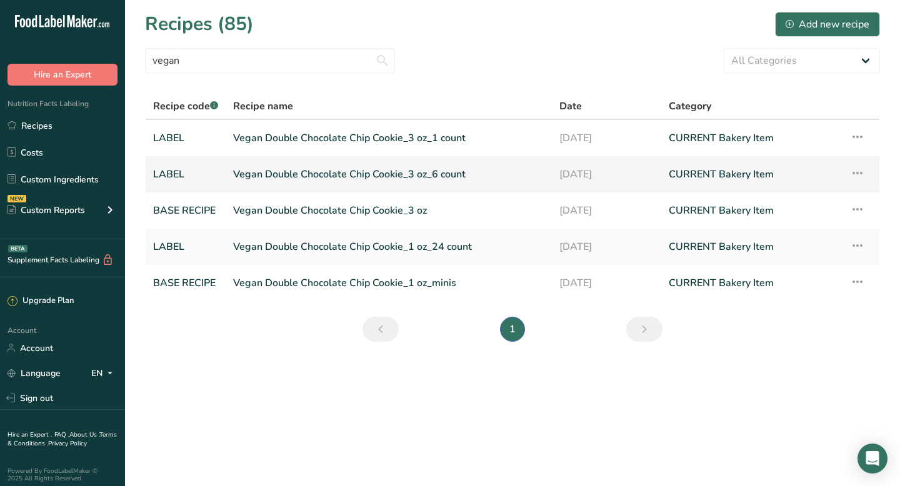
click at [259, 175] on link "Vegan Double Chocolate Chip Cookie_3 oz_6 count" at bounding box center [388, 174] width 311 height 26
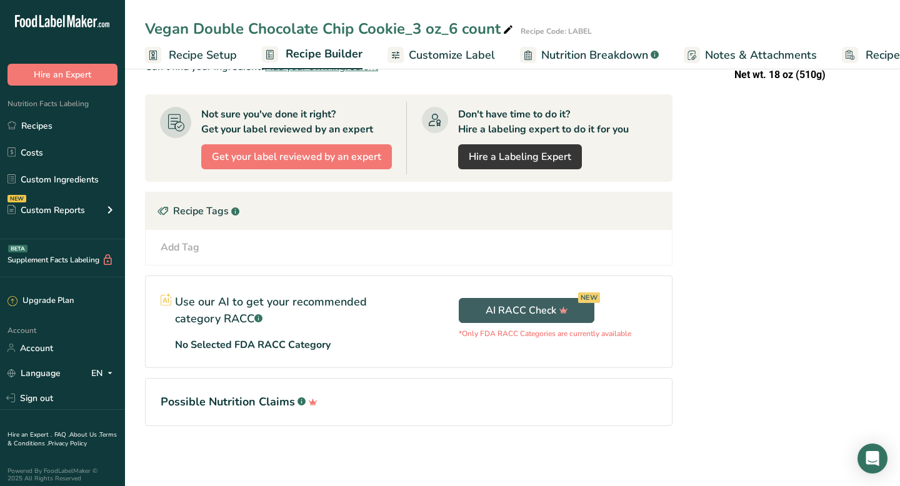
scroll to position [331, 0]
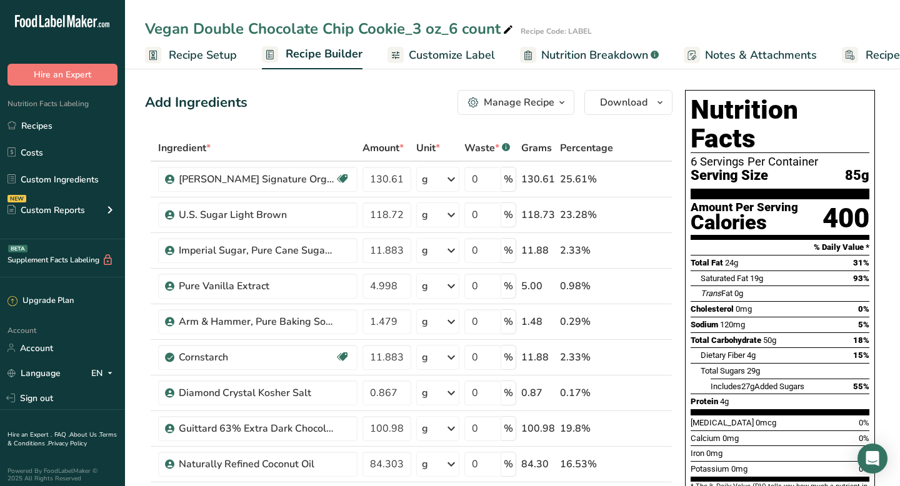
click at [461, 52] on span "Customize Label" at bounding box center [452, 55] width 86 height 17
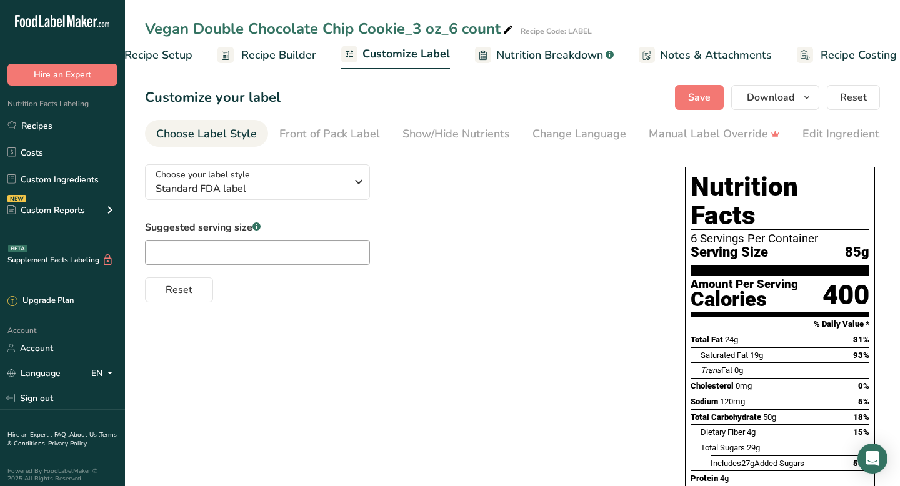
scroll to position [0, 61]
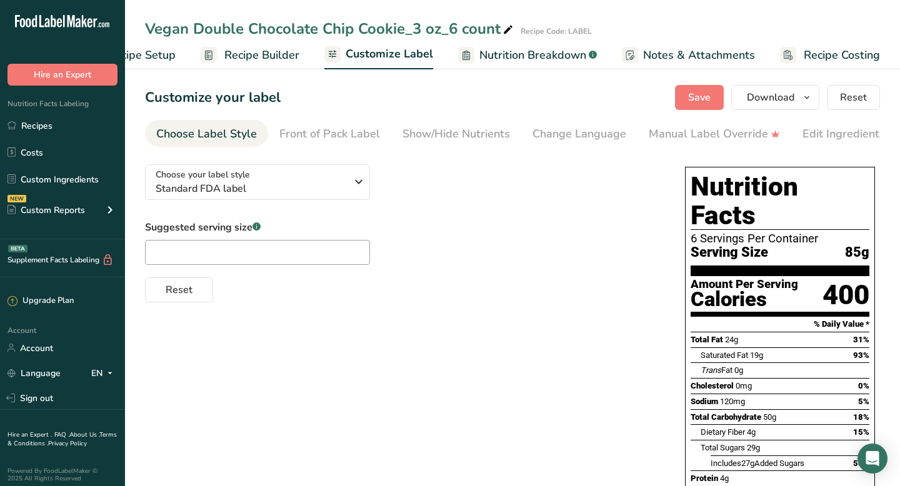
click at [377, 54] on span "Customize Label" at bounding box center [390, 54] width 88 height 17
click at [828, 140] on div "Edit Ingredients/Allergens List" at bounding box center [882, 134] width 159 height 17
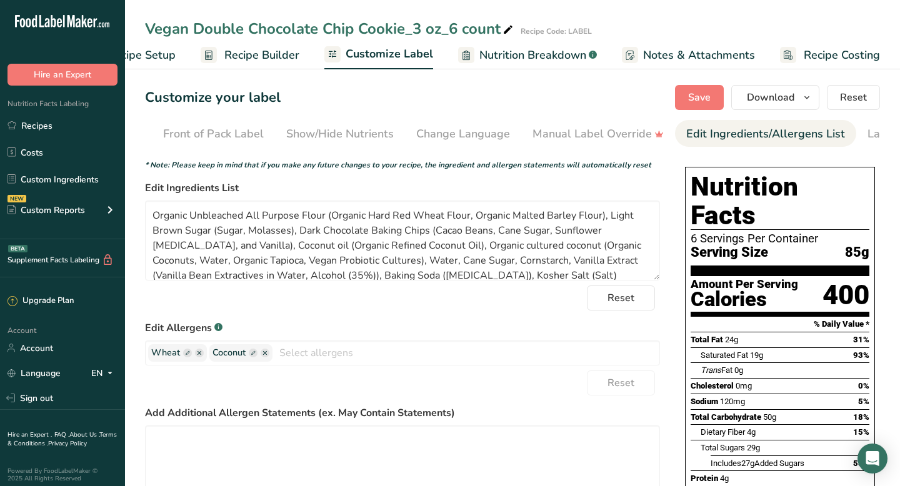
scroll to position [0, 188]
click at [265, 358] on ellipse "button" at bounding box center [265, 353] width 9 height 9
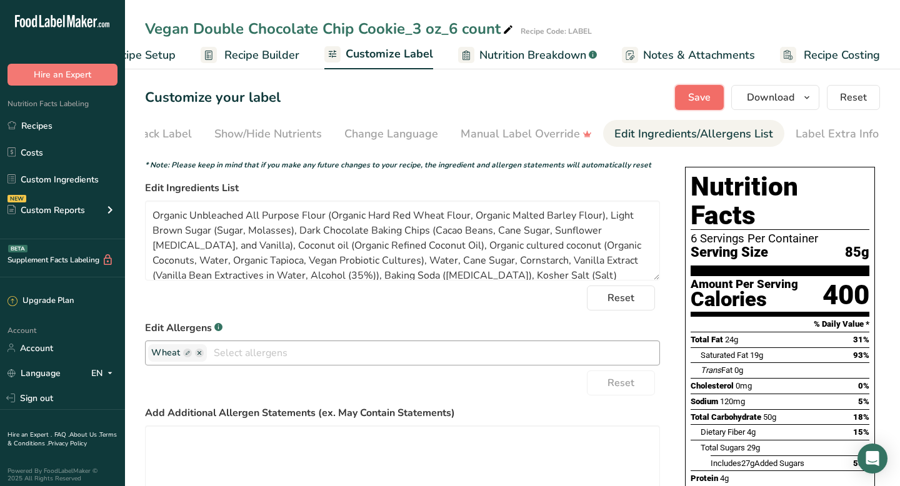
click at [693, 99] on span "Save" at bounding box center [699, 97] width 23 height 15
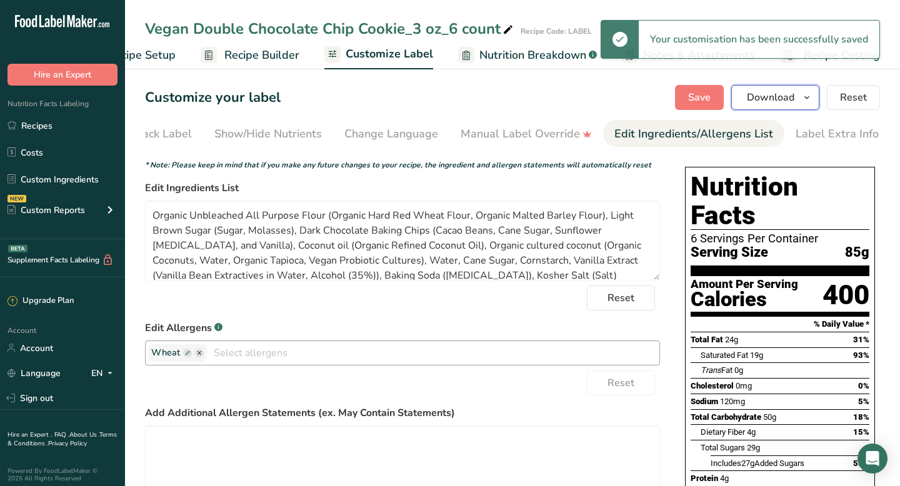
click at [777, 101] on span "Download" at bounding box center [771, 97] width 48 height 15
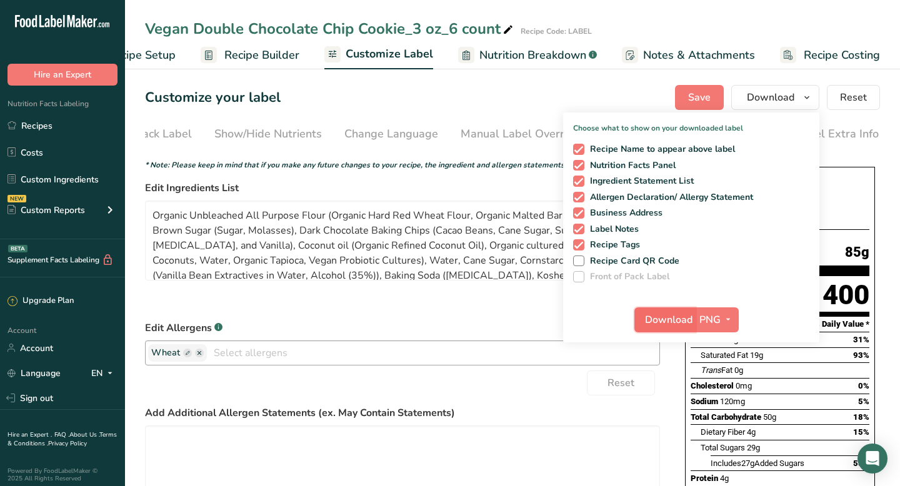
click at [665, 318] on span "Download" at bounding box center [669, 320] width 48 height 15
click at [244, 55] on span "Recipe Builder" at bounding box center [261, 55] width 75 height 17
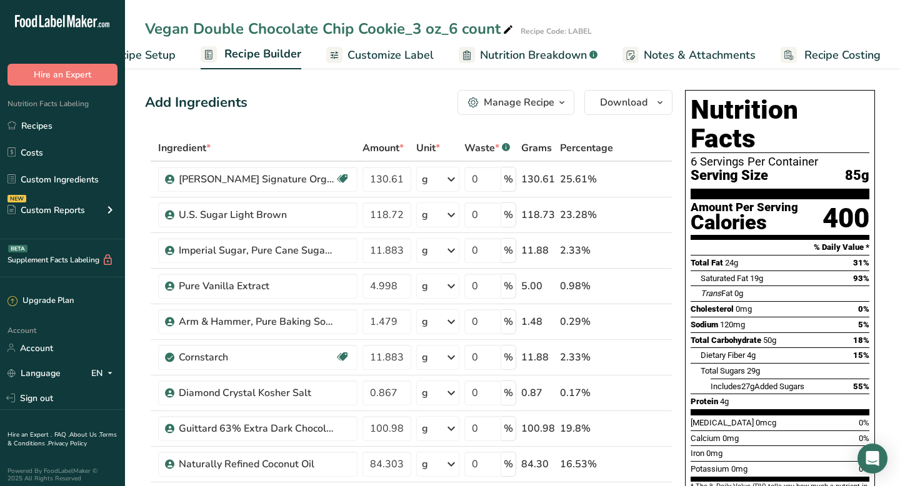
click at [763, 12] on div "Vegan Double Chocolate Chip Cookie_3 oz_6 count Recipe Code: LABEL Recipe Setup…" at bounding box center [512, 34] width 775 height 69
click at [501, 101] on div "Manage Recipe" at bounding box center [519, 102] width 71 height 15
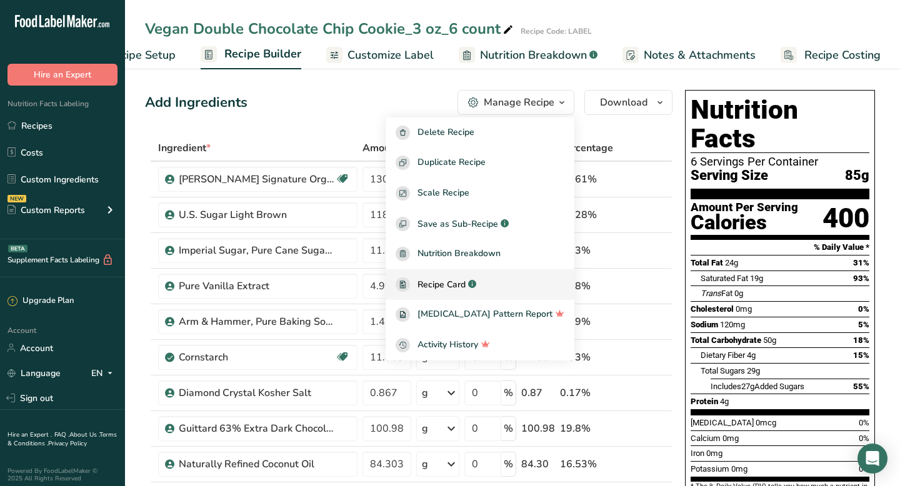
click at [466, 288] on span "Recipe Card" at bounding box center [442, 284] width 48 height 13
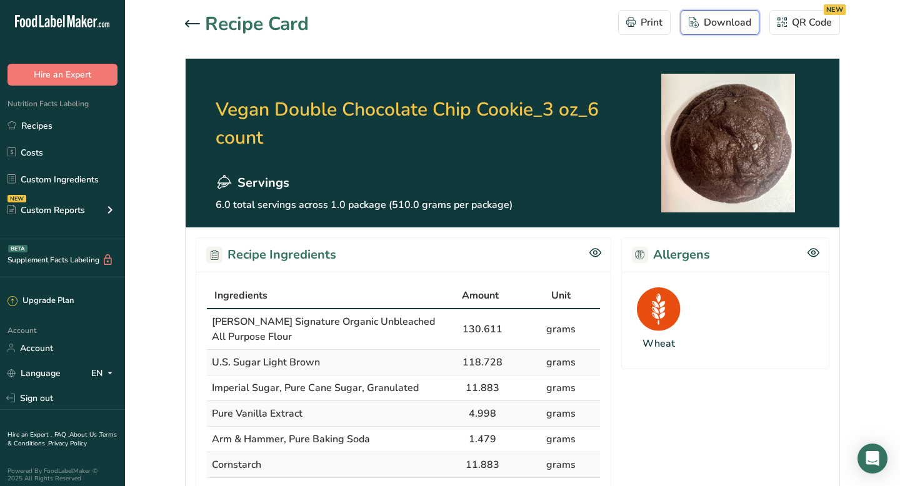
click at [701, 19] on div "Download" at bounding box center [720, 22] width 63 height 15
click at [45, 126] on link "Recipes" at bounding box center [62, 126] width 125 height 24
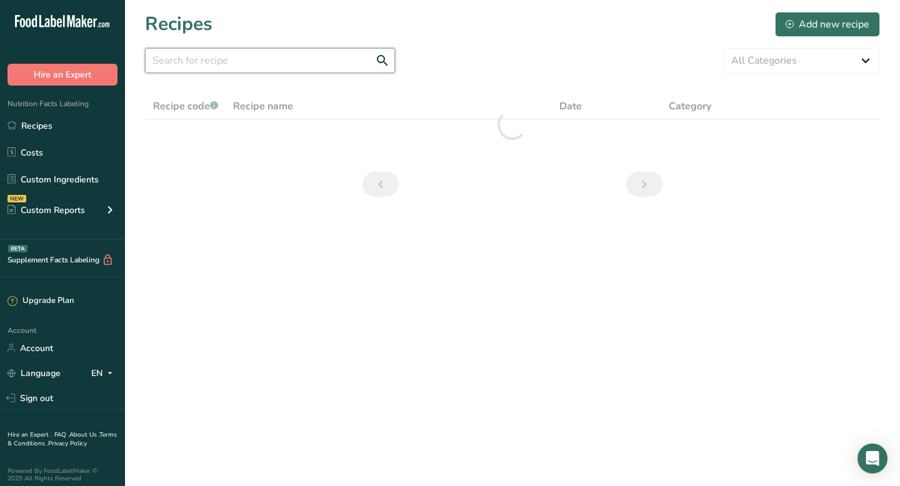
click at [214, 61] on input "text" at bounding box center [270, 60] width 250 height 25
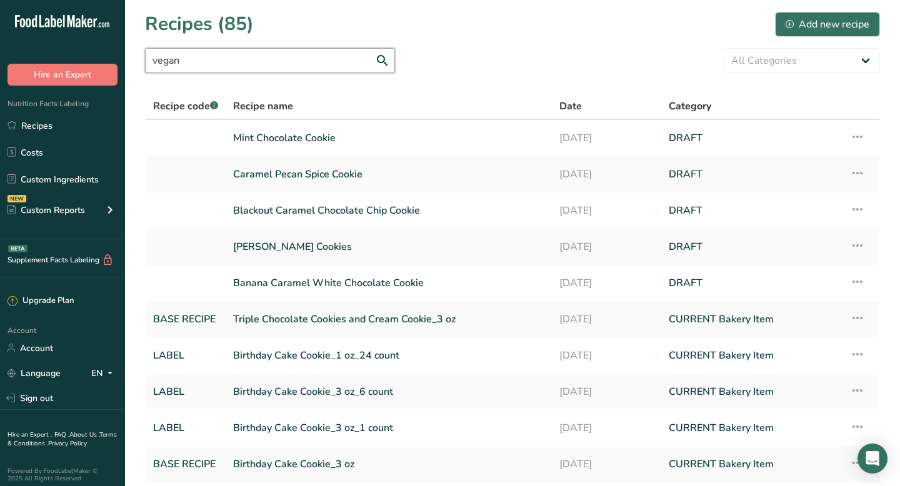
type input "vegan"
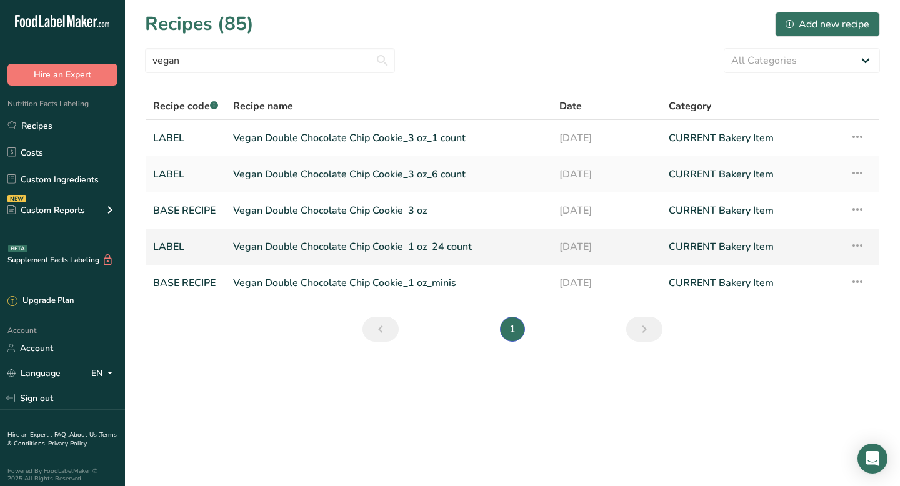
click at [259, 248] on link "Vegan Double Chocolate Chip Cookie_1 oz_24 count" at bounding box center [388, 247] width 311 height 26
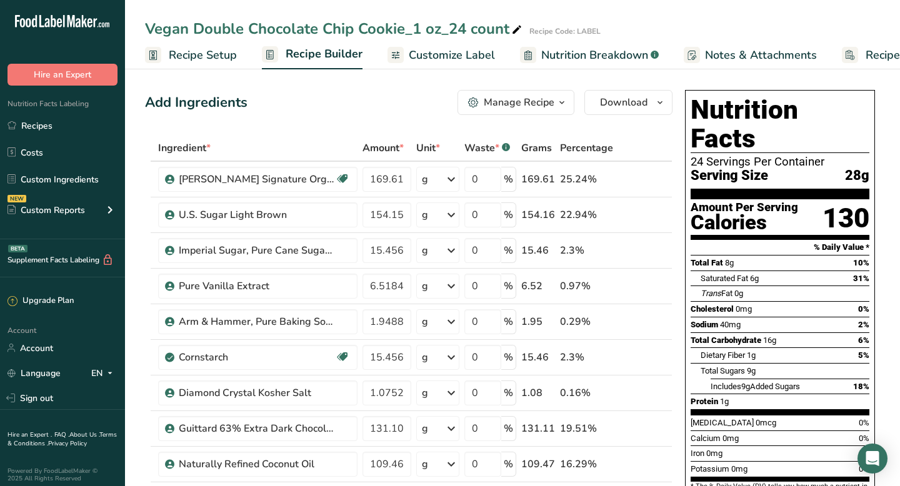
click at [433, 61] on span "Customize Label" at bounding box center [452, 55] width 86 height 17
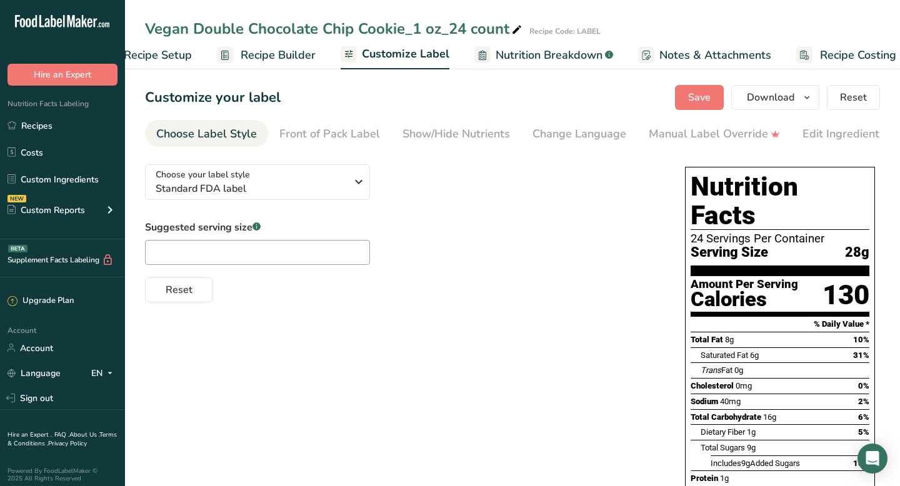
scroll to position [0, 61]
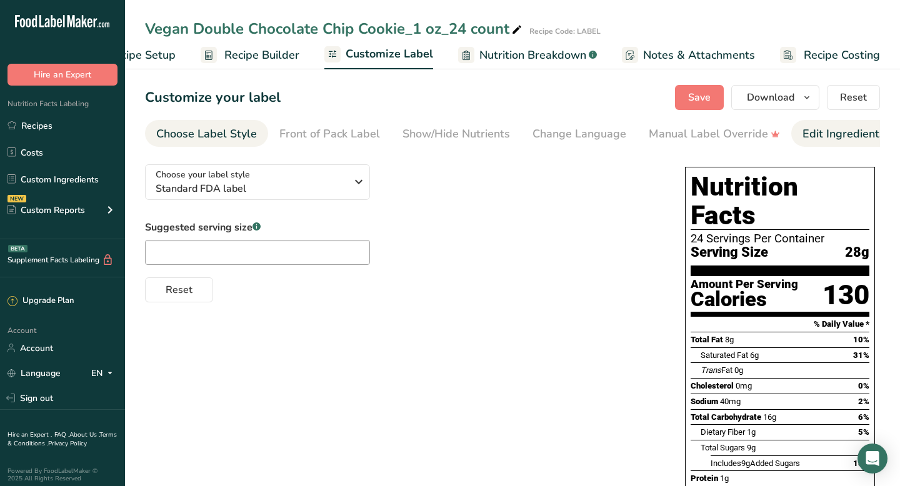
click at [846, 139] on div "Edit Ingredients/Allergens List" at bounding box center [882, 134] width 159 height 17
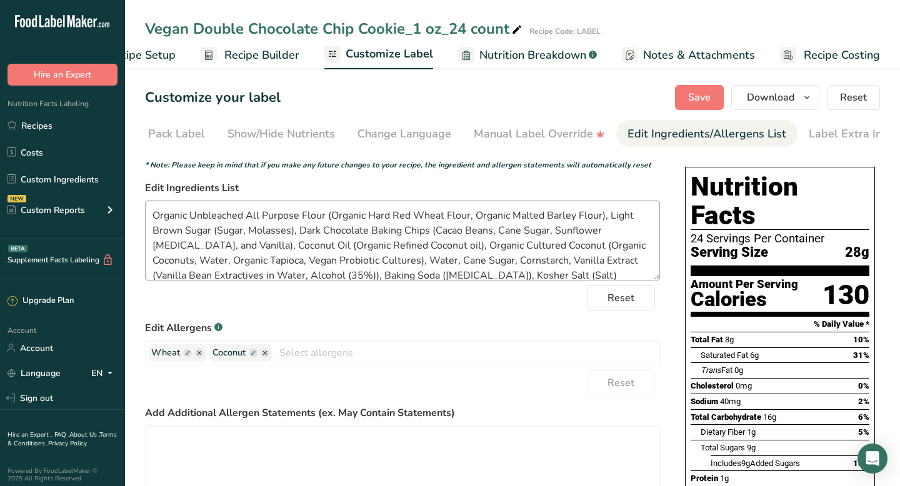
scroll to position [0, 188]
click at [267, 358] on ellipse "button" at bounding box center [265, 353] width 9 height 9
click at [690, 101] on button "Save" at bounding box center [699, 97] width 49 height 25
click at [270, 59] on span "Recipe Builder" at bounding box center [261, 55] width 75 height 17
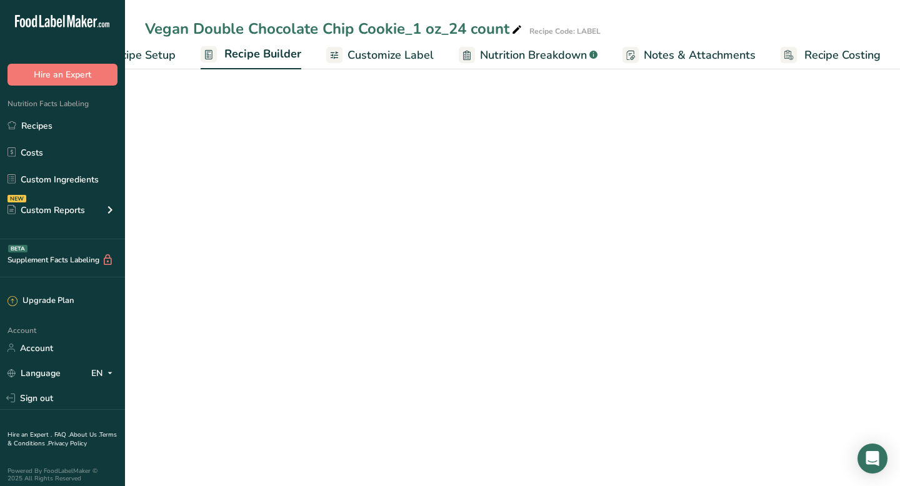
scroll to position [0, 61]
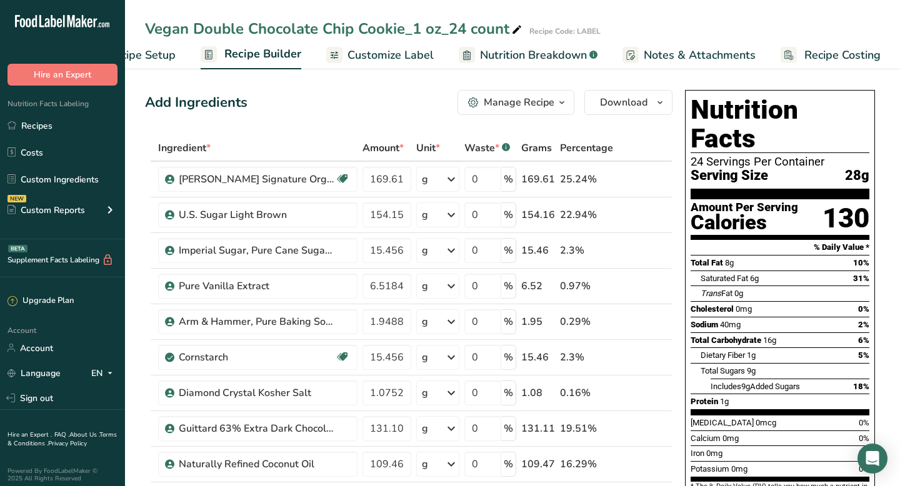
click at [386, 57] on span "Customize Label" at bounding box center [391, 55] width 86 height 17
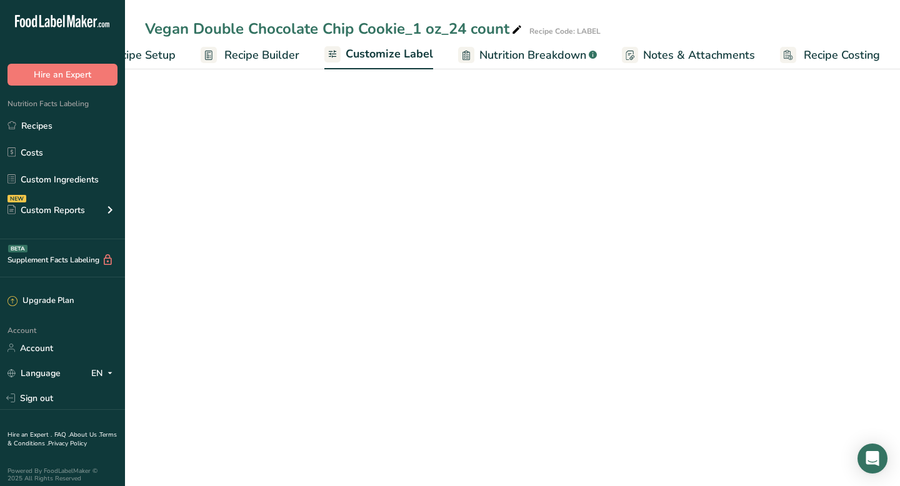
scroll to position [0, 61]
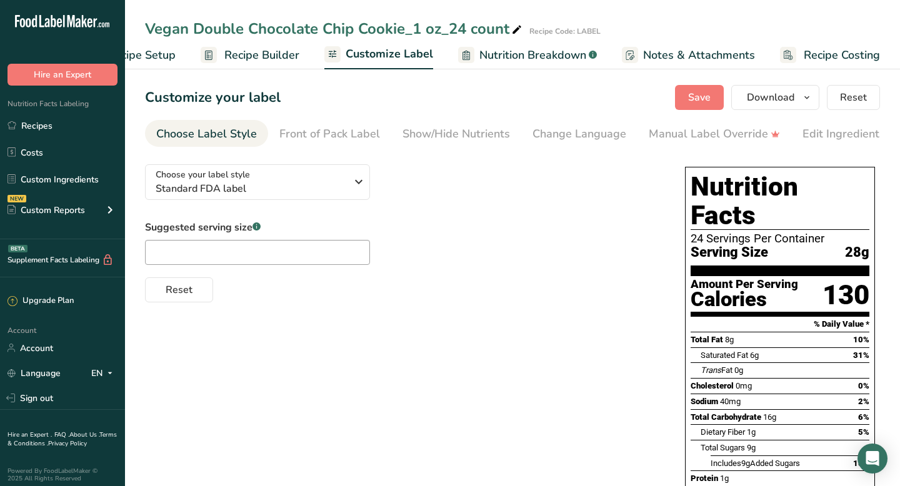
click at [226, 49] on span "Recipe Builder" at bounding box center [261, 55] width 75 height 17
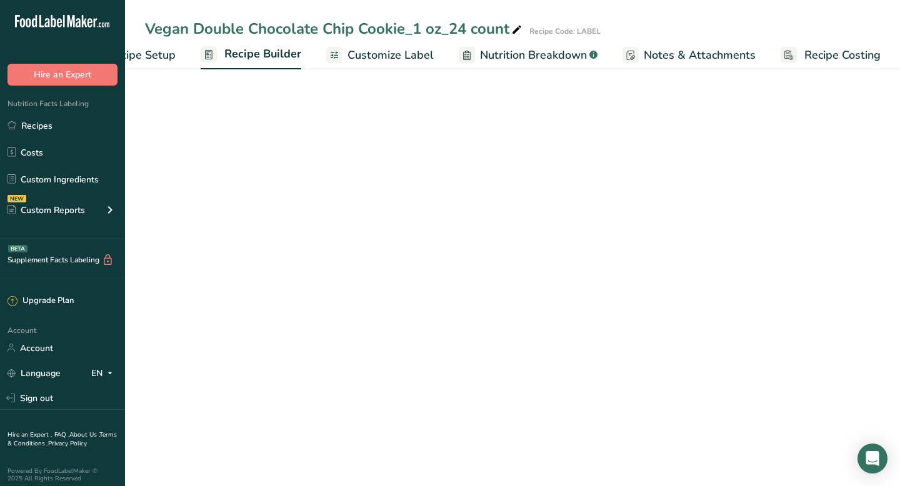
scroll to position [0, 61]
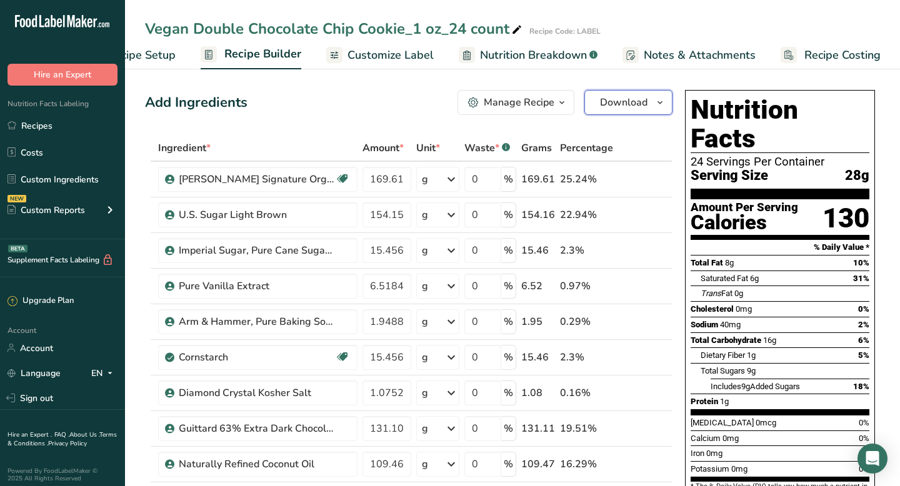
click at [610, 104] on span "Download" at bounding box center [624, 102] width 48 height 15
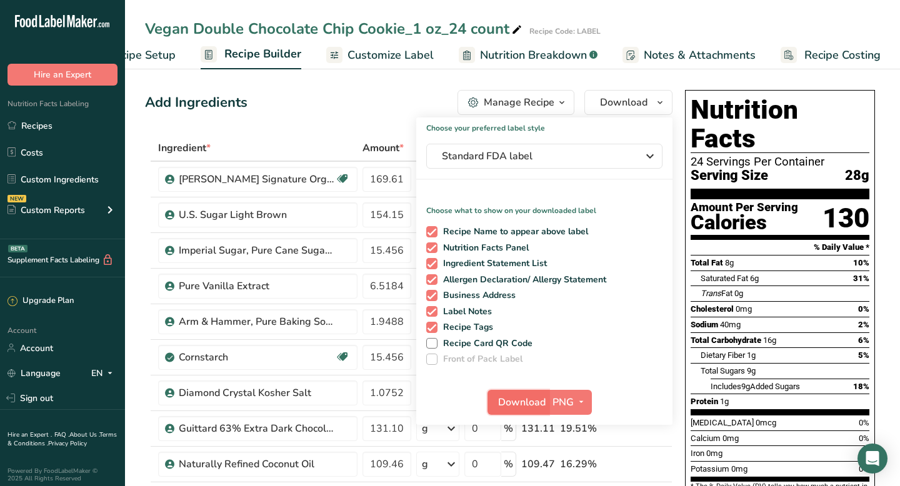
click at [521, 408] on span "Download" at bounding box center [522, 402] width 48 height 15
click at [518, 103] on div "Manage Recipe" at bounding box center [519, 102] width 71 height 15
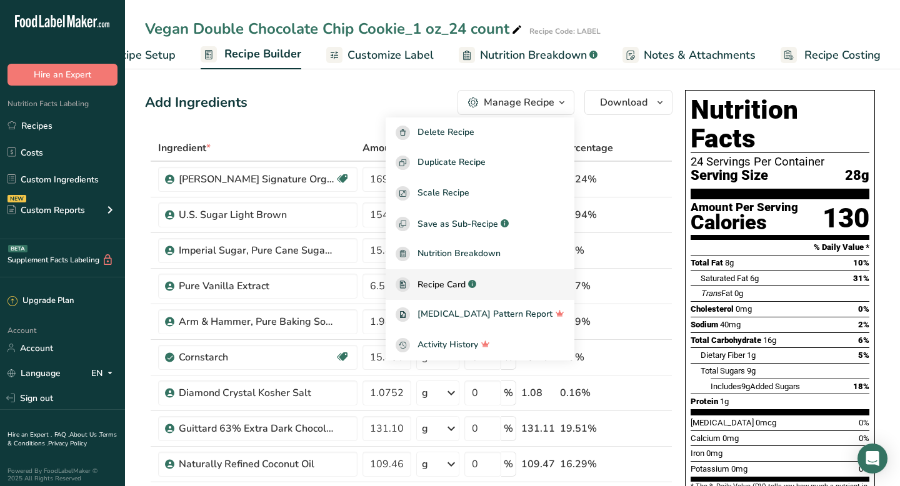
click at [465, 283] on span "Recipe Card" at bounding box center [442, 284] width 48 height 13
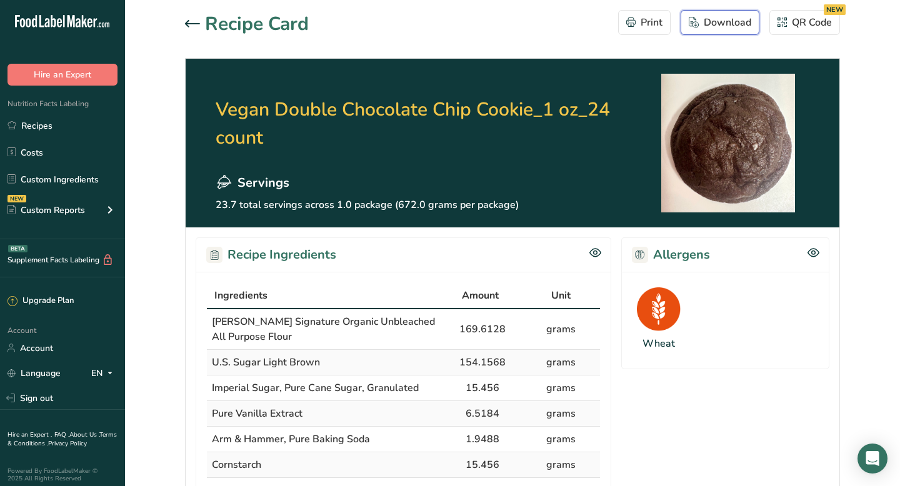
click at [717, 27] on div "Download" at bounding box center [720, 22] width 63 height 15
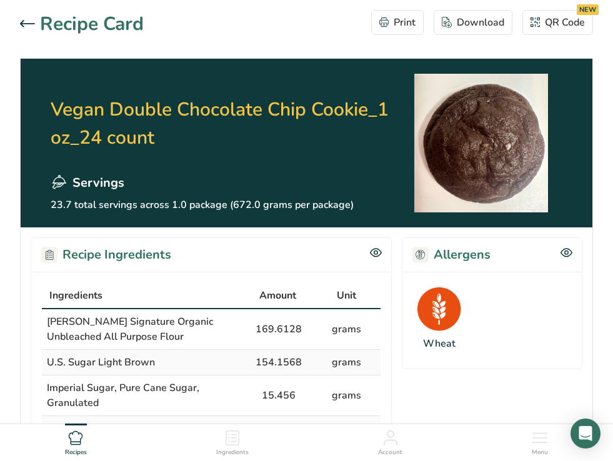
click at [26, 23] on icon at bounding box center [27, 24] width 15 height 8
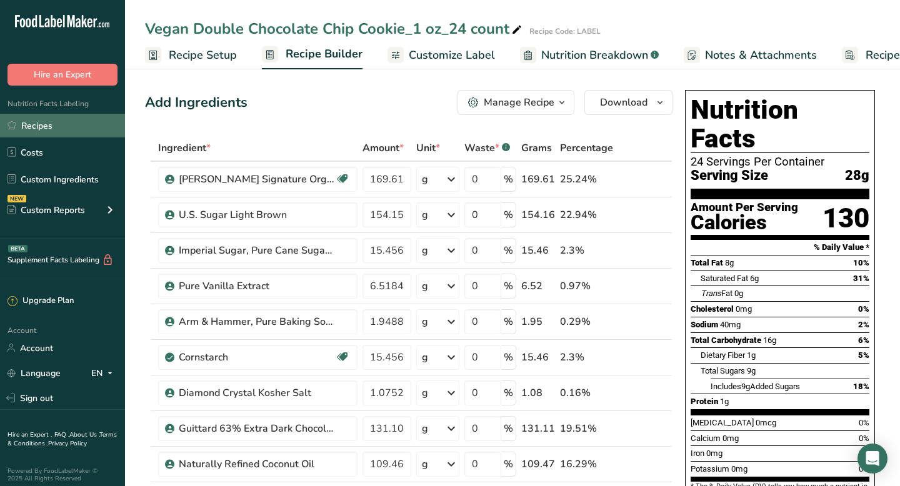
click at [31, 114] on link "Recipes" at bounding box center [62, 126] width 125 height 24
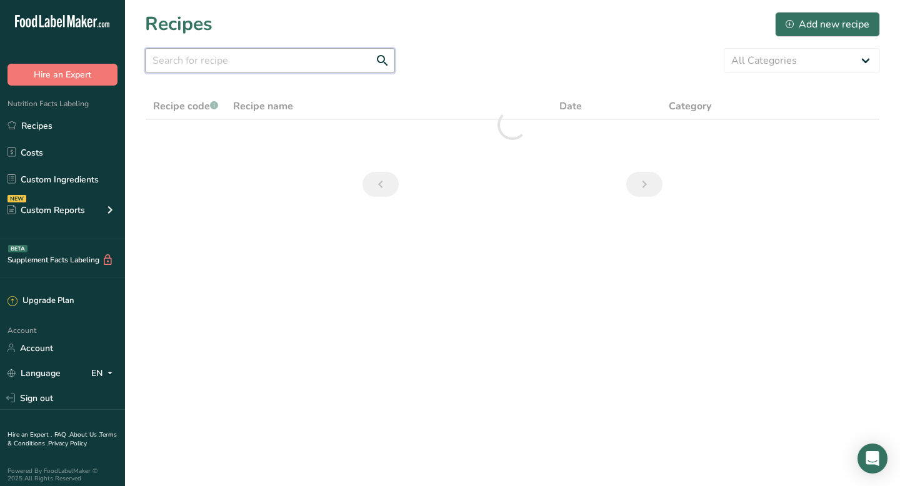
click at [193, 63] on input "text" at bounding box center [270, 60] width 250 height 25
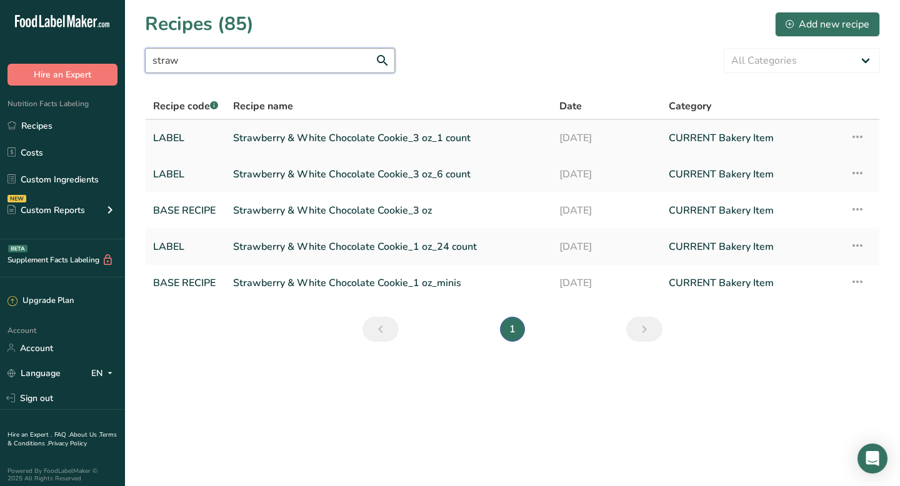
type input "straw"
click at [264, 134] on link "Strawberry & White Chocolate Cookie_3 oz_1 count" at bounding box center [388, 138] width 311 height 26
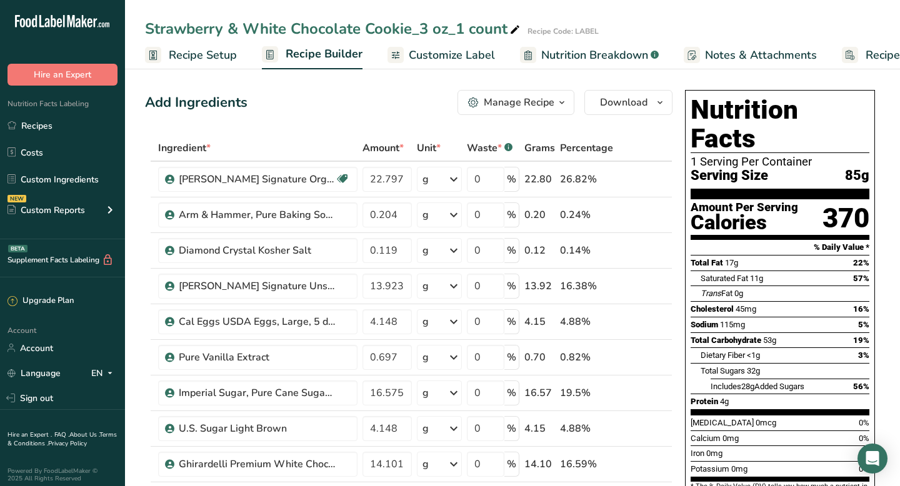
click at [425, 54] on span "Customize Label" at bounding box center [452, 55] width 86 height 17
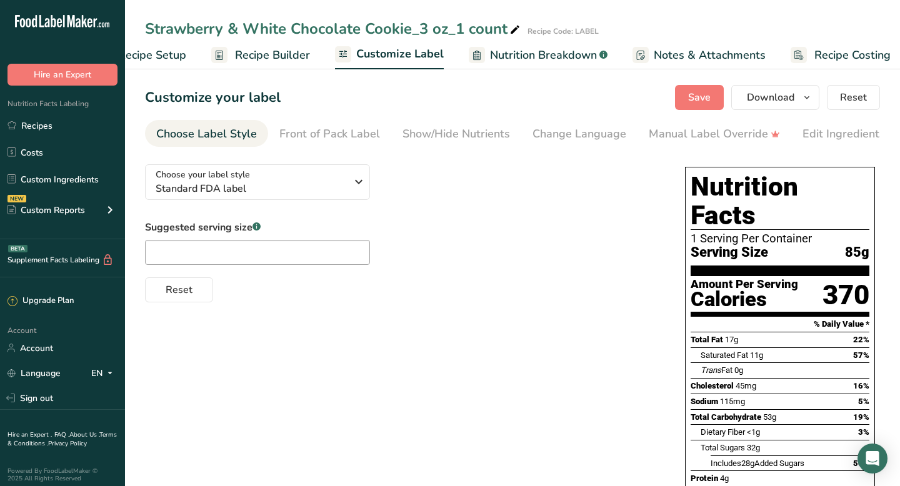
scroll to position [0, 61]
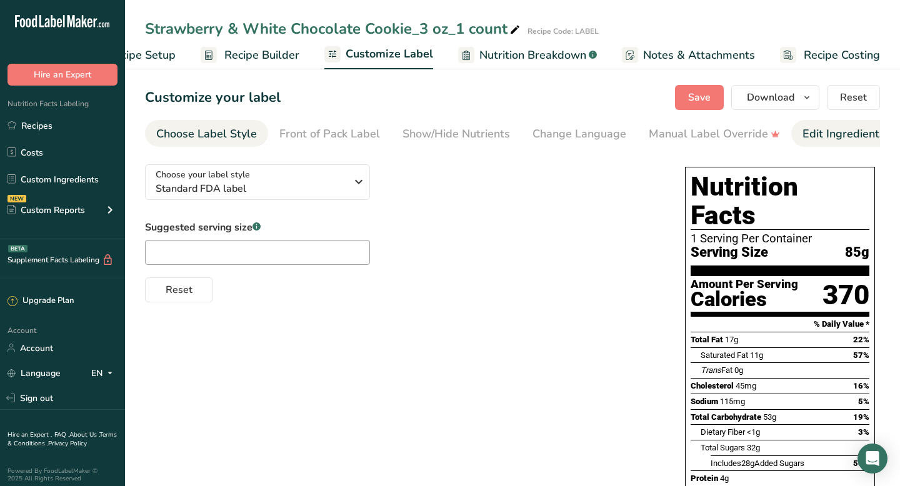
click at [822, 141] on div "Edit Ingredients/Allergens List" at bounding box center [882, 134] width 159 height 17
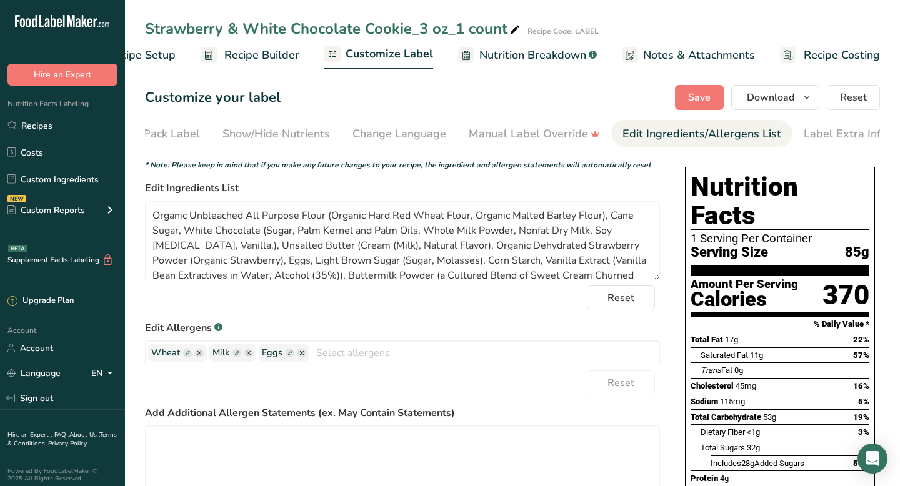
scroll to position [0, 188]
click at [337, 363] on input "text" at bounding box center [484, 352] width 350 height 19
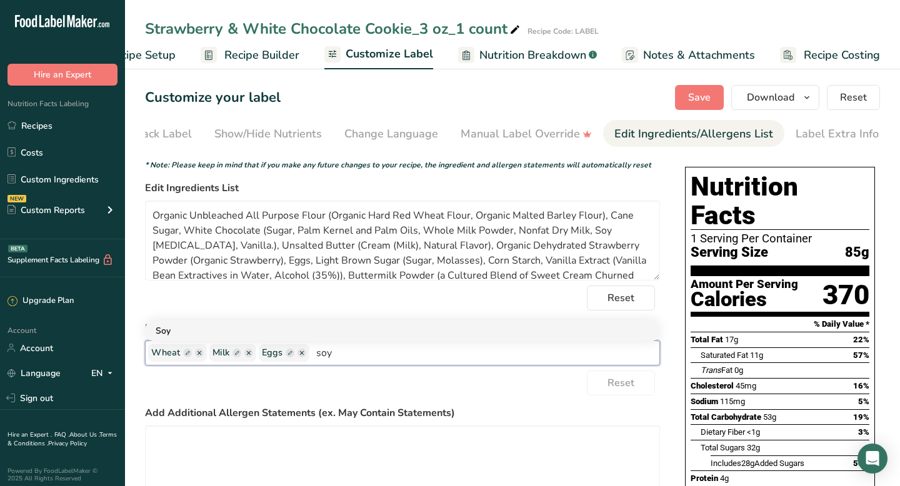
type input "soy"
click at [188, 336] on link "Soy" at bounding box center [403, 331] width 514 height 21
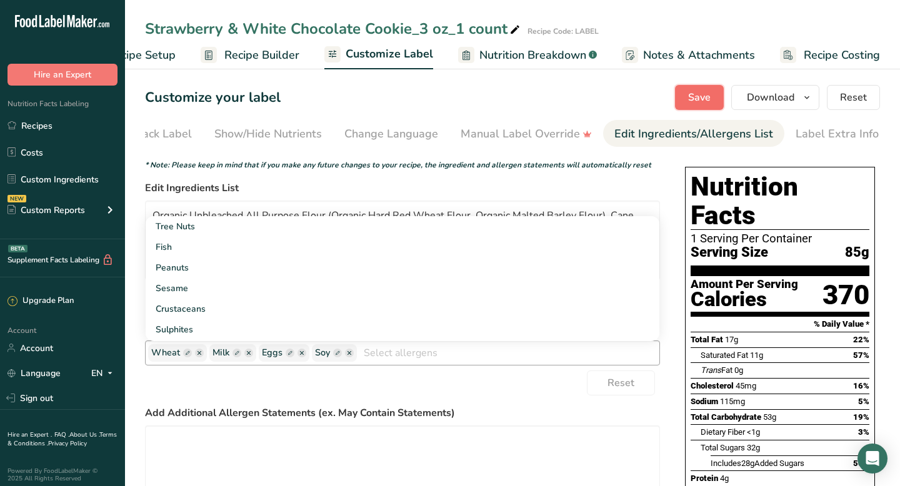
click at [700, 101] on span "Save" at bounding box center [699, 97] width 23 height 15
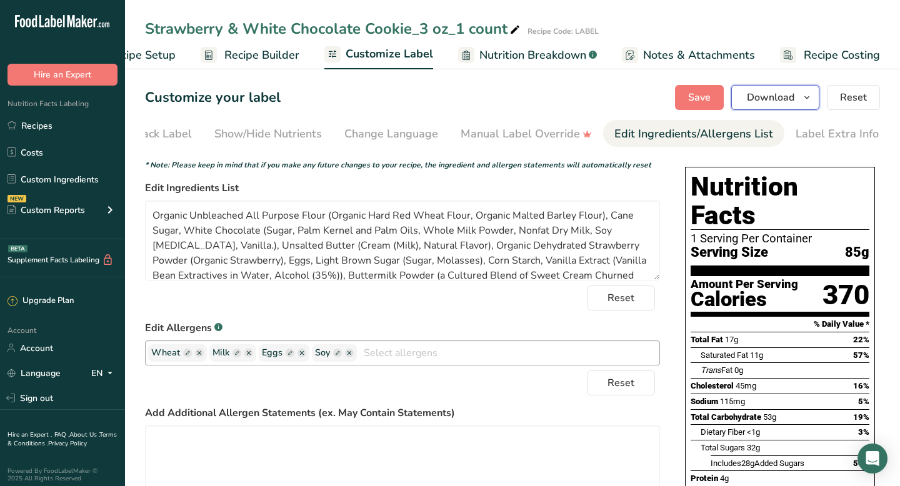
click at [752, 94] on span "Download" at bounding box center [771, 97] width 48 height 15
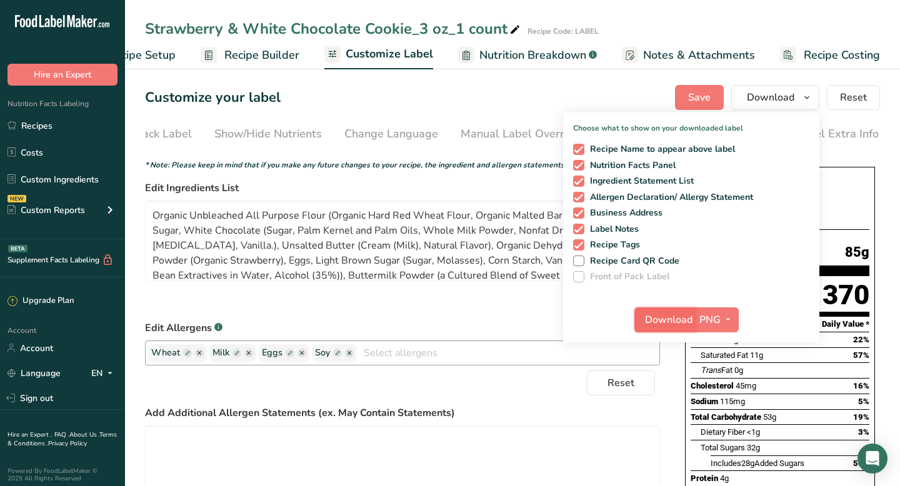
click at [668, 321] on span "Download" at bounding box center [669, 320] width 48 height 15
click at [491, 80] on section "Customize your label Save Download Choose what to show on your downloaded label…" at bounding box center [512, 453] width 775 height 777
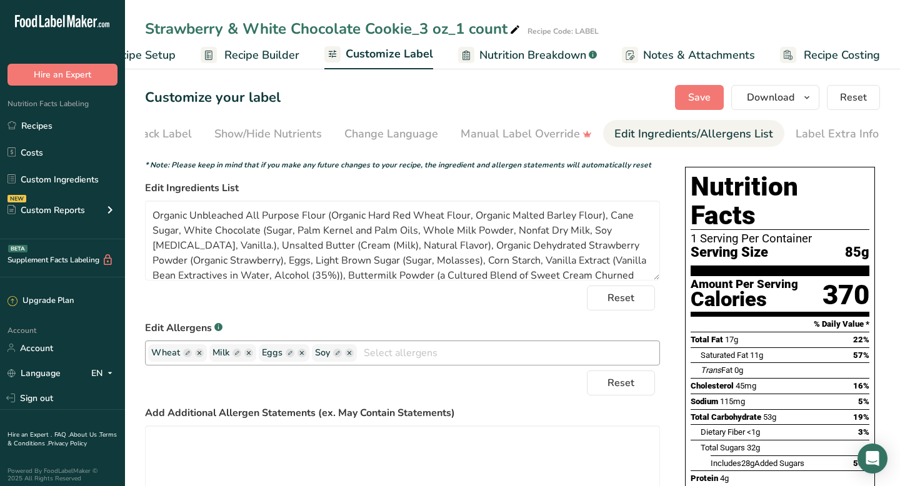
click at [257, 55] on span "Recipe Builder" at bounding box center [261, 55] width 75 height 17
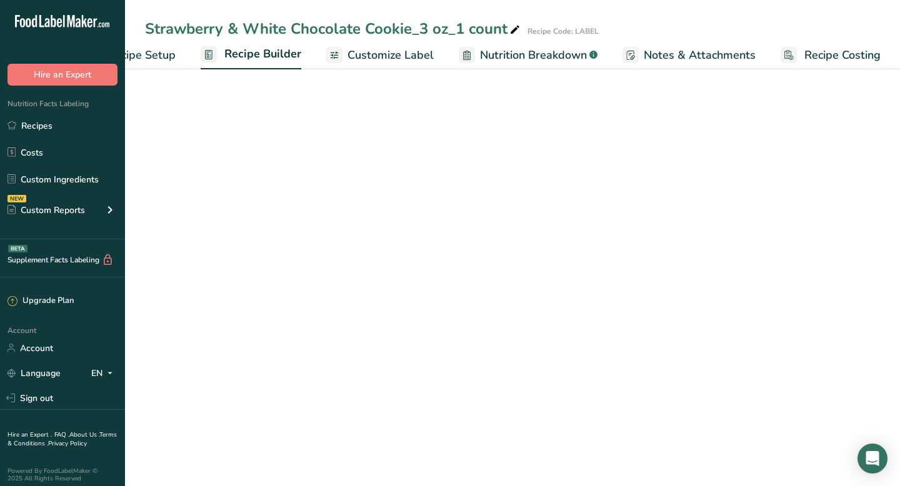
scroll to position [0, 61]
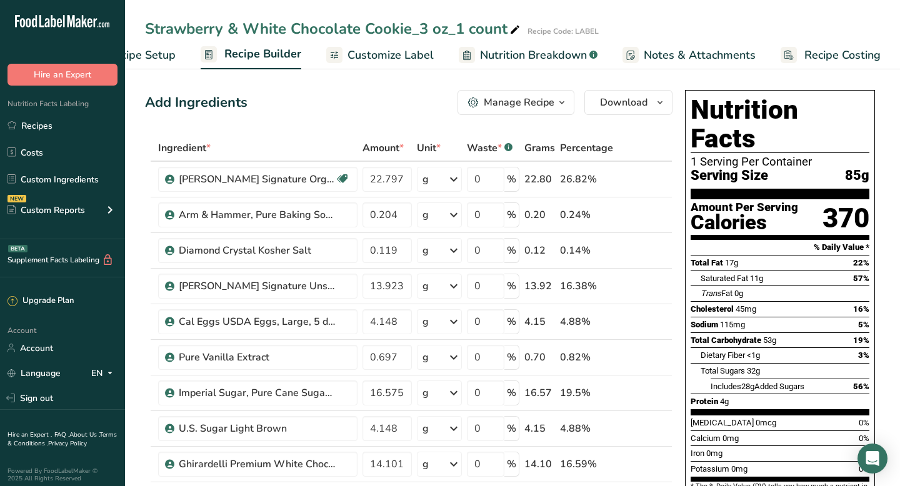
click at [488, 101] on div "Manage Recipe" at bounding box center [519, 102] width 71 height 15
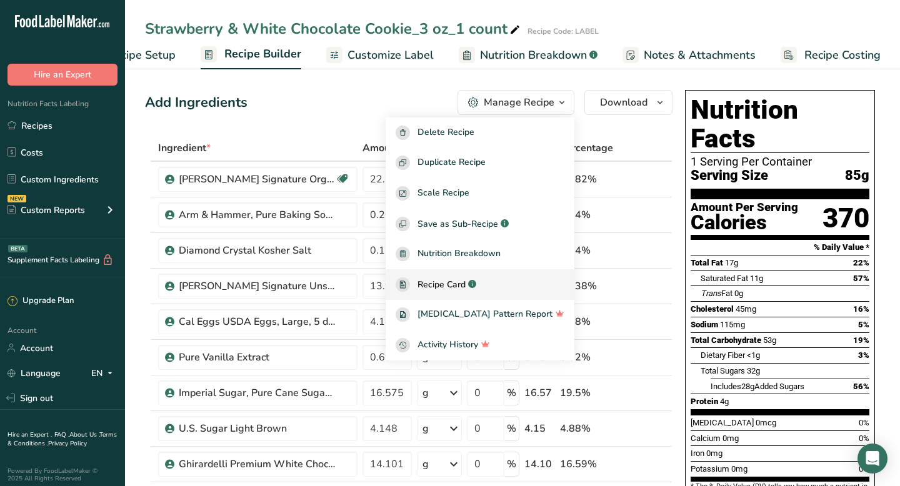
click at [466, 288] on span "Recipe Card" at bounding box center [442, 284] width 48 height 13
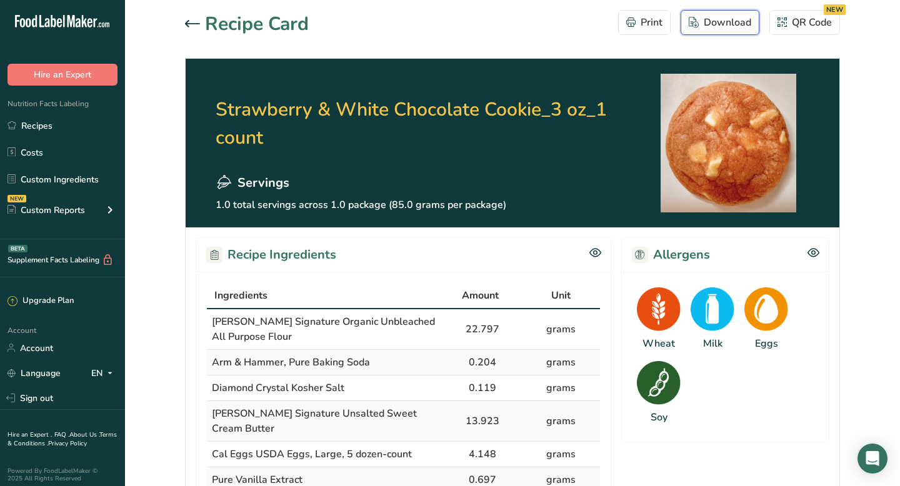
click at [746, 21] on div "Download" at bounding box center [720, 22] width 63 height 15
click at [190, 23] on icon at bounding box center [192, 24] width 15 height 8
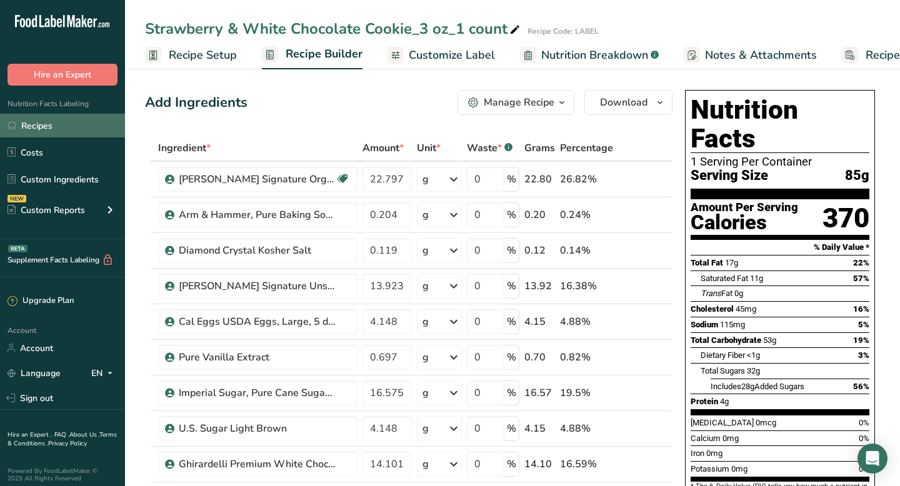
click at [42, 127] on link "Recipes" at bounding box center [62, 126] width 125 height 24
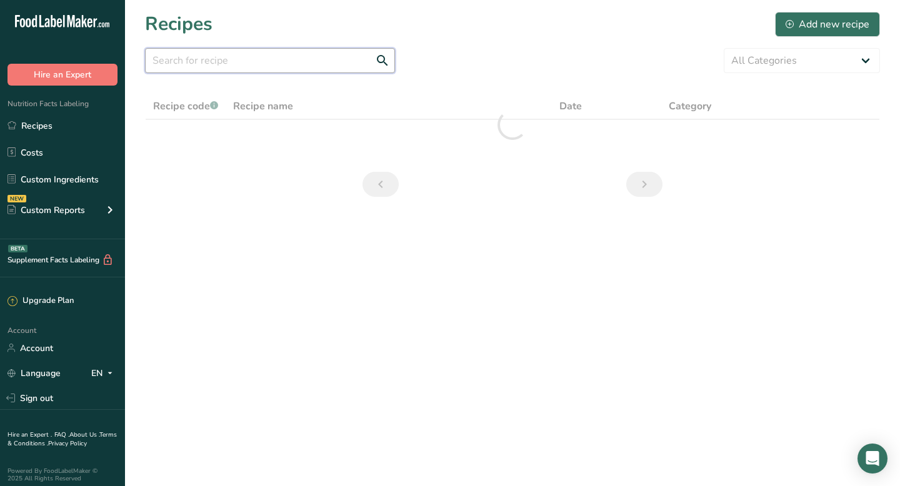
click at [199, 54] on input "text" at bounding box center [270, 60] width 250 height 25
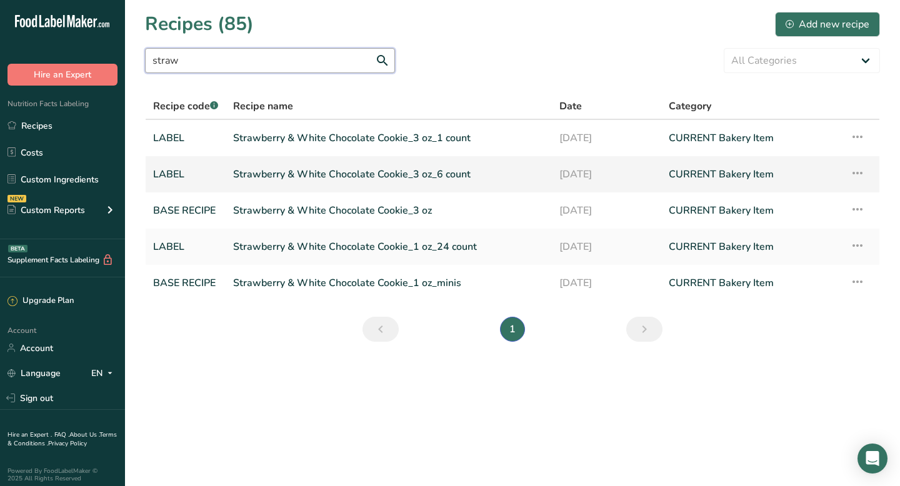
type input "straw"
click at [249, 177] on link "Strawberry & White Chocolate Cookie_3 oz_6 count" at bounding box center [388, 174] width 311 height 26
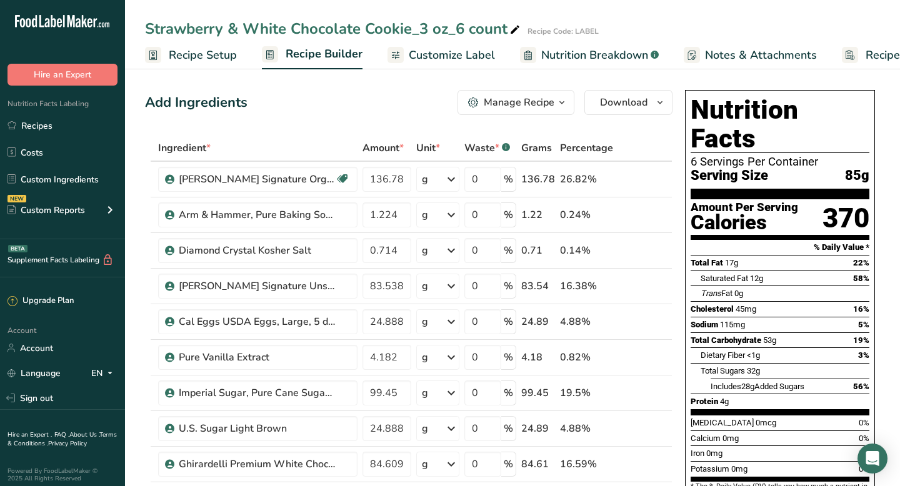
drag, startPoint x: 455, startPoint y: 53, endPoint x: 463, endPoint y: 58, distance: 9.0
click at [455, 53] on span "Customize Label" at bounding box center [452, 55] width 86 height 17
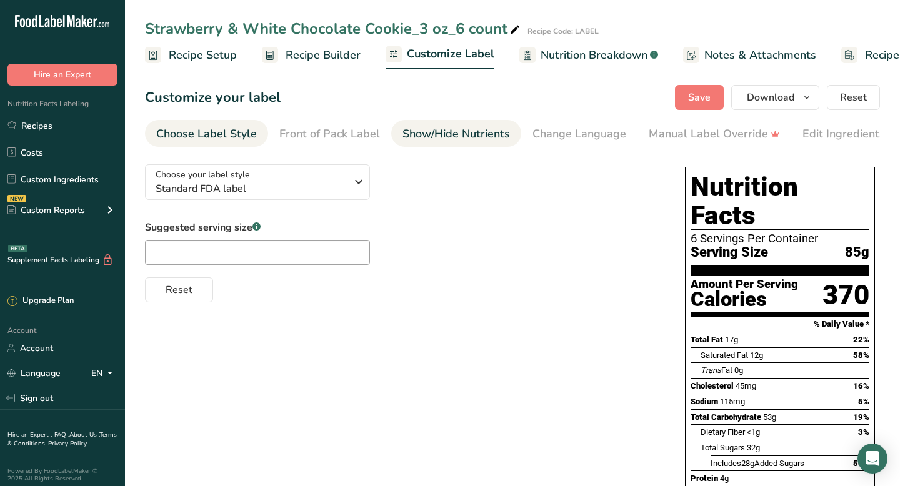
scroll to position [0, 61]
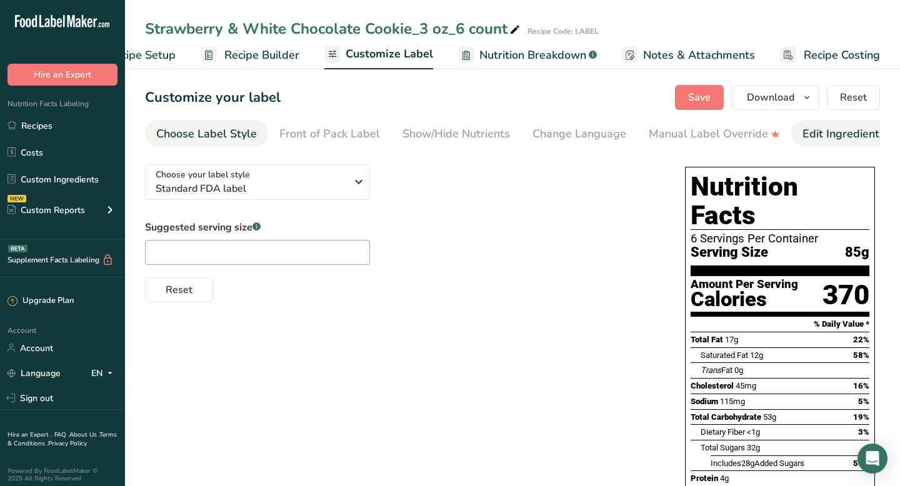
click at [820, 136] on div "Edit Ingredients/Allergens List" at bounding box center [882, 134] width 159 height 17
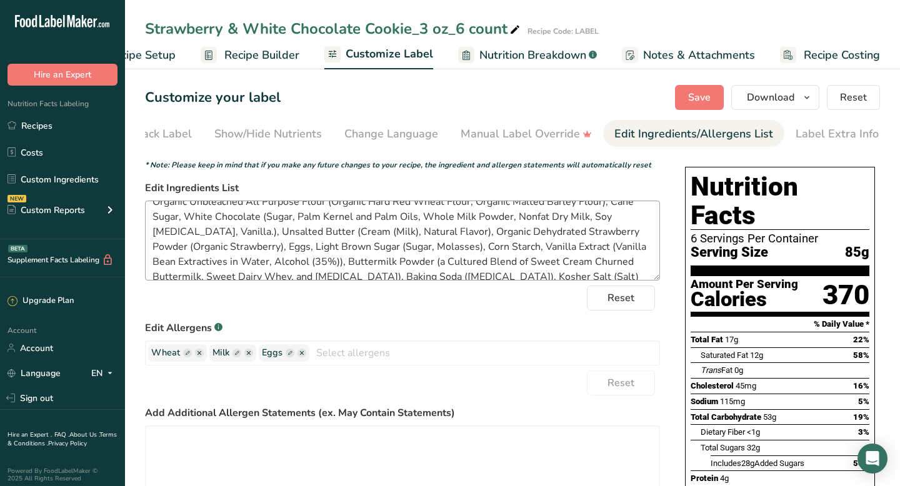
scroll to position [25, 0]
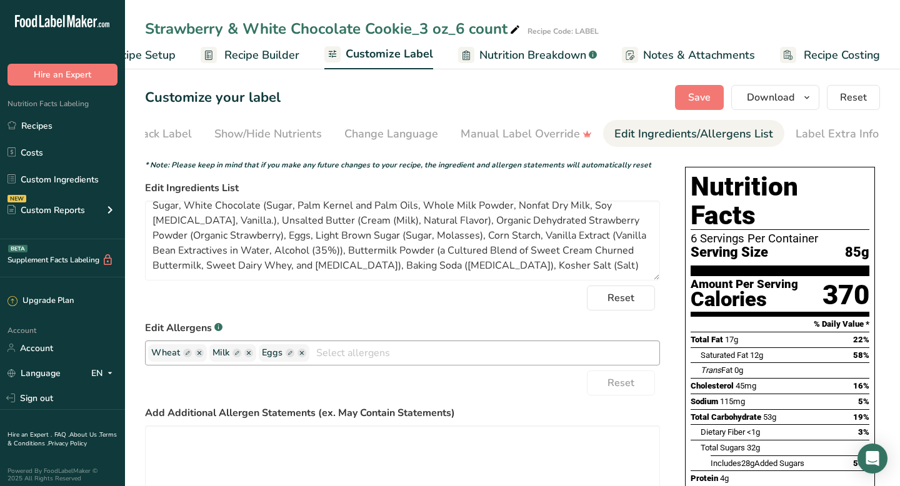
click at [355, 358] on input "text" at bounding box center [484, 352] width 350 height 19
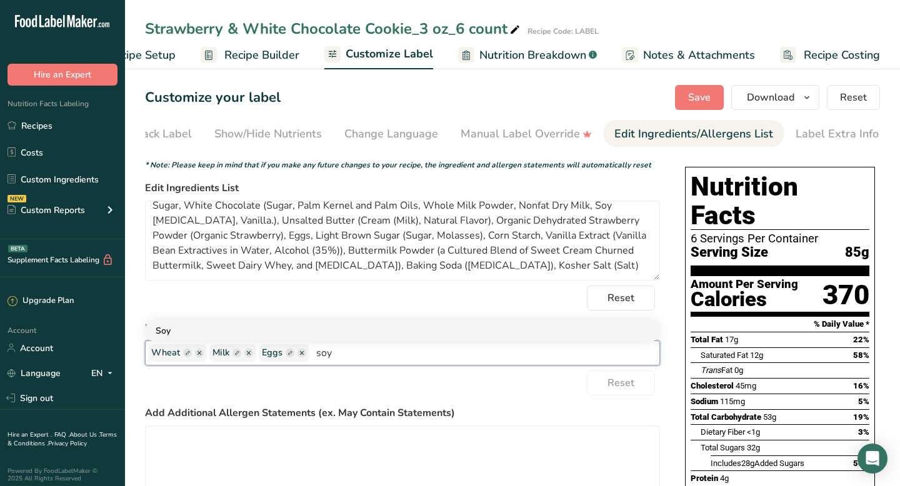
type input "soy"
click at [164, 337] on link "Soy" at bounding box center [403, 331] width 514 height 21
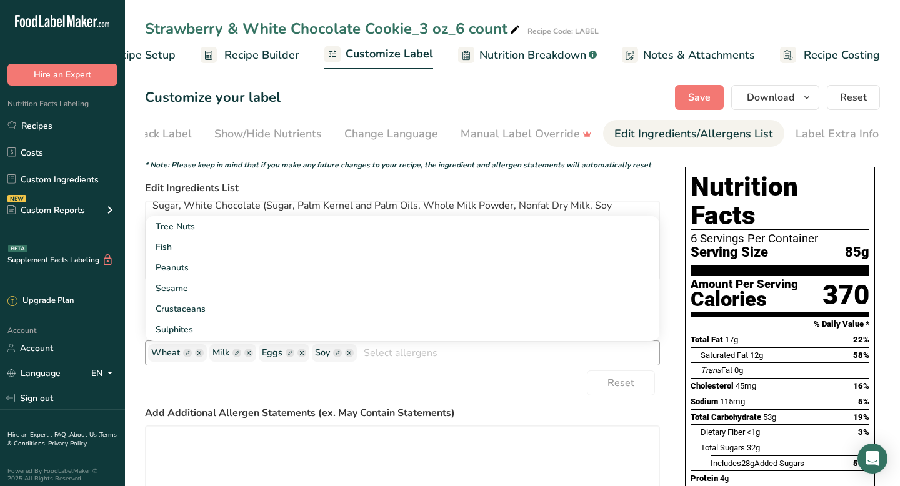
click at [469, 392] on div "Reset" at bounding box center [402, 383] width 515 height 25
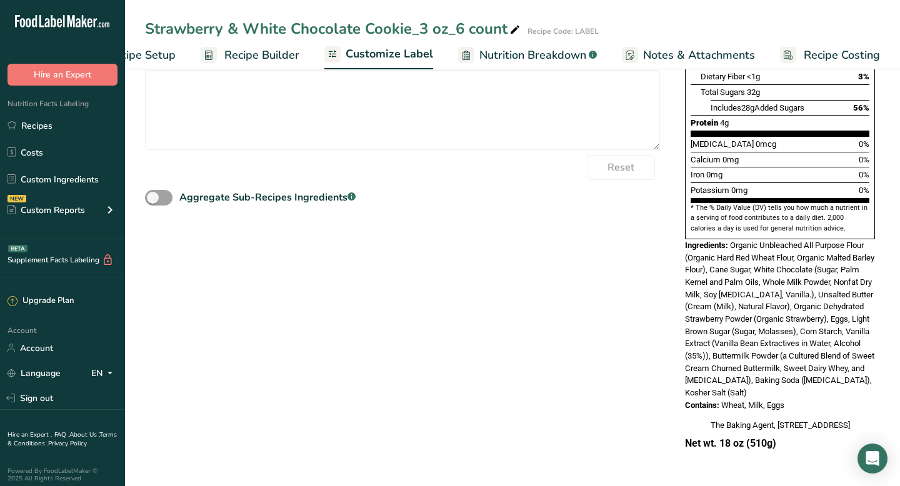
scroll to position [0, 0]
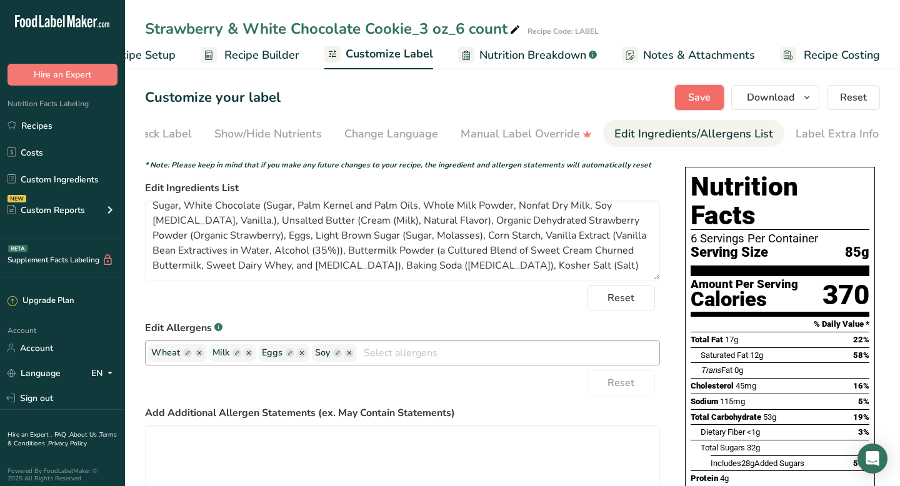
click at [695, 93] on span "Save" at bounding box center [699, 97] width 23 height 15
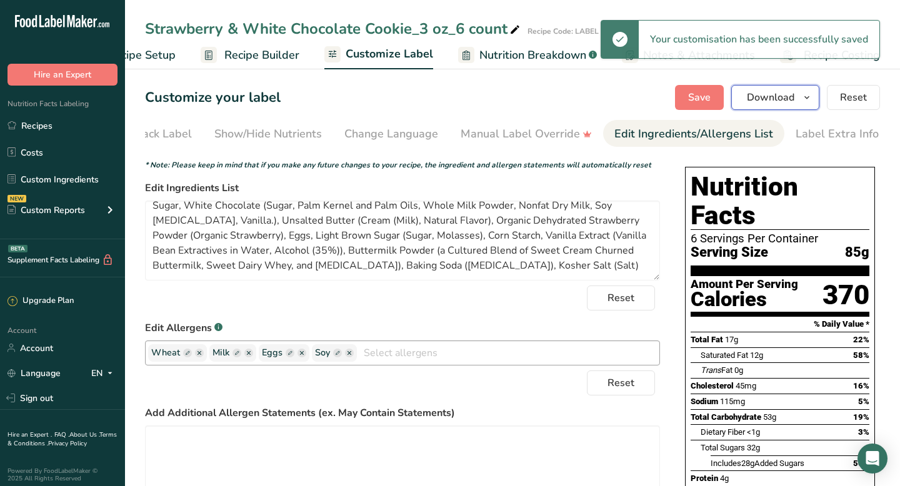
click at [779, 99] on span "Download" at bounding box center [771, 97] width 48 height 15
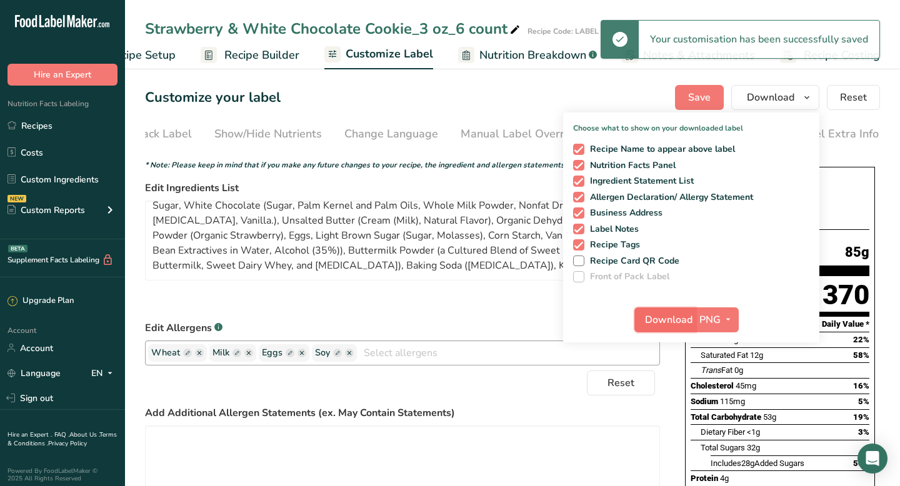
click at [660, 315] on span "Download" at bounding box center [669, 320] width 48 height 15
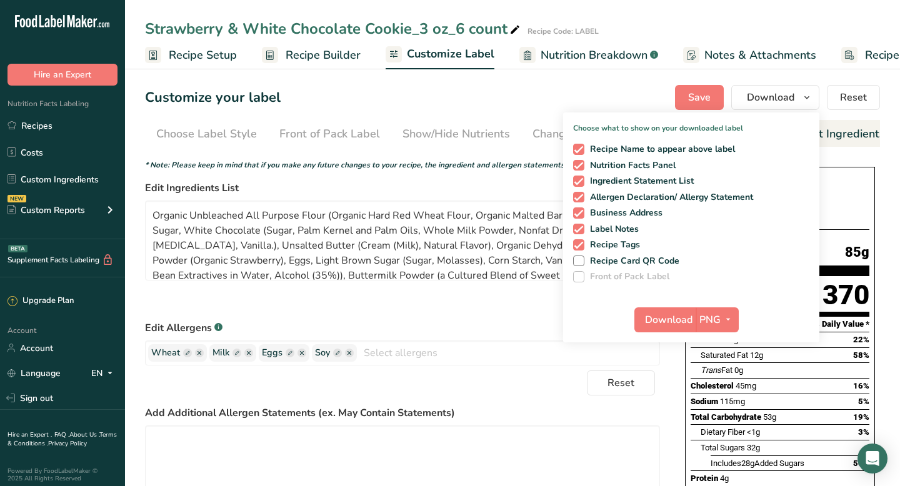
scroll to position [25, 0]
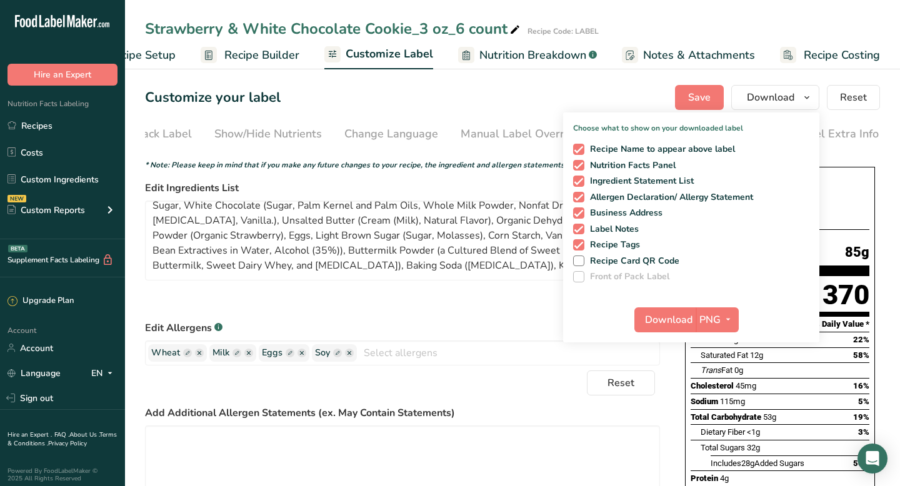
click at [268, 56] on span "Recipe Builder" at bounding box center [261, 55] width 75 height 17
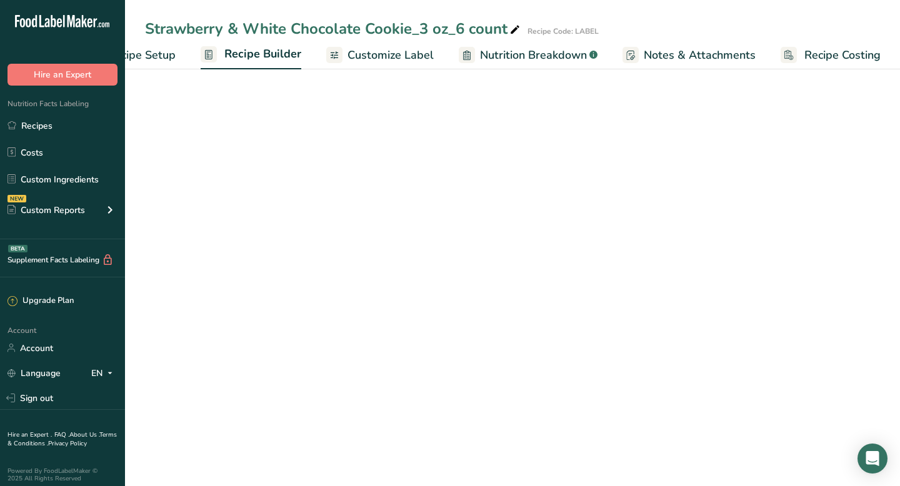
scroll to position [0, 61]
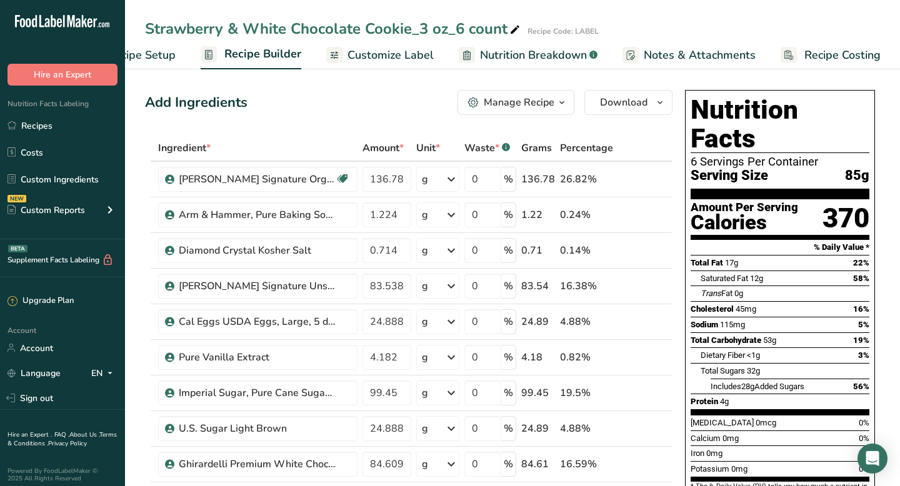
click at [497, 101] on div "Manage Recipe" at bounding box center [519, 102] width 71 height 15
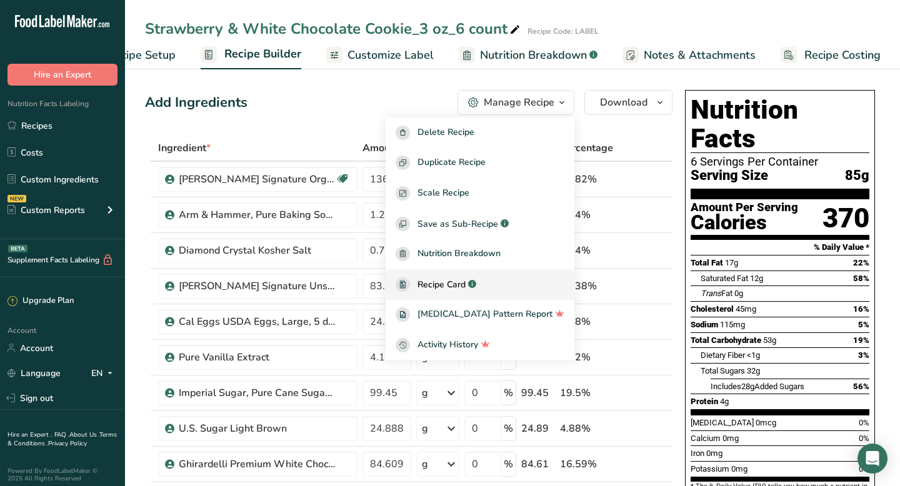
click at [466, 289] on span "Recipe Card" at bounding box center [442, 284] width 48 height 13
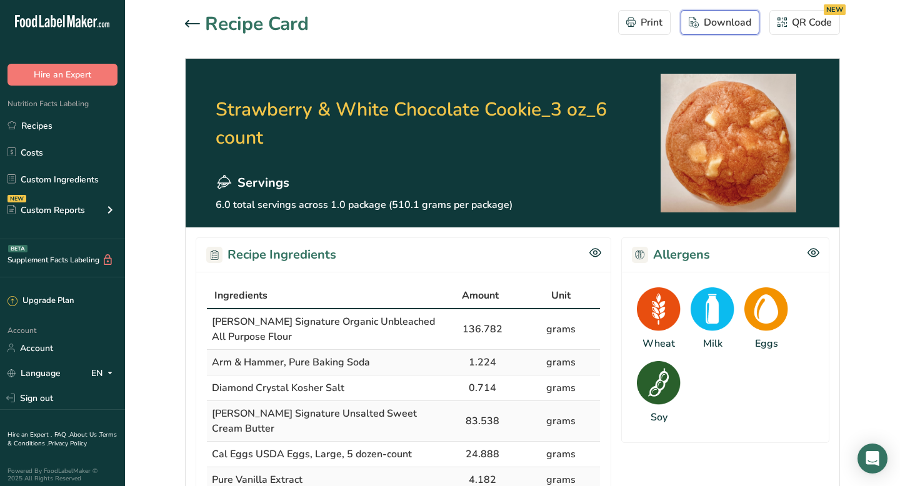
click at [713, 26] on div "Download" at bounding box center [720, 22] width 63 height 15
click at [189, 21] on icon at bounding box center [192, 24] width 15 height 8
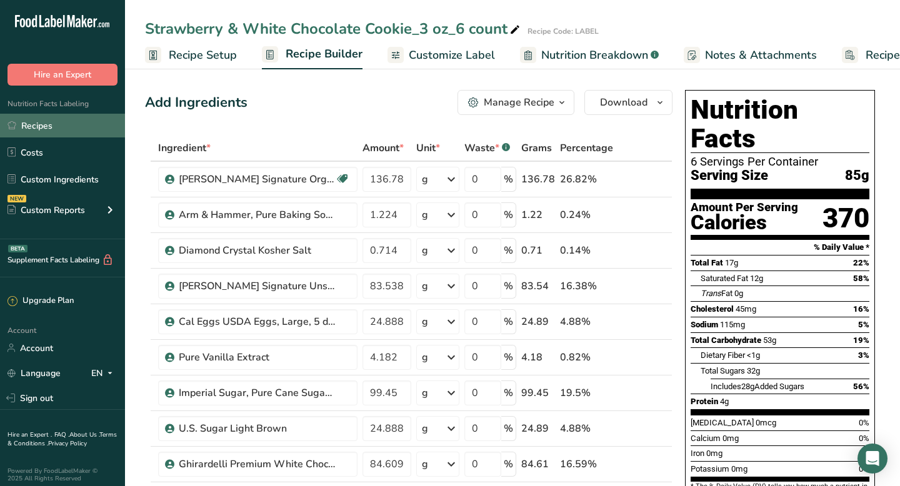
click at [65, 124] on link "Recipes" at bounding box center [62, 126] width 125 height 24
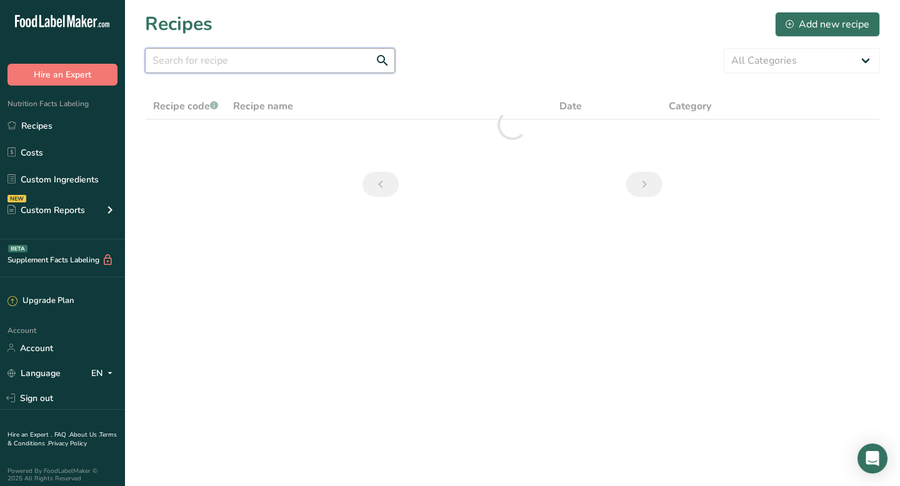
click at [175, 54] on input "text" at bounding box center [270, 60] width 250 height 25
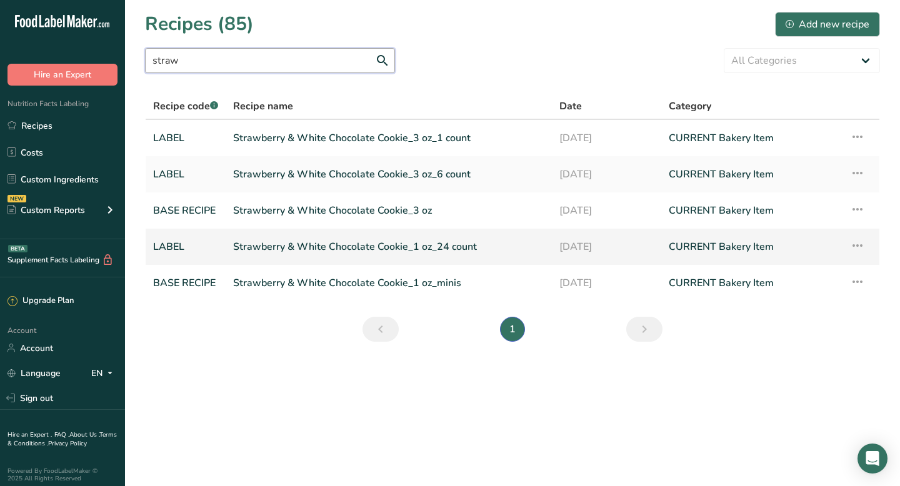
type input "straw"
click at [294, 245] on link "Strawberry & White Chocolate Cookie_1 oz_24 count" at bounding box center [388, 247] width 311 height 26
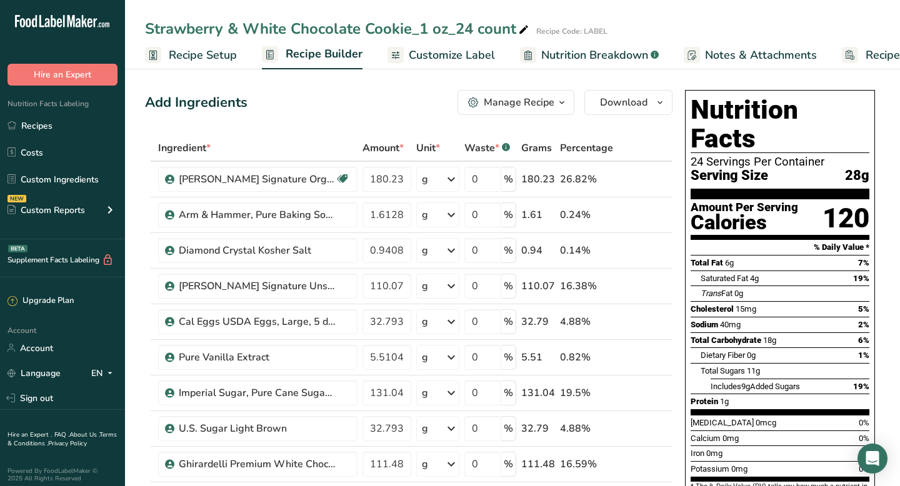
click at [456, 51] on span "Customize Label" at bounding box center [452, 55] width 86 height 17
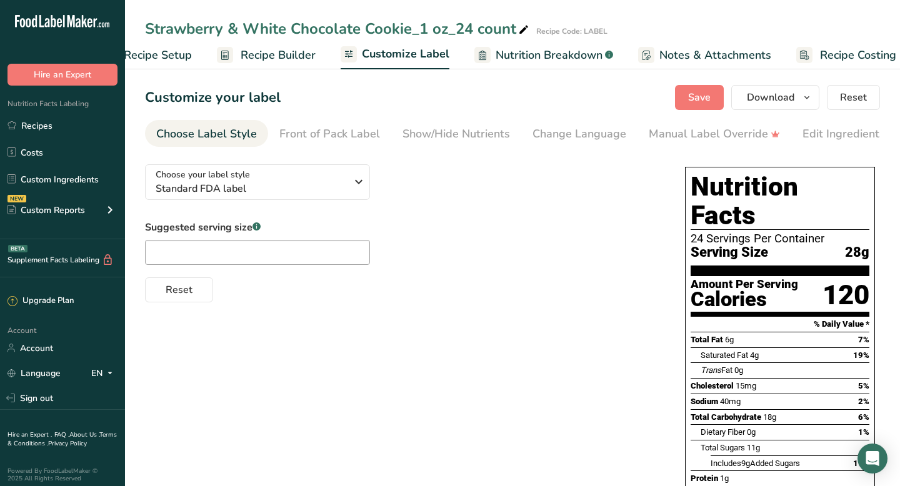
scroll to position [0, 61]
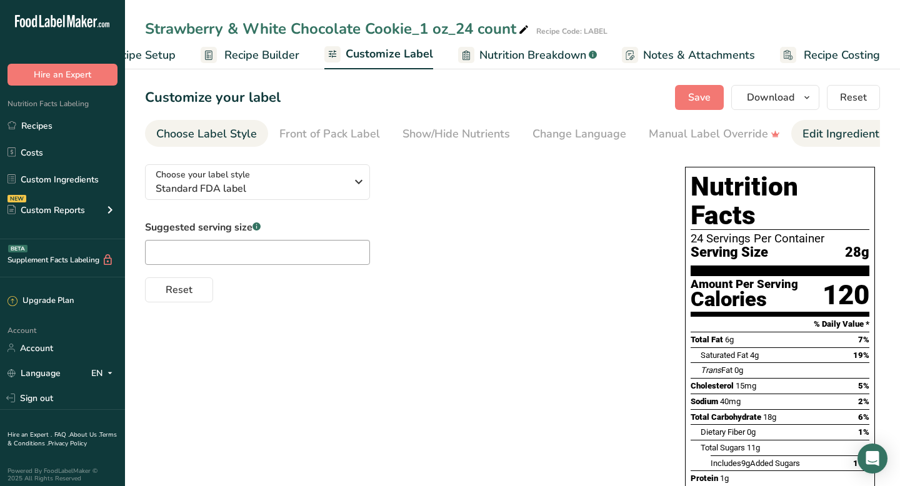
click at [831, 141] on div "Edit Ingredients/Allergens List" at bounding box center [882, 134] width 159 height 17
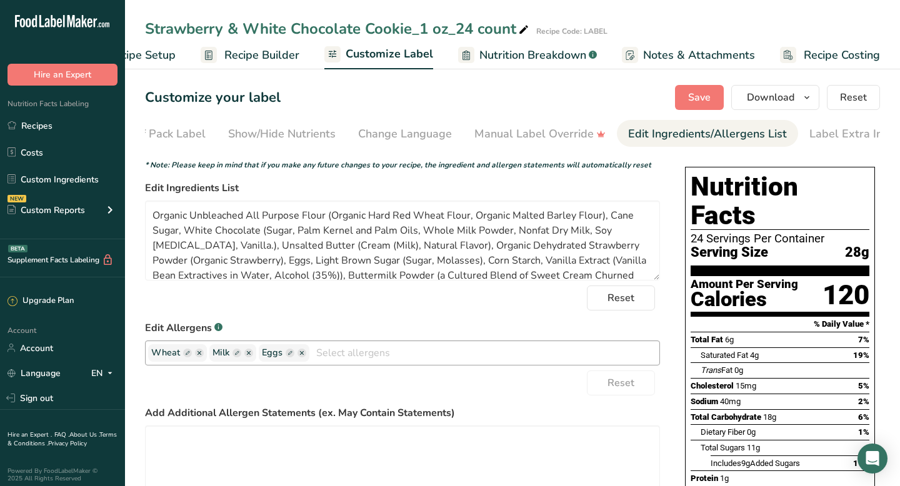
scroll to position [0, 188]
click at [401, 355] on input "text" at bounding box center [484, 352] width 350 height 19
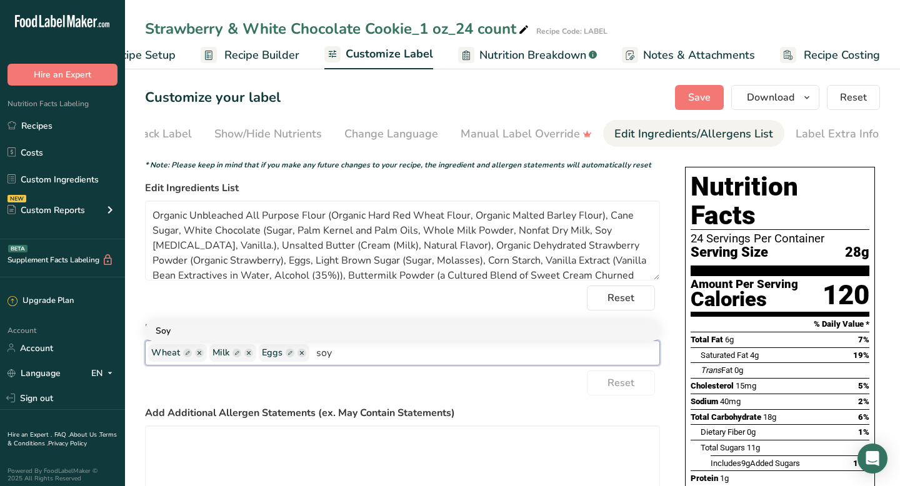
type input "soy"
click at [317, 331] on link "Soy" at bounding box center [403, 331] width 514 height 21
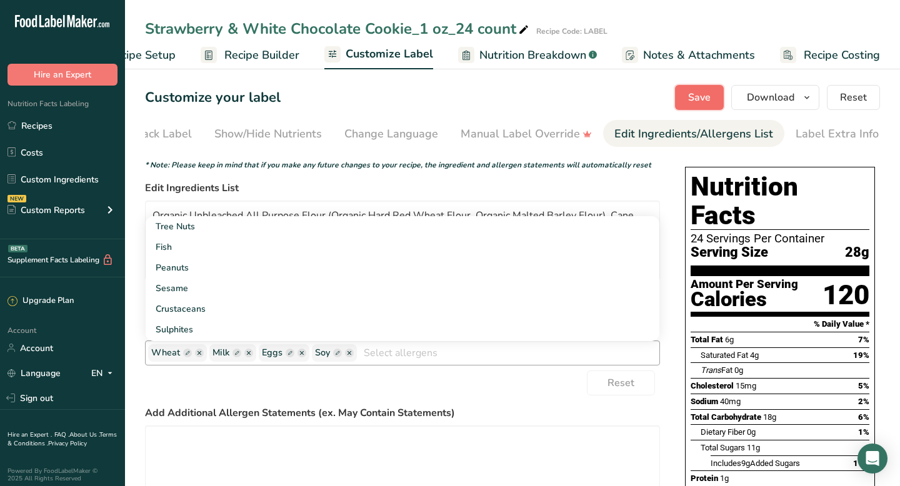
click at [699, 98] on span "Save" at bounding box center [699, 97] width 23 height 15
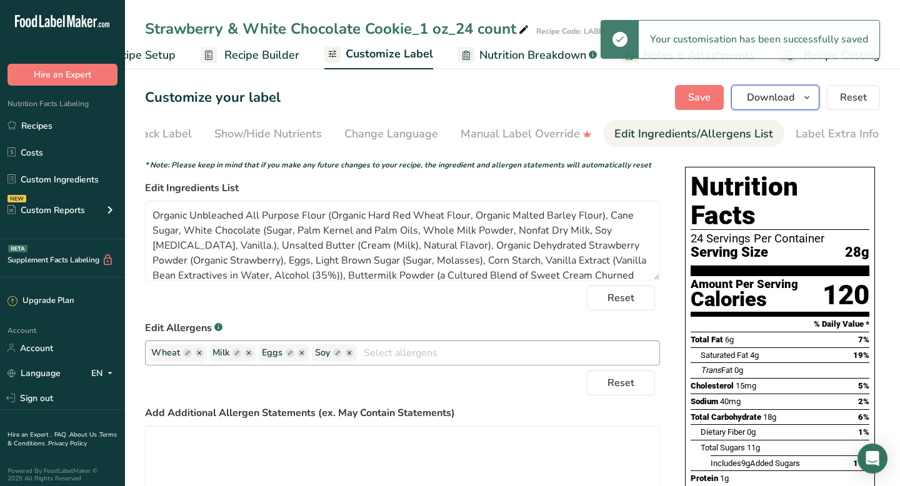
click at [768, 100] on span "Download" at bounding box center [771, 97] width 48 height 15
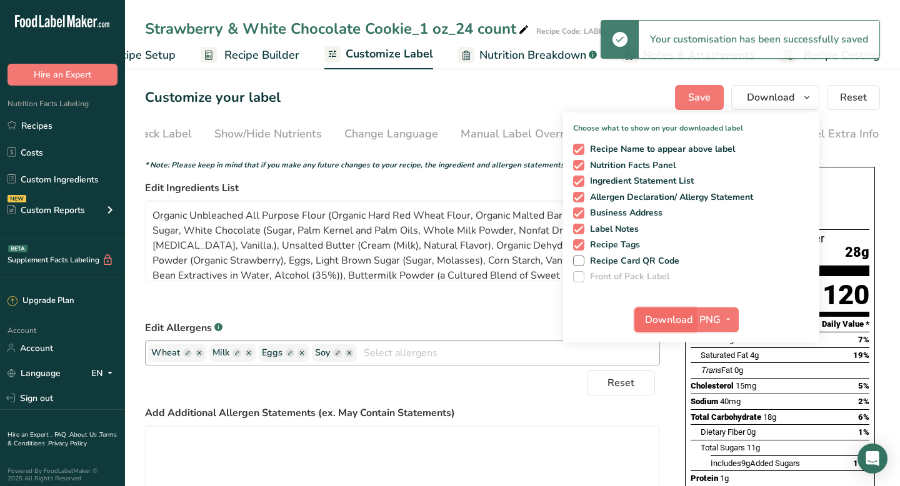
click at [656, 325] on span "Download" at bounding box center [669, 320] width 48 height 15
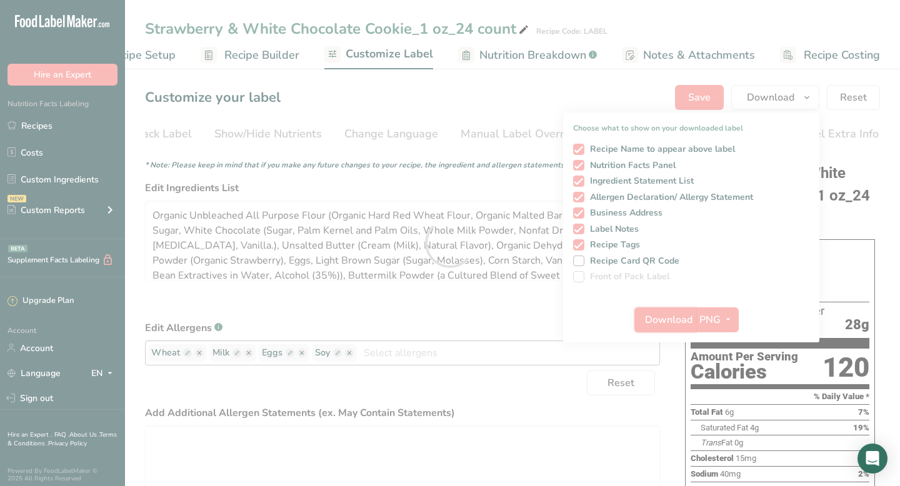
scroll to position [0, 0]
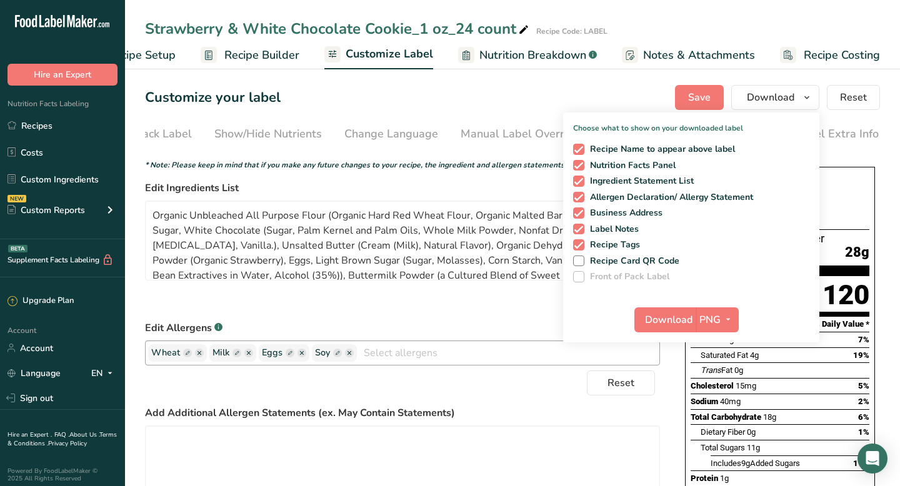
click at [264, 55] on span "Recipe Builder" at bounding box center [261, 55] width 75 height 17
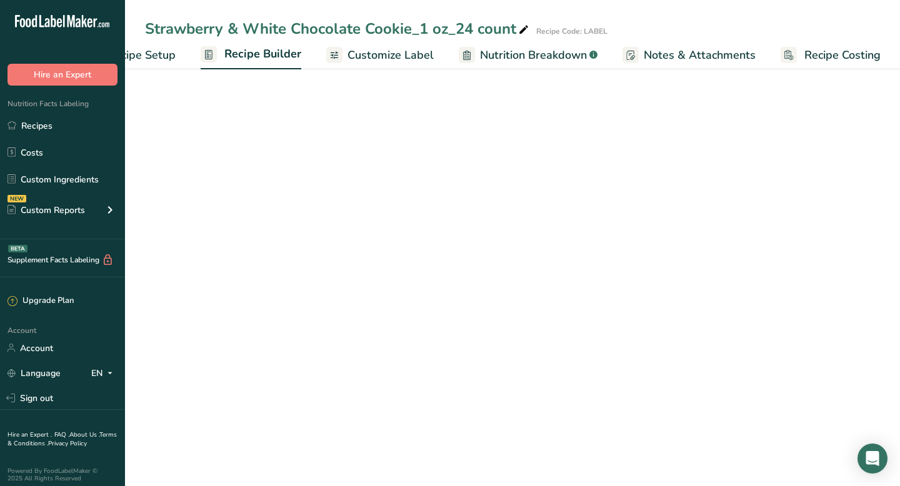
scroll to position [0, 61]
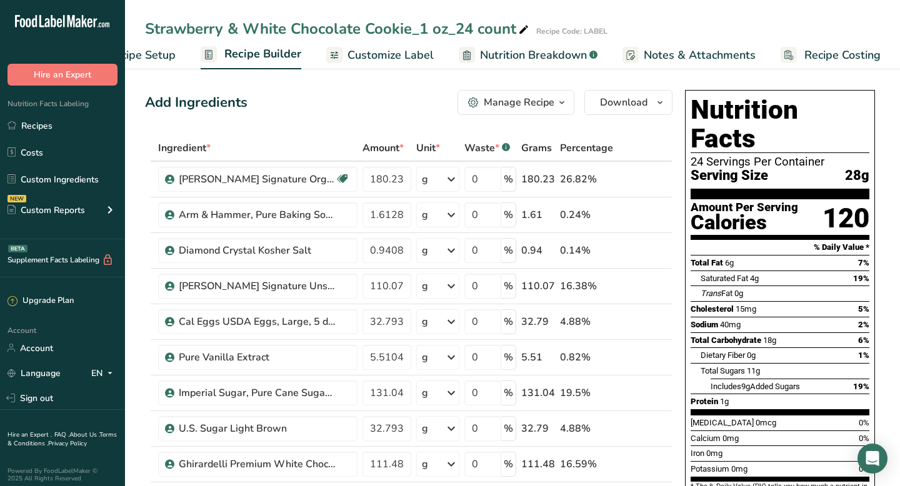
click at [493, 102] on div "Manage Recipe" at bounding box center [519, 102] width 71 height 15
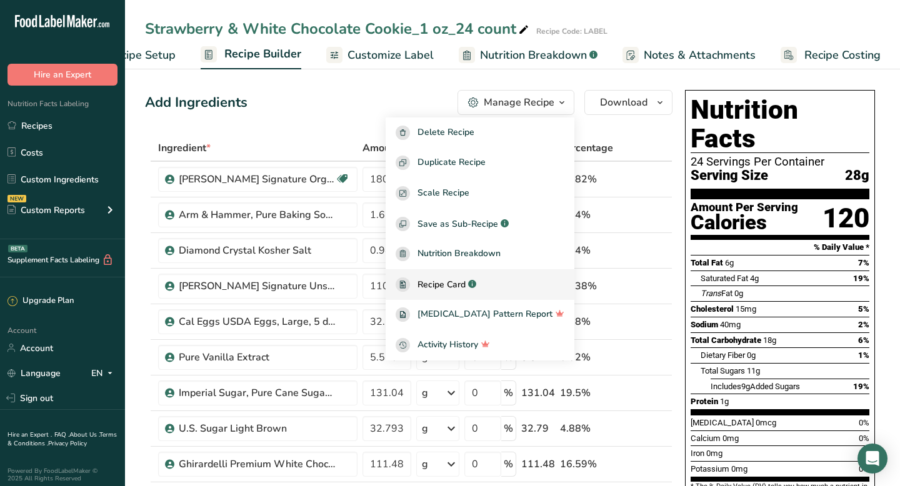
click at [464, 286] on span "Recipe Card" at bounding box center [442, 284] width 48 height 13
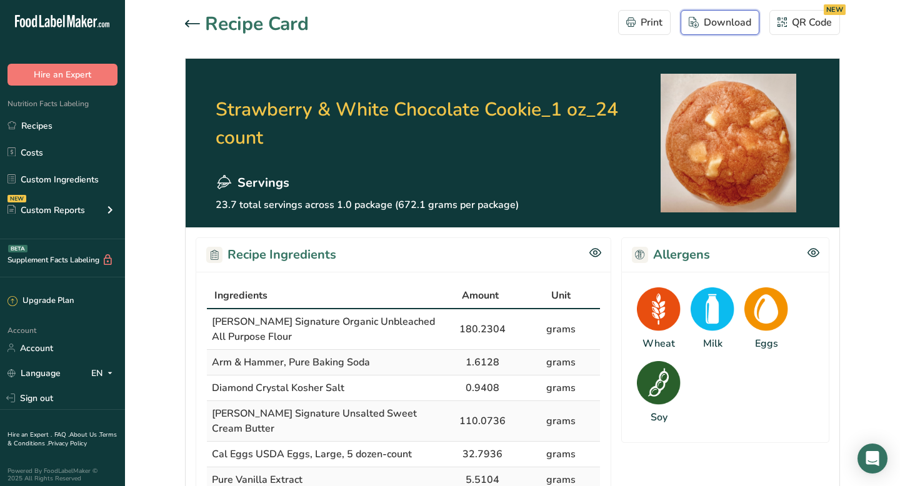
click at [718, 24] on div "Download" at bounding box center [720, 22] width 63 height 15
click at [189, 23] on icon at bounding box center [192, 23] width 15 height 7
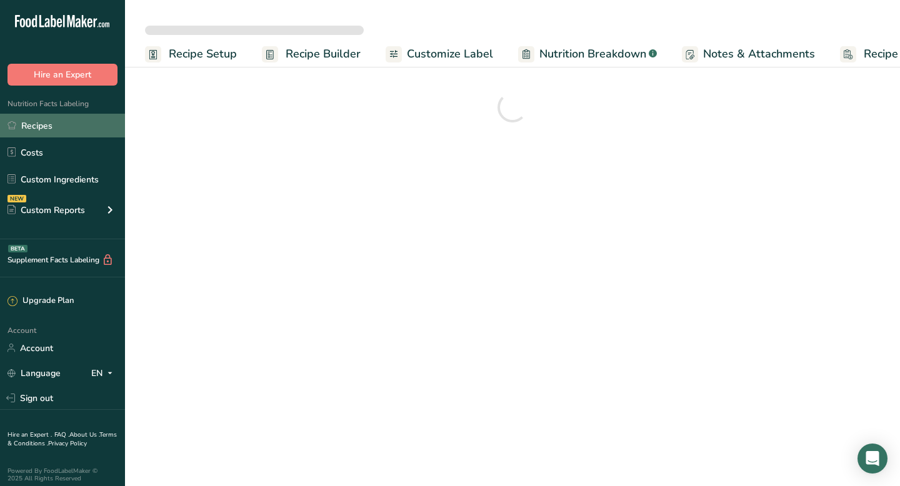
click at [50, 128] on link "Recipes" at bounding box center [62, 126] width 125 height 24
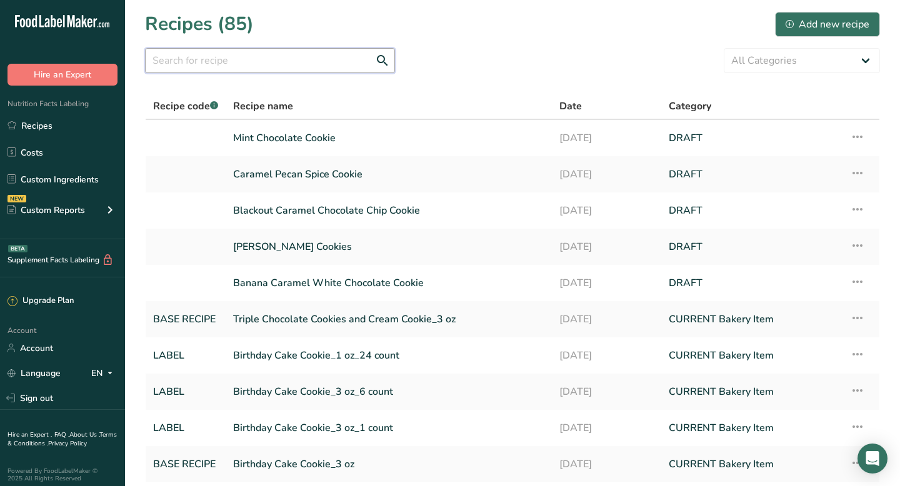
click at [210, 63] on input "text" at bounding box center [270, 60] width 250 height 25
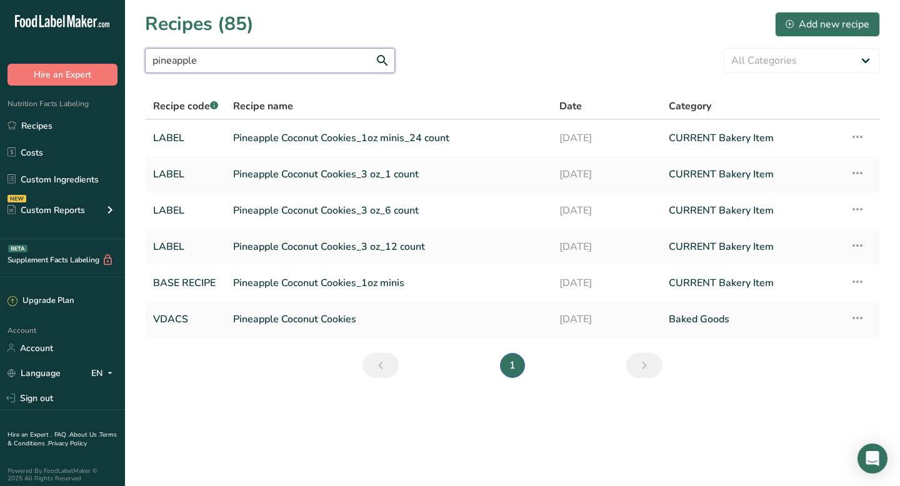
type input "pineapple"
click at [269, 139] on link "Pineapple Coconut Cookies_1oz minis_24 count" at bounding box center [388, 138] width 311 height 26
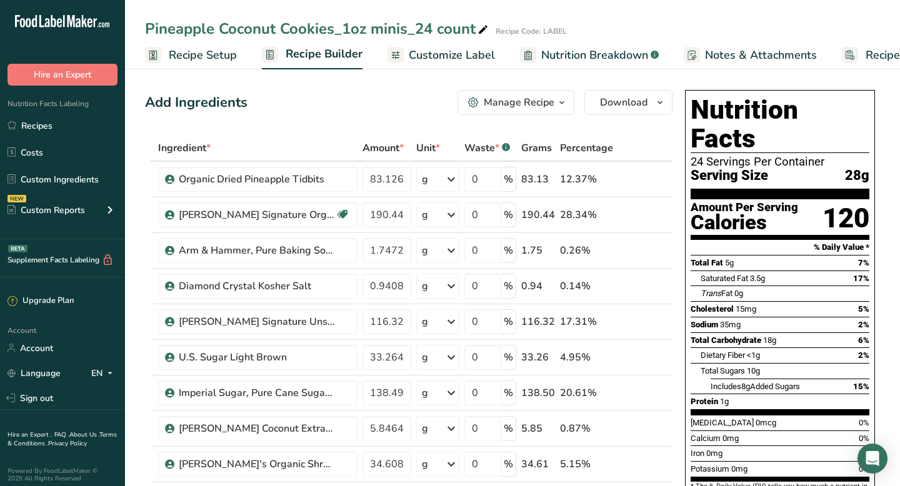
click at [520, 98] on div "Manage Recipe" at bounding box center [519, 102] width 71 height 15
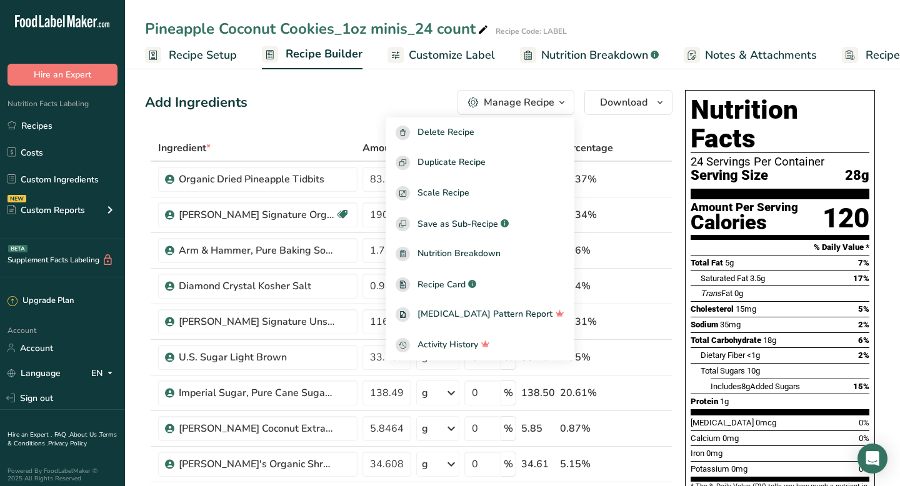
click at [431, 59] on span "Customize Label" at bounding box center [452, 55] width 86 height 17
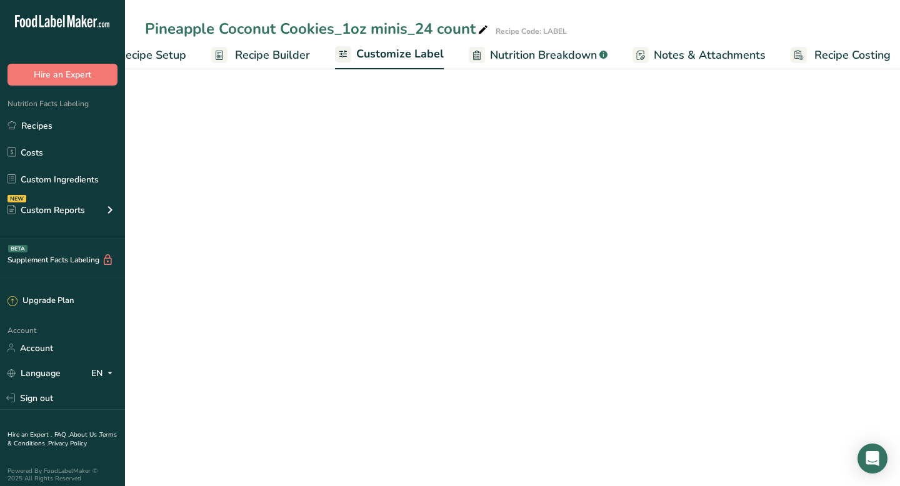
scroll to position [0, 61]
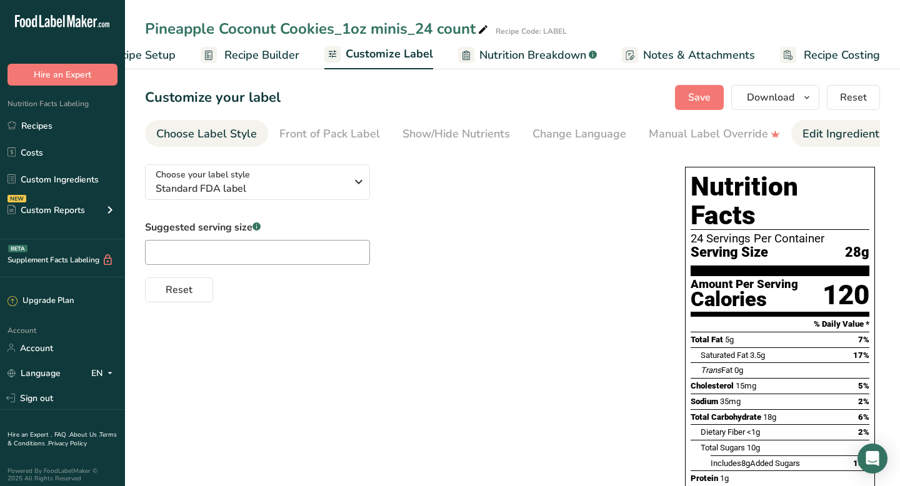
click at [832, 142] on div "Edit Ingredients/Allergens List" at bounding box center [882, 134] width 159 height 17
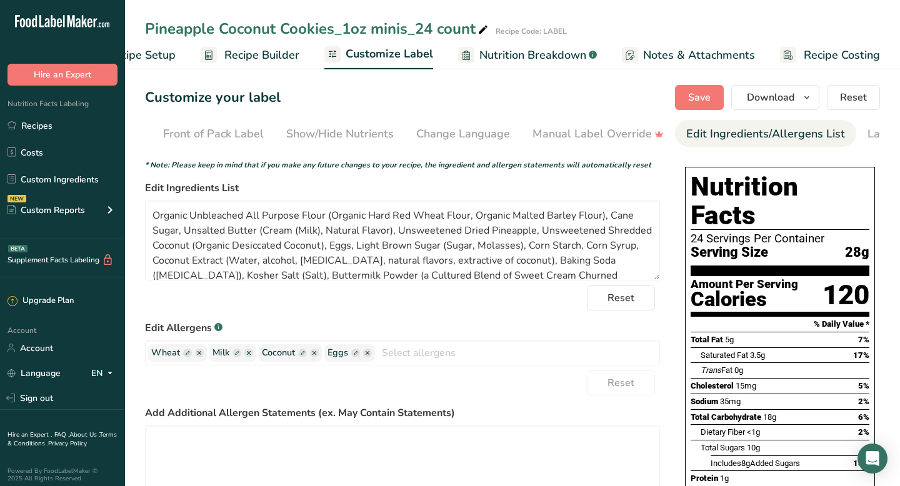
scroll to position [0, 188]
click at [314, 355] on icon "button" at bounding box center [315, 353] width 4 height 4
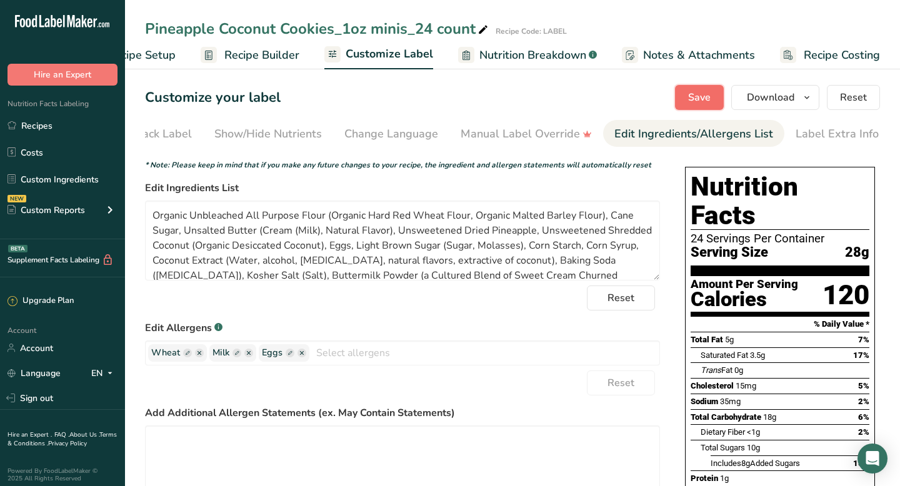
click at [697, 97] on span "Save" at bounding box center [699, 97] width 23 height 15
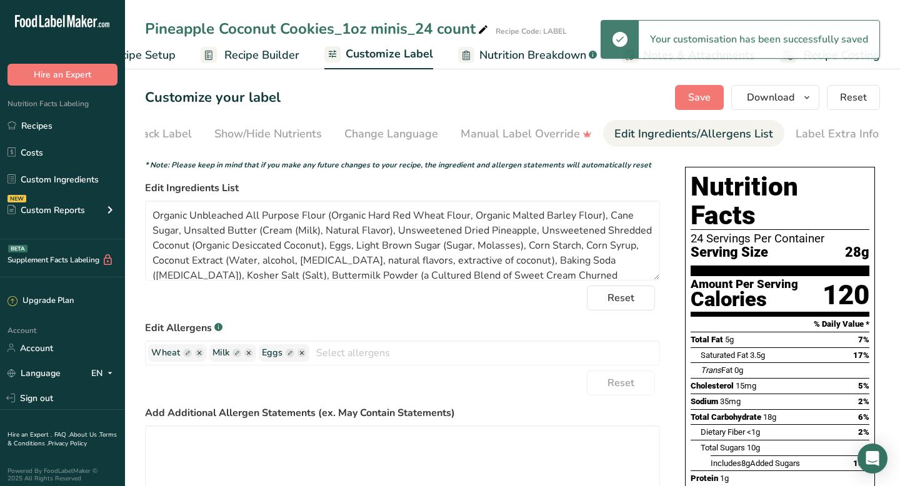
click at [575, 101] on div "Customize your label Save Download Choose what to show on your downloaded label…" at bounding box center [512, 97] width 735 height 25
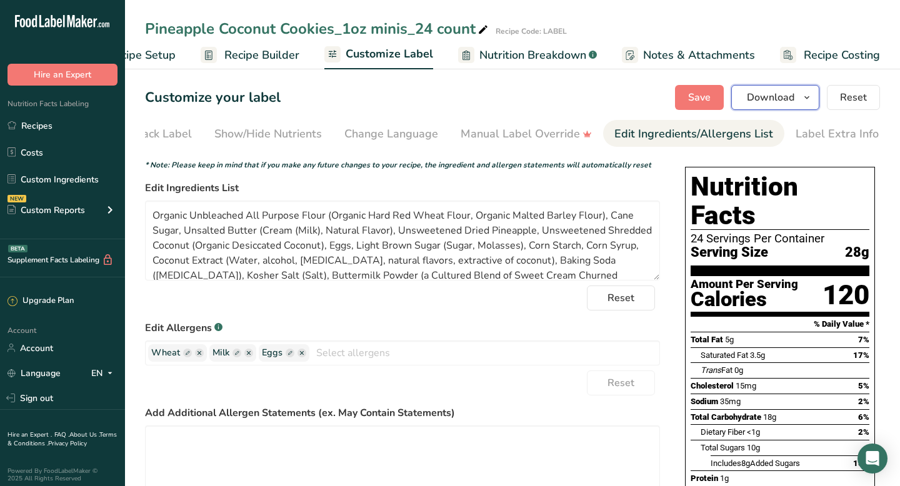
click at [760, 97] on span "Download" at bounding box center [771, 97] width 48 height 15
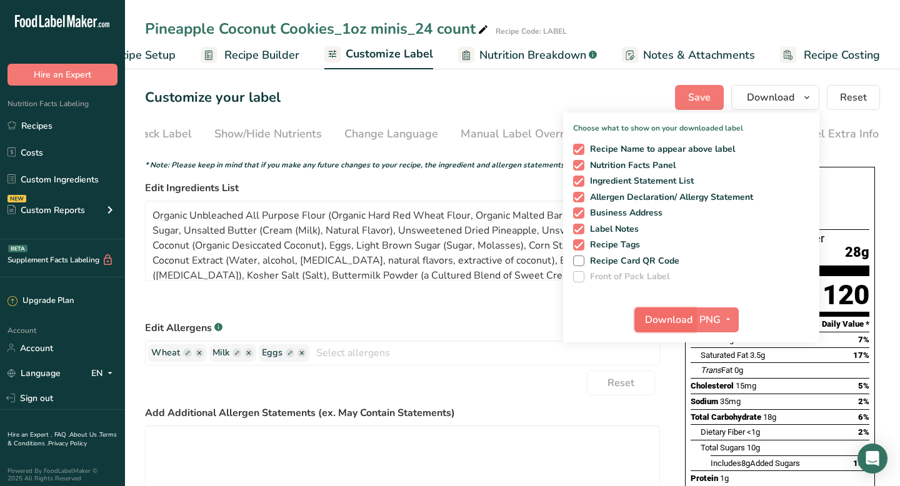
click at [652, 323] on span "Download" at bounding box center [669, 320] width 48 height 15
click at [468, 98] on div "Customize your label Save Download Choose what to show on your downloaded label…" at bounding box center [512, 97] width 735 height 25
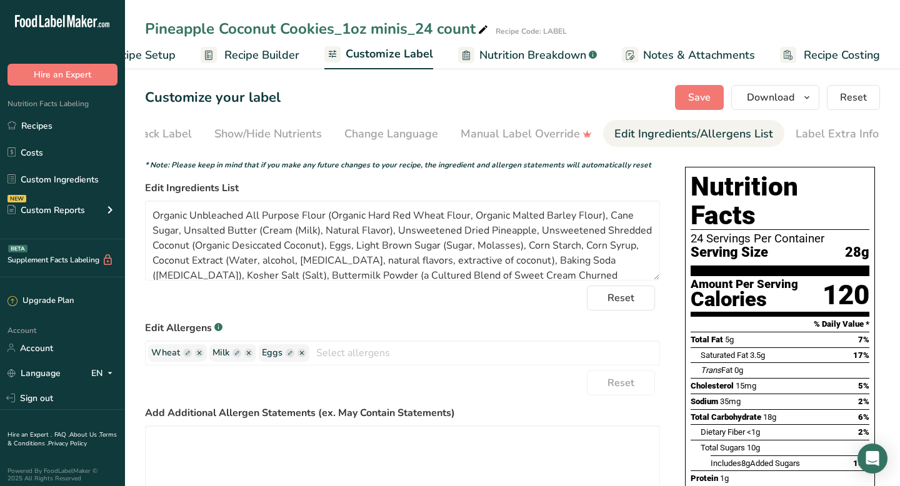
click at [284, 51] on span "Recipe Builder" at bounding box center [261, 55] width 75 height 17
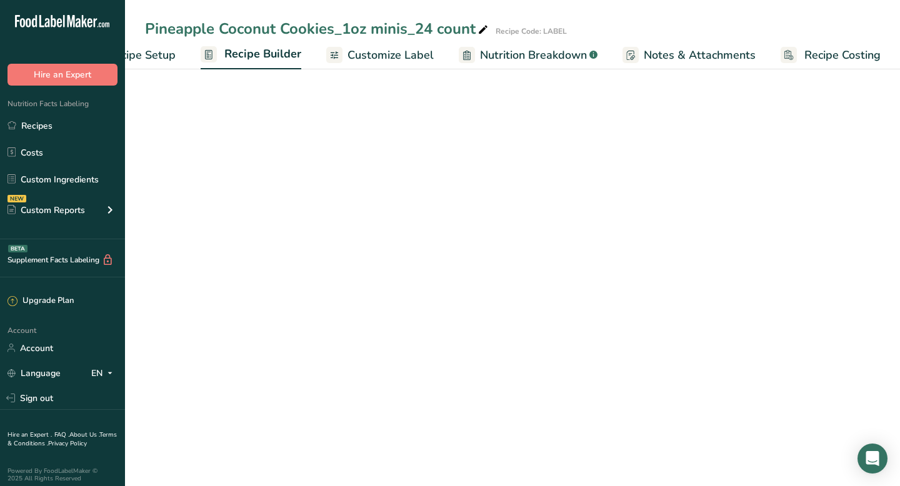
scroll to position [0, 61]
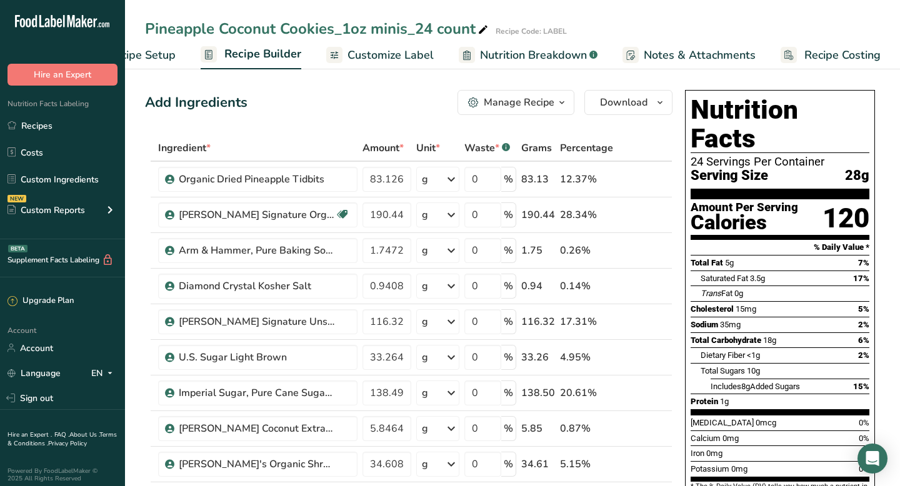
click at [538, 109] on div "Manage Recipe" at bounding box center [519, 102] width 71 height 15
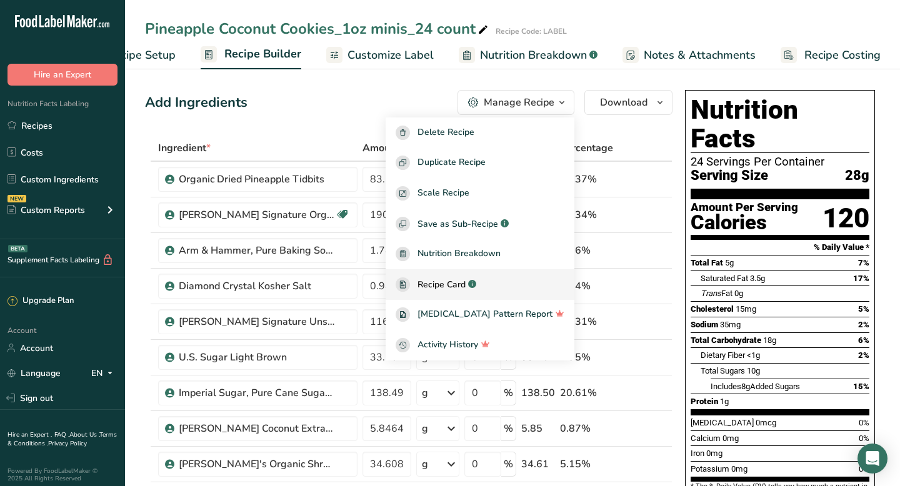
click at [454, 281] on span "Recipe Card" at bounding box center [442, 284] width 48 height 13
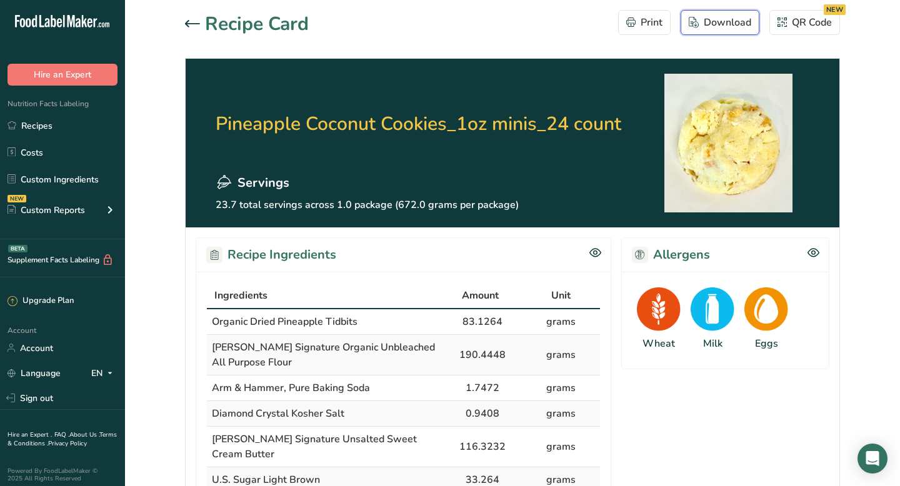
click at [717, 23] on div "Download" at bounding box center [720, 22] width 63 height 15
click at [33, 121] on link "Recipes" at bounding box center [62, 126] width 125 height 24
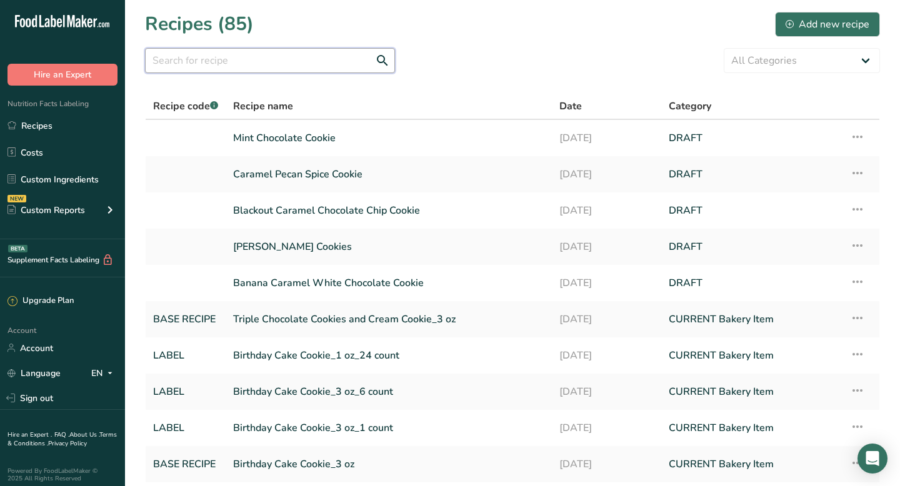
click at [266, 60] on input "text" at bounding box center [270, 60] width 250 height 25
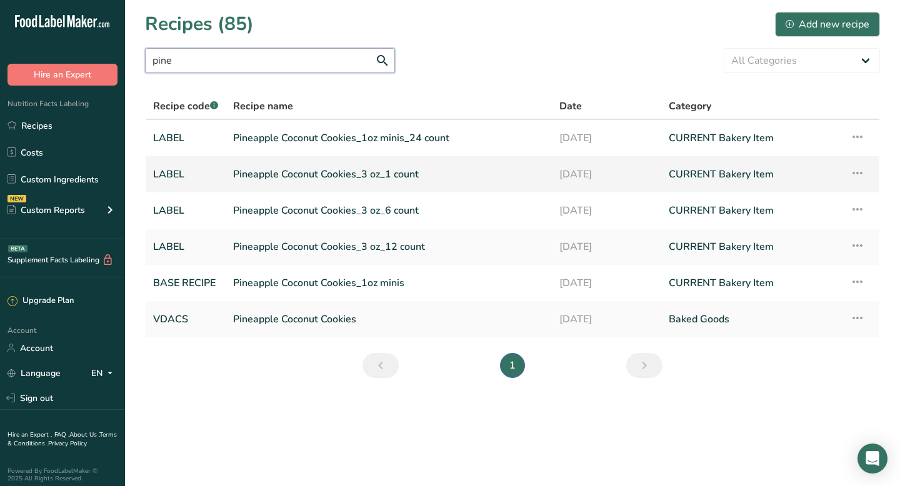
type input "pine"
click at [372, 170] on link "Pineapple Coconut Cookies_3 oz_1 count" at bounding box center [388, 174] width 311 height 26
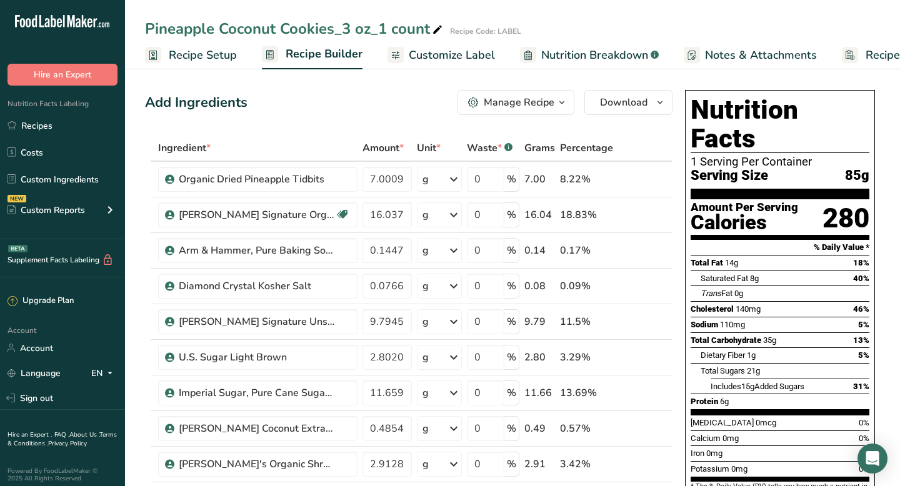
click at [458, 58] on span "Customize Label" at bounding box center [452, 55] width 86 height 17
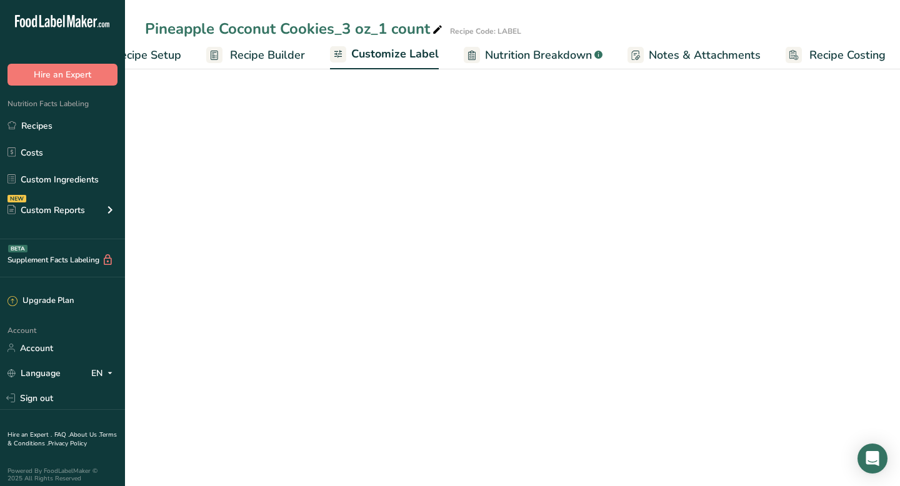
scroll to position [0, 61]
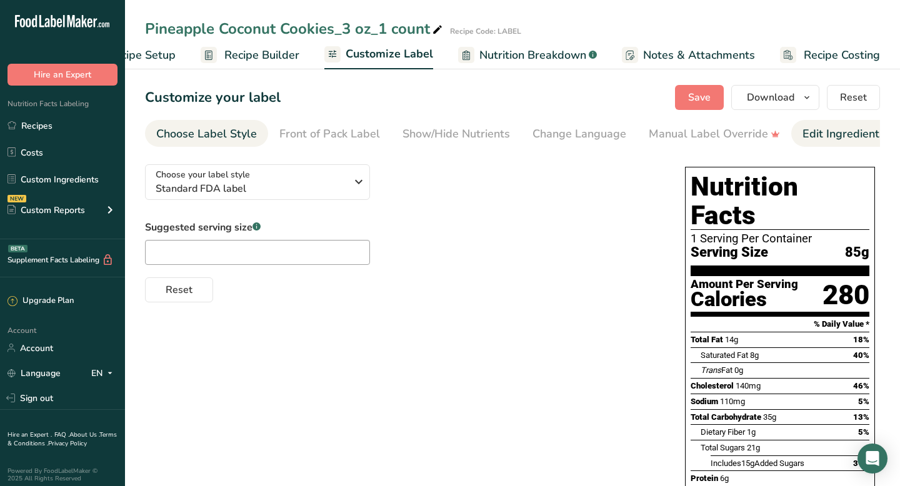
click at [811, 132] on div "Edit Ingredients/Allergens List" at bounding box center [882, 134] width 159 height 17
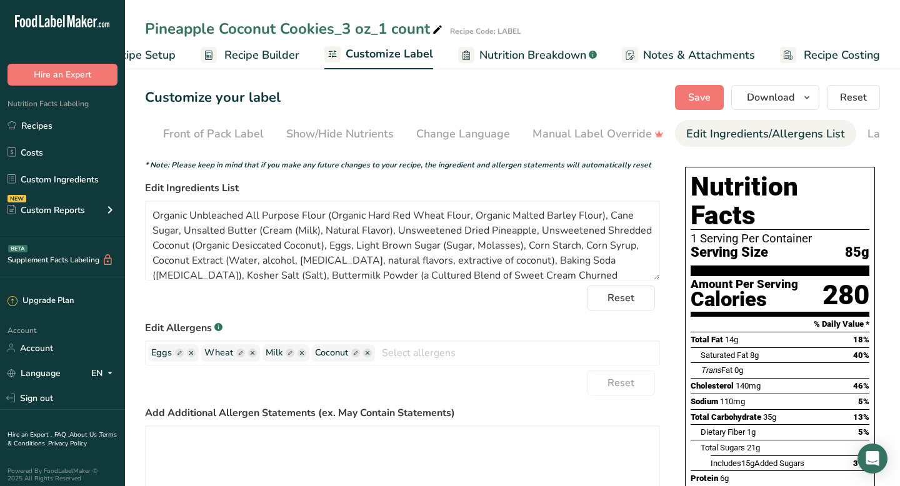
scroll to position [0, 188]
click at [370, 358] on ellipse "button" at bounding box center [367, 353] width 9 height 9
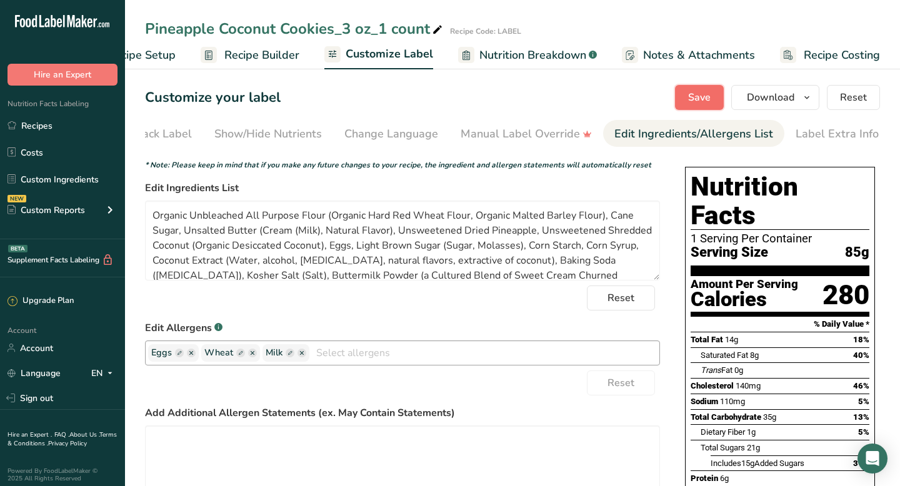
click at [690, 99] on span "Save" at bounding box center [699, 97] width 23 height 15
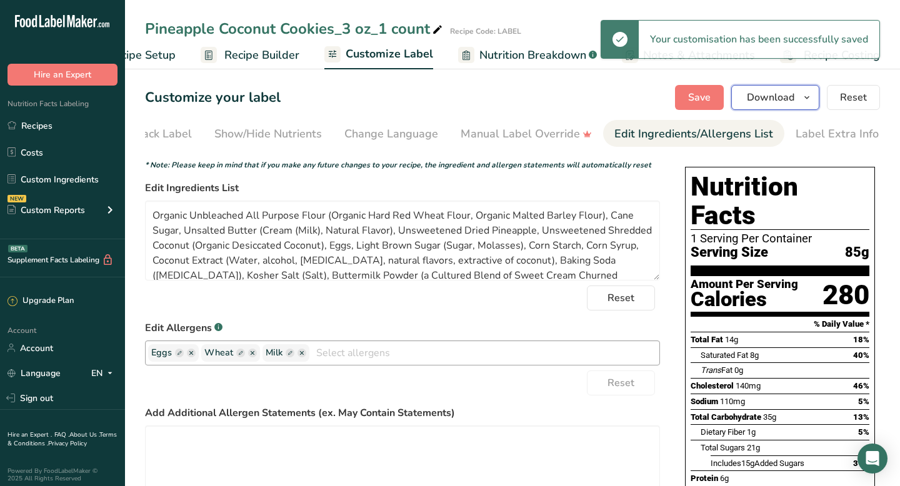
click at [777, 99] on span "Download" at bounding box center [771, 97] width 48 height 15
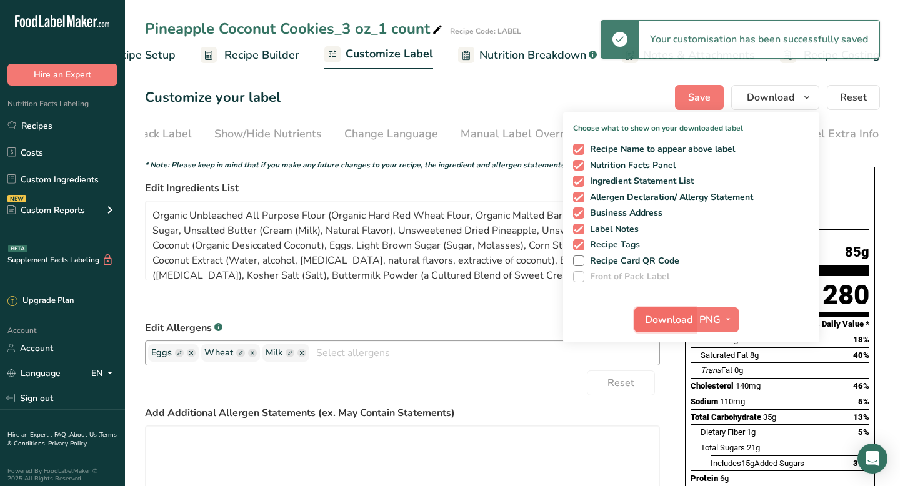
click at [671, 315] on span "Download" at bounding box center [669, 320] width 48 height 15
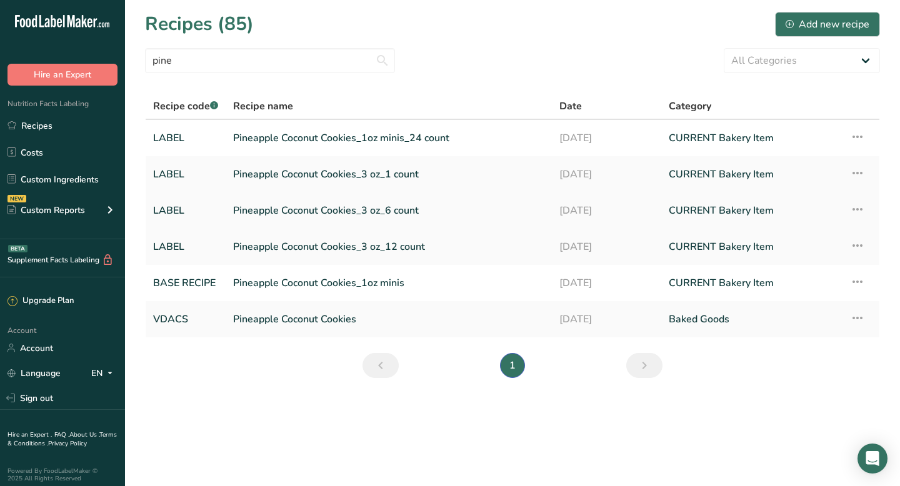
type input "pine"
click at [256, 208] on link "Pineapple Coconut Cookies_3 oz_6 count" at bounding box center [388, 211] width 311 height 26
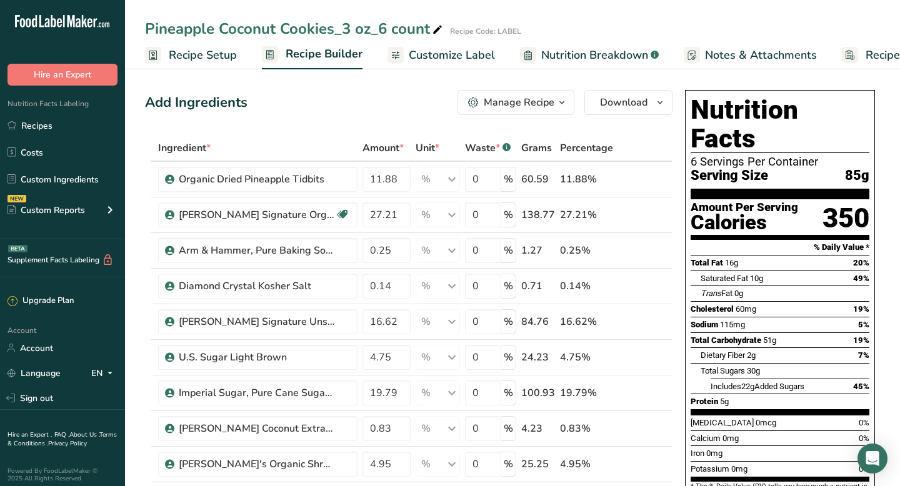
click at [465, 59] on span "Customize Label" at bounding box center [452, 55] width 86 height 17
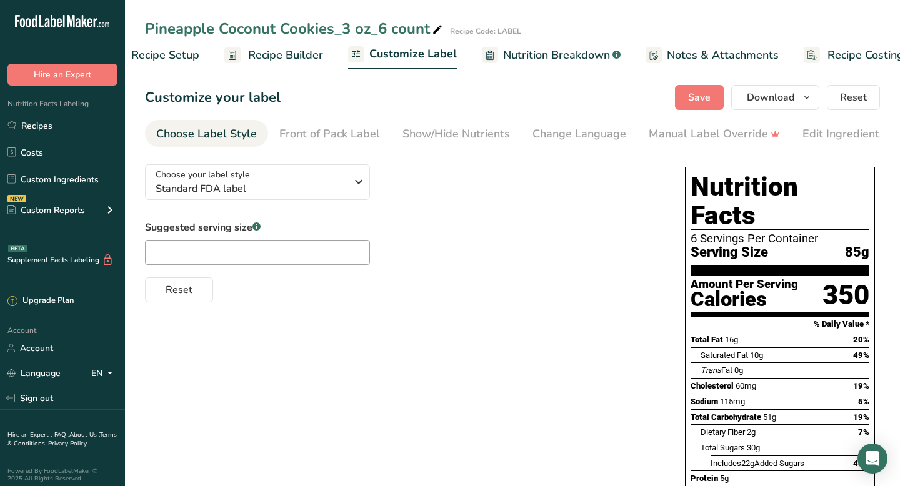
scroll to position [0, 61]
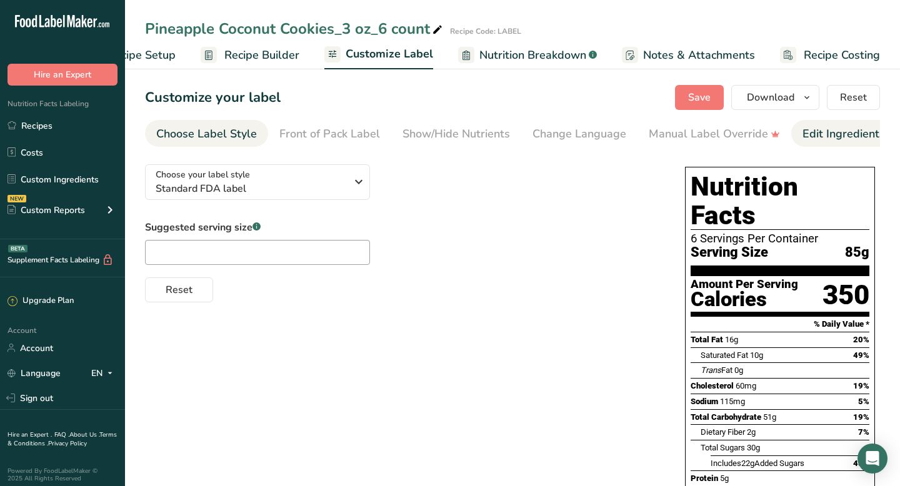
click at [861, 131] on div "Edit Ingredients/Allergens List" at bounding box center [882, 134] width 159 height 17
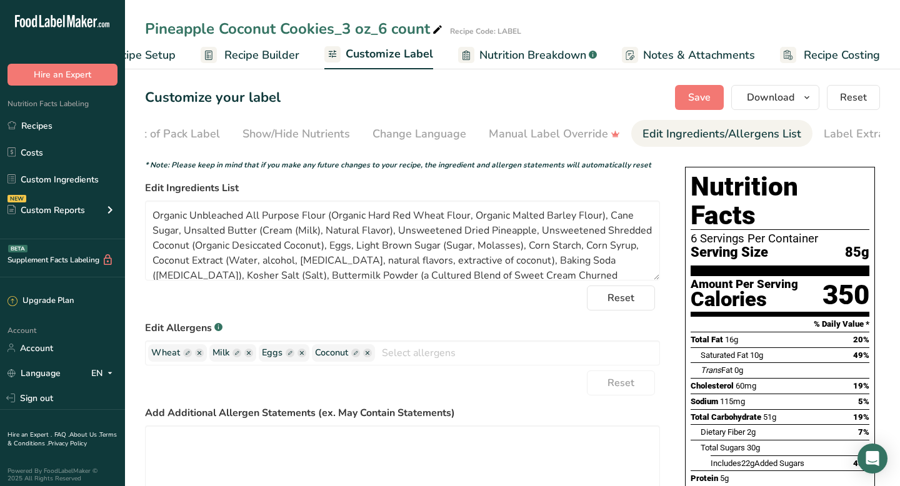
scroll to position [0, 188]
click at [368, 358] on ellipse "button" at bounding box center [367, 353] width 9 height 9
click at [688, 102] on button "Save" at bounding box center [699, 97] width 49 height 25
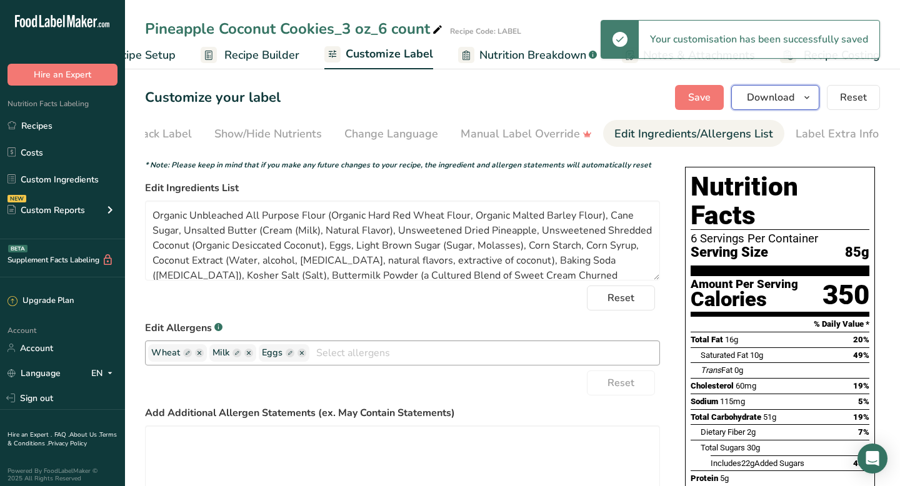
click at [764, 96] on span "Download" at bounding box center [771, 97] width 48 height 15
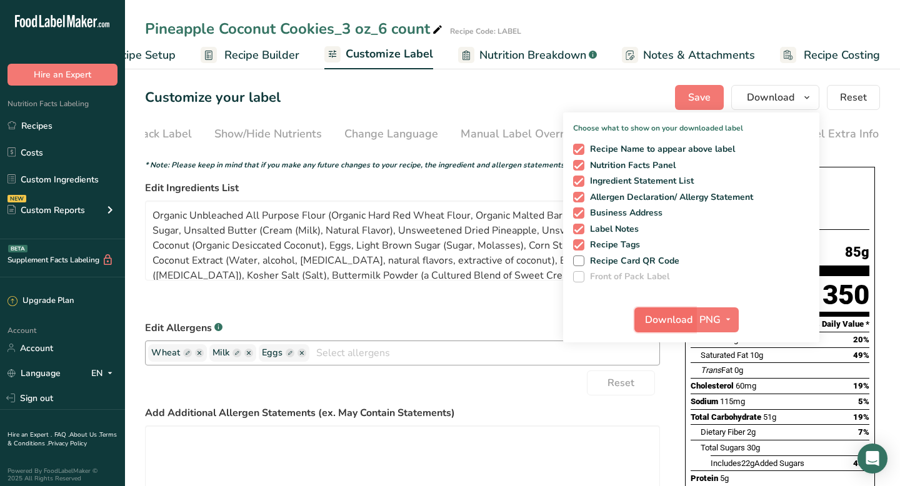
click at [685, 331] on button "Download" at bounding box center [665, 320] width 61 height 25
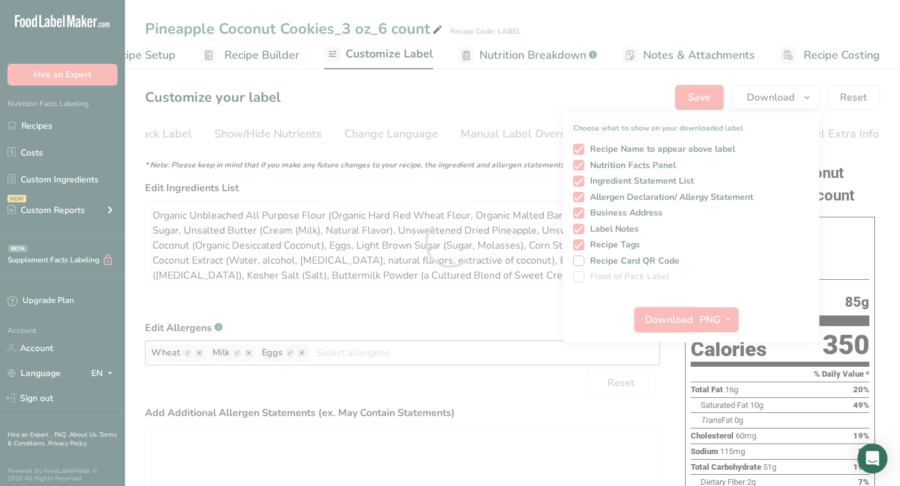
scroll to position [0, 0]
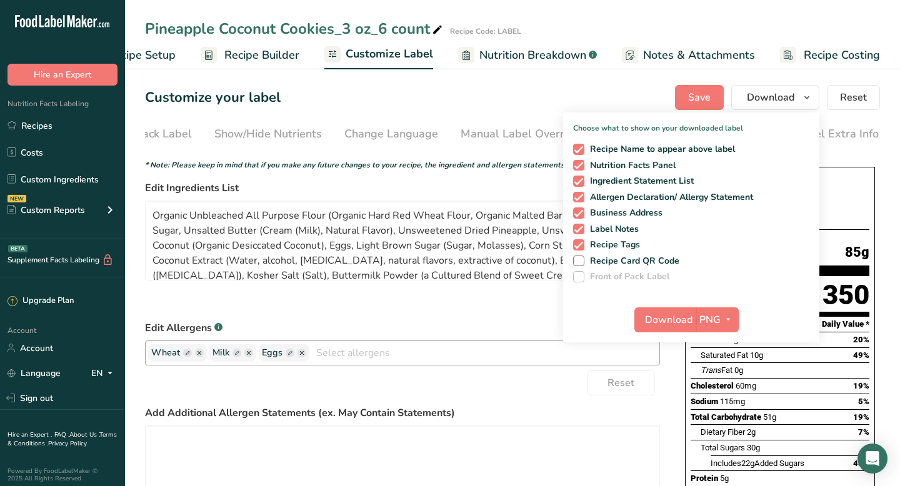
click at [258, 54] on span "Recipe Builder" at bounding box center [261, 55] width 75 height 17
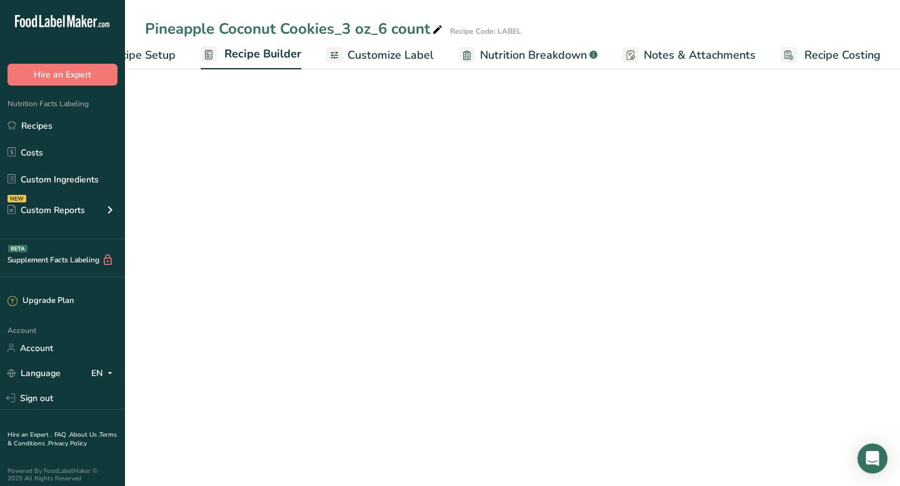
scroll to position [0, 61]
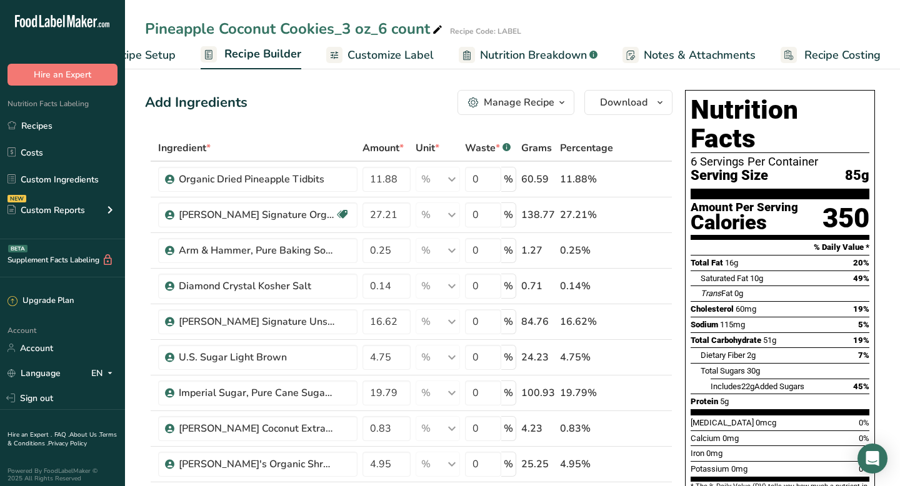
click at [495, 102] on div "Manage Recipe" at bounding box center [519, 102] width 71 height 15
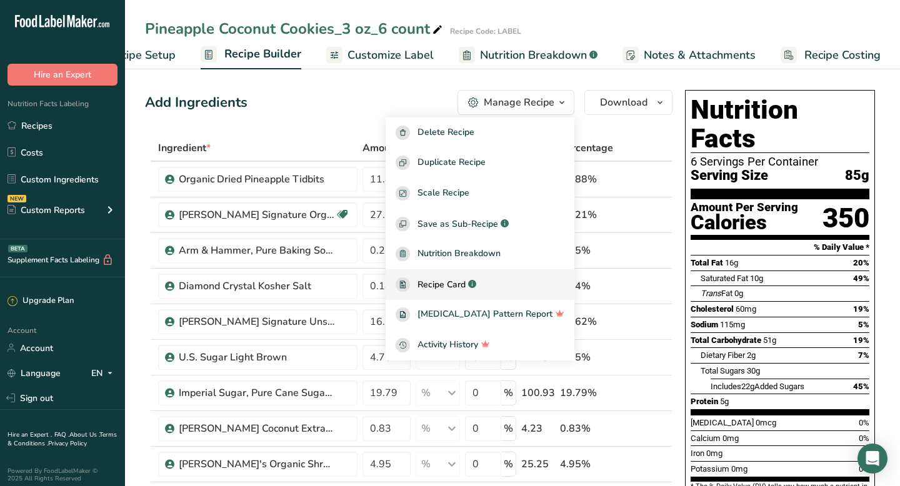
click at [466, 282] on span "Recipe Card" at bounding box center [442, 284] width 48 height 13
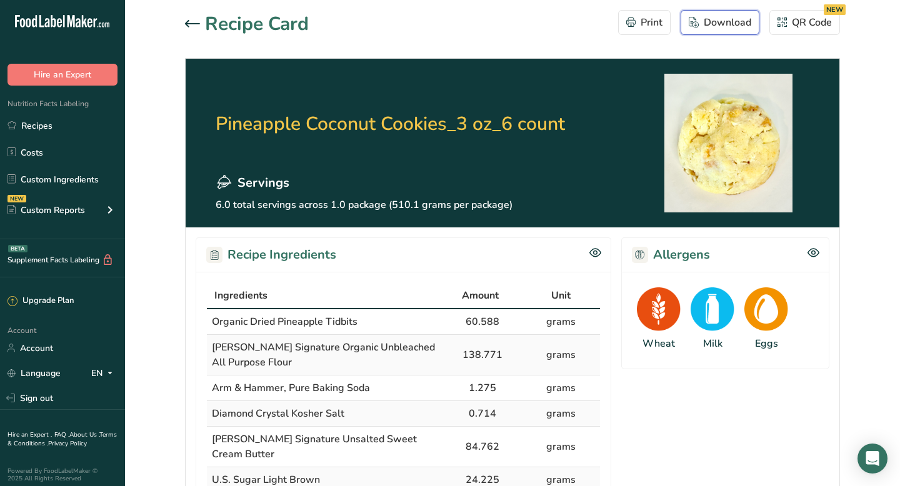
click at [718, 25] on div "Download" at bounding box center [720, 22] width 63 height 15
click at [56, 21] on icon ".a-20{fill:#fff;}" at bounding box center [76, 24] width 122 height 19
click at [216, 27] on h1 "Recipe Card" at bounding box center [257, 24] width 104 height 28
click at [190, 26] on icon at bounding box center [192, 24] width 15 height 8
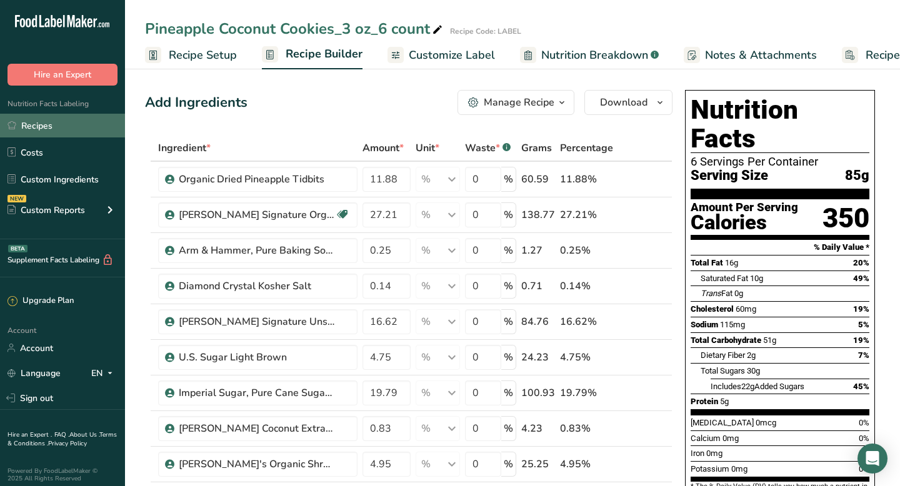
click at [36, 128] on link "Recipes" at bounding box center [62, 126] width 125 height 24
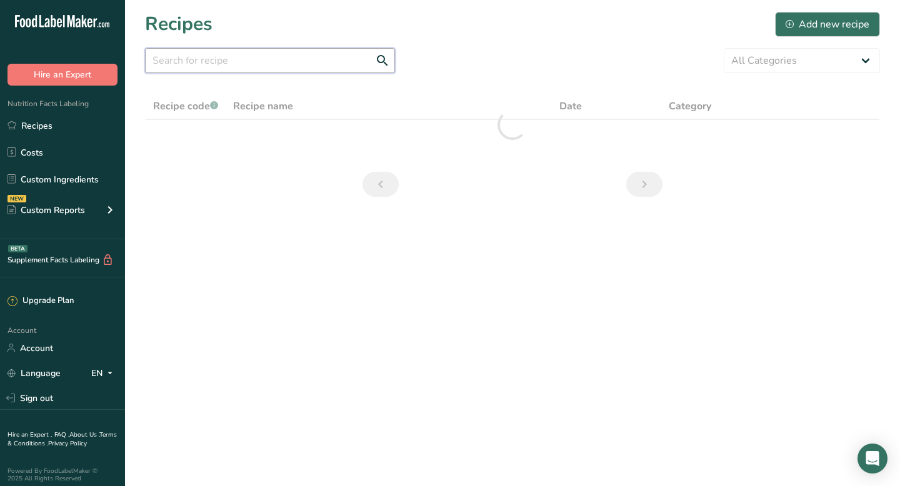
click at [188, 66] on input "text" at bounding box center [270, 60] width 250 height 25
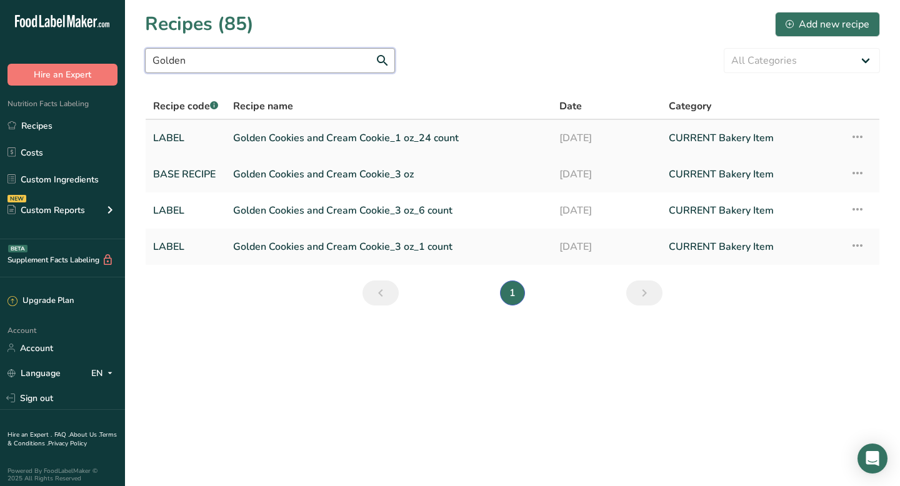
type input "Golden"
click at [273, 134] on link "Golden Cookies and Cream Cookie_1 oz_24 count" at bounding box center [388, 138] width 311 height 26
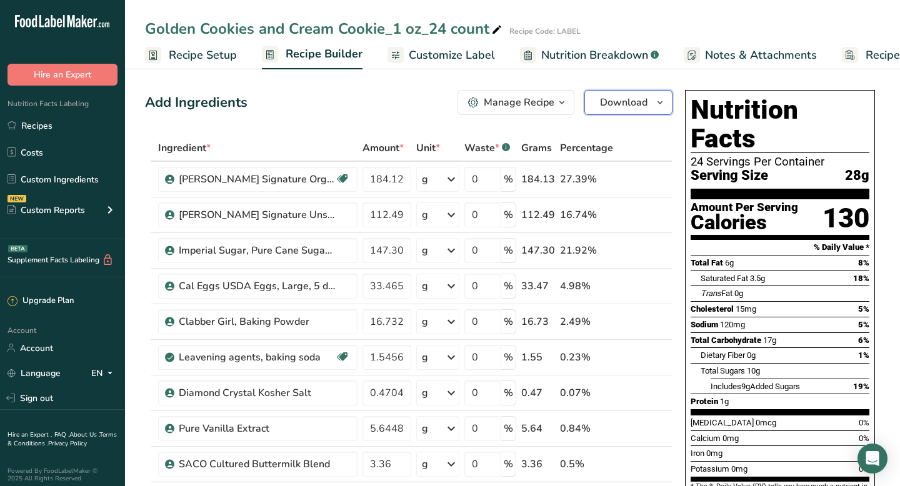
click at [621, 103] on span "Download" at bounding box center [624, 102] width 48 height 15
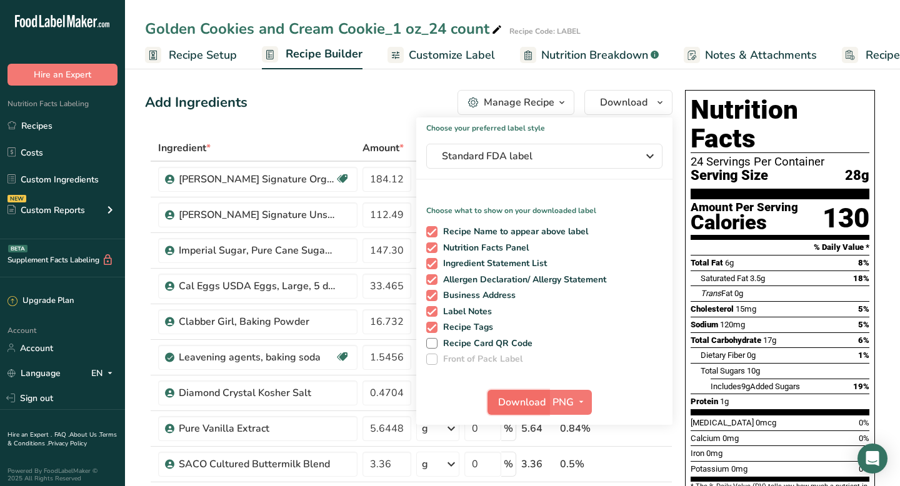
click at [520, 402] on span "Download" at bounding box center [522, 402] width 48 height 15
click at [38, 124] on link "Recipes" at bounding box center [62, 126] width 125 height 24
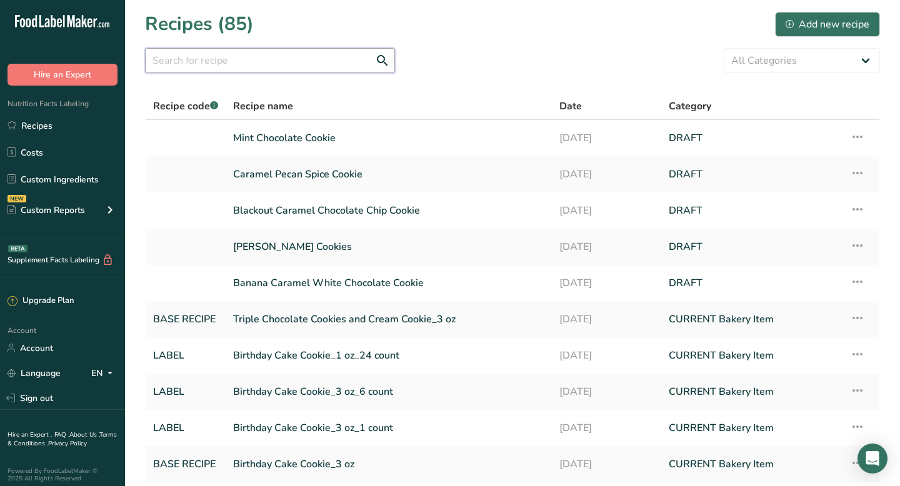
click at [219, 53] on input "text" at bounding box center [270, 60] width 250 height 25
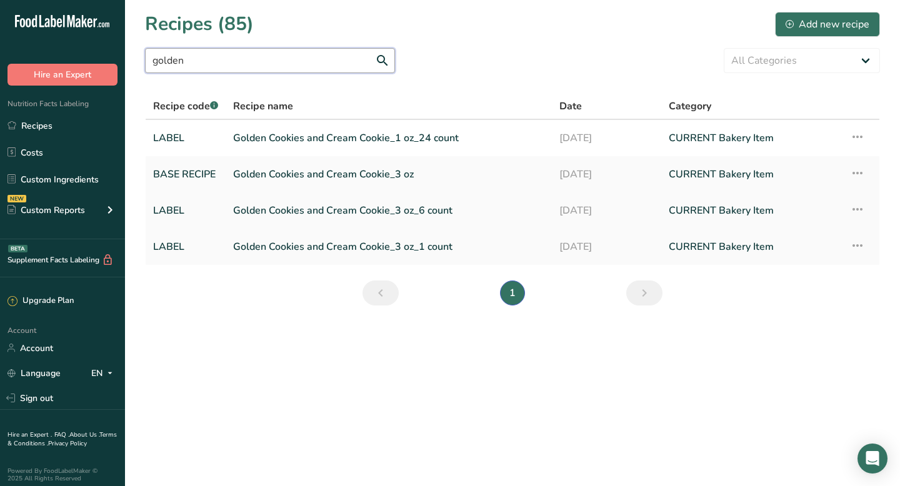
type input "golden"
click at [306, 209] on link "Golden Cookies and Cream Cookie_3 oz_6 count" at bounding box center [388, 211] width 311 height 26
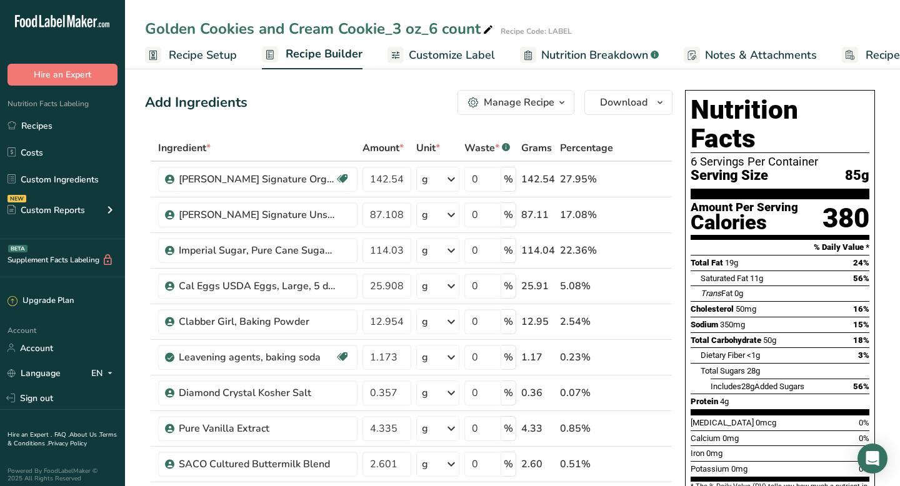
click at [520, 101] on div "Manage Recipe" at bounding box center [519, 102] width 71 height 15
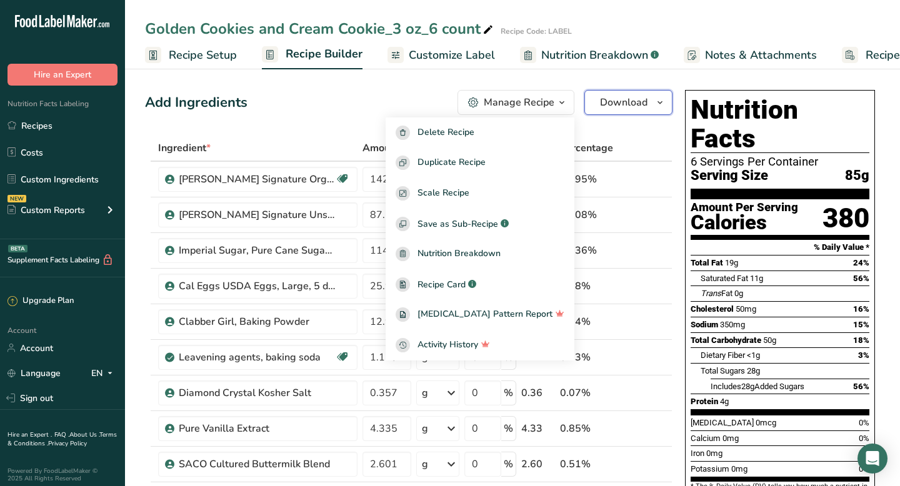
click at [625, 101] on span "Download" at bounding box center [624, 102] width 48 height 15
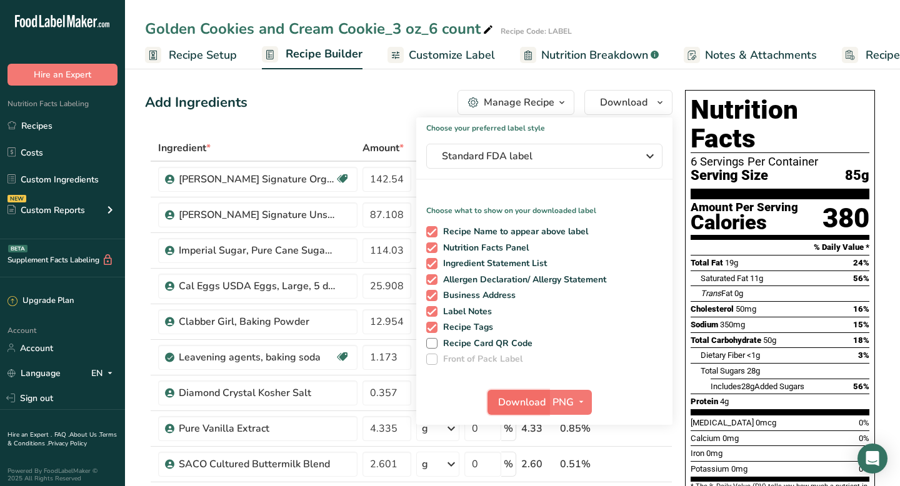
click at [503, 411] on button "Download" at bounding box center [518, 402] width 61 height 25
click at [43, 128] on link "Recipes" at bounding box center [62, 126] width 125 height 24
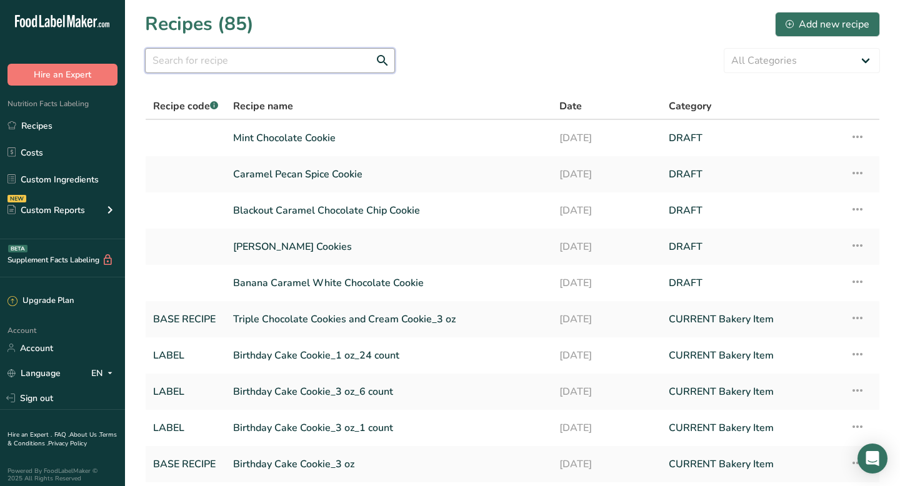
click at [254, 70] on input "text" at bounding box center [270, 60] width 250 height 25
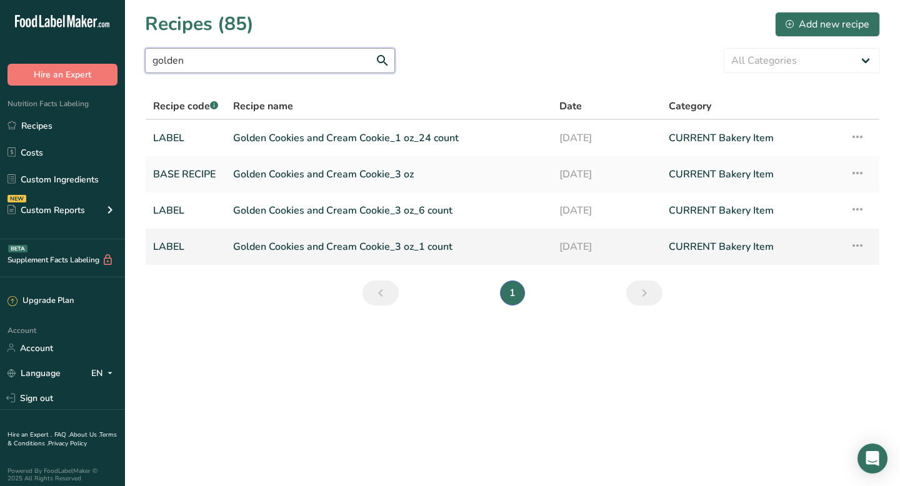
type input "golden"
click at [281, 246] on link "Golden Cookies and Cream Cookie_3 oz_1 count" at bounding box center [388, 247] width 311 height 26
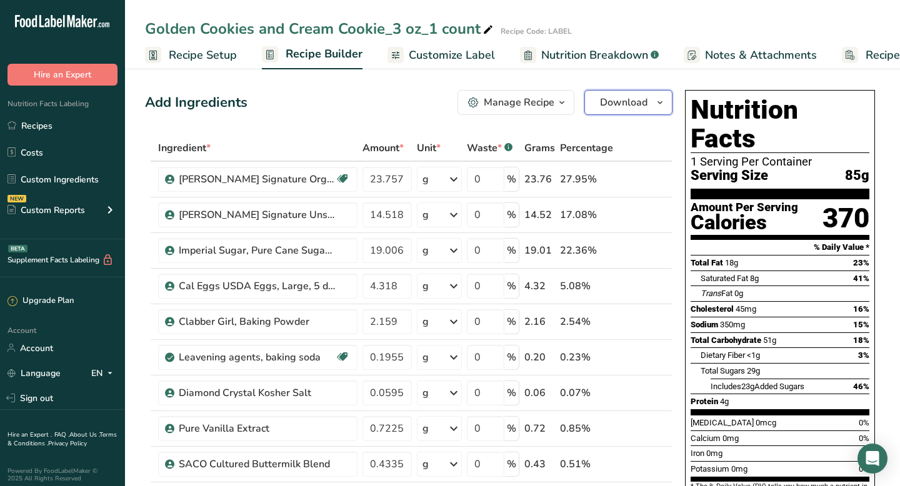
click at [610, 99] on span "Download" at bounding box center [624, 102] width 48 height 15
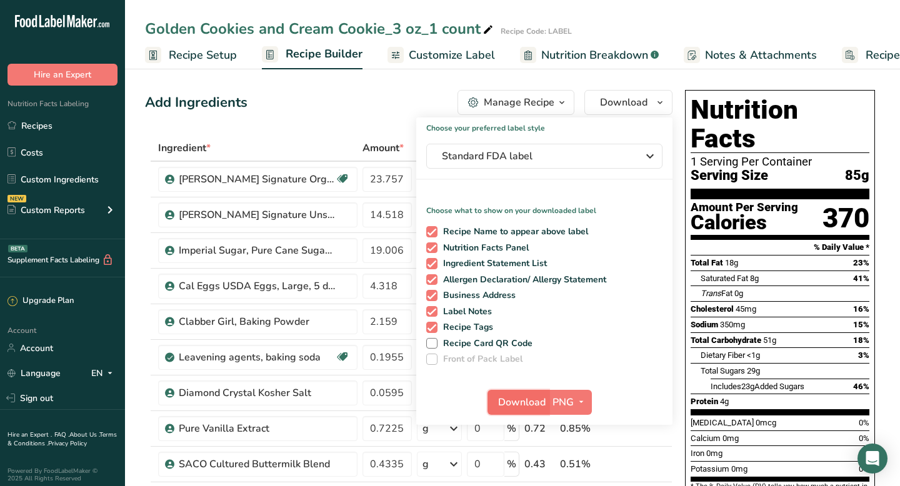
click at [528, 397] on span "Download" at bounding box center [522, 402] width 48 height 15
click at [29, 116] on link "Recipes" at bounding box center [62, 126] width 125 height 24
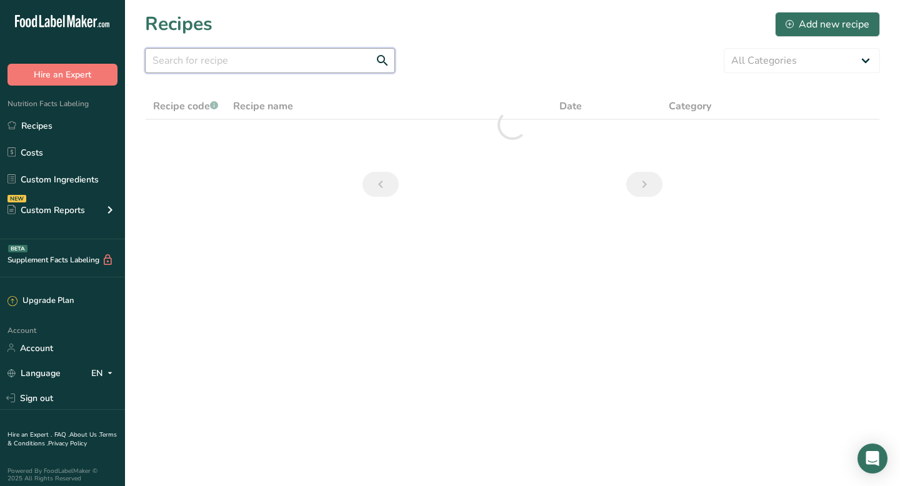
click at [268, 65] on input "text" at bounding box center [270, 60] width 250 height 25
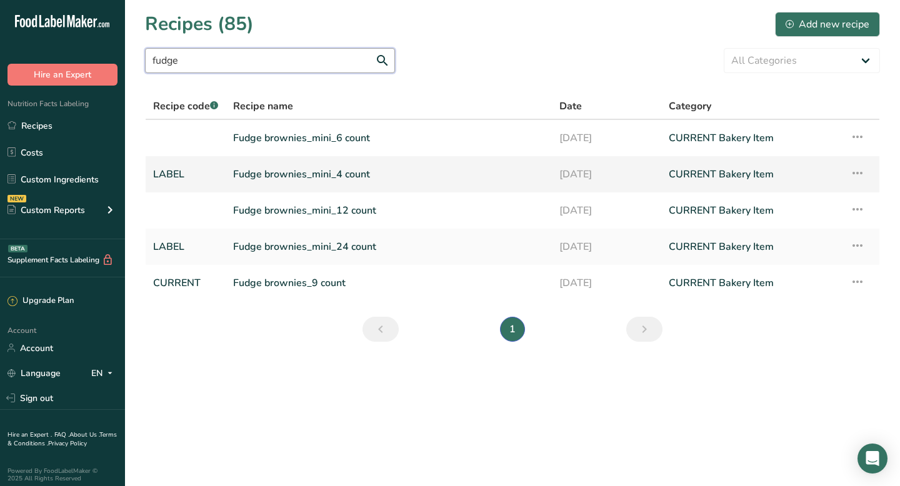
type input "fudge"
click at [343, 173] on link "Fudge brownies_mini_4 count" at bounding box center [388, 174] width 311 height 26
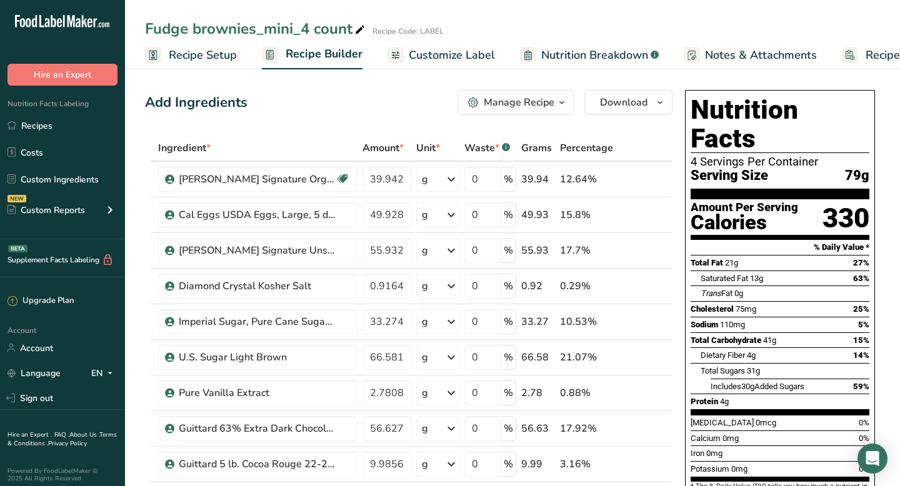
click at [533, 108] on div "Manage Recipe" at bounding box center [519, 102] width 71 height 15
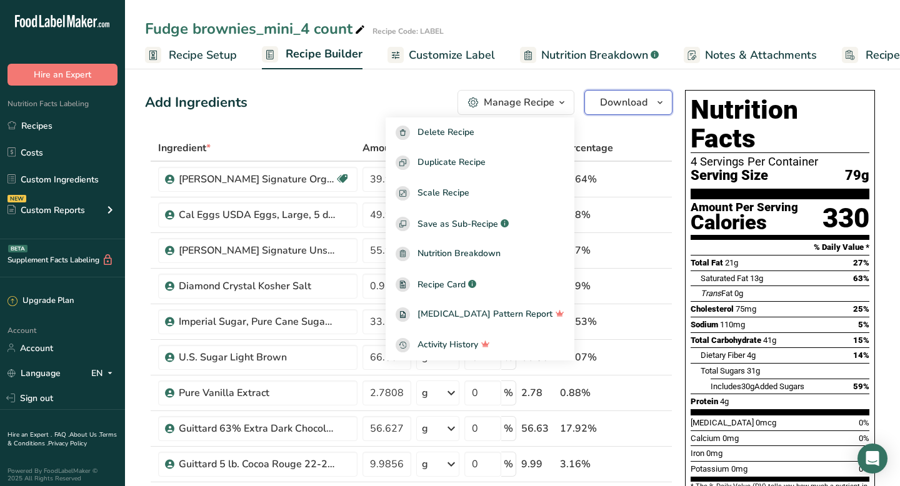
click at [614, 98] on span "Download" at bounding box center [624, 102] width 48 height 15
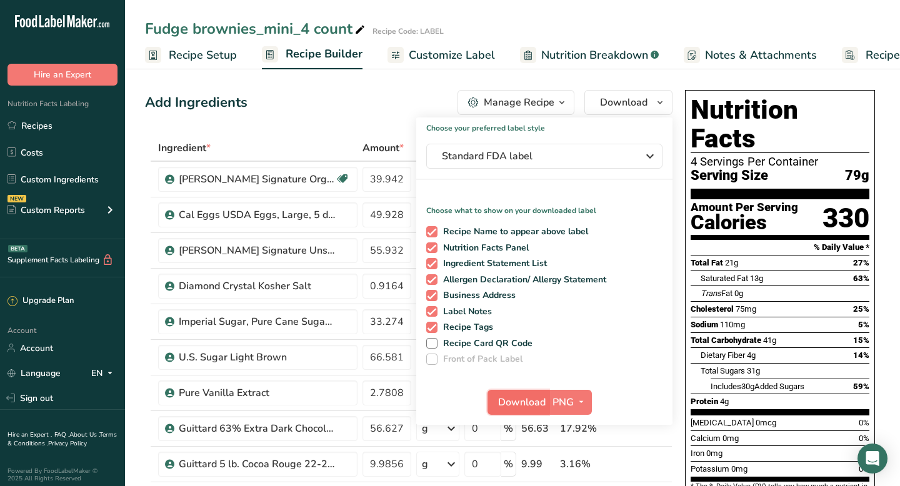
click at [511, 404] on span "Download" at bounding box center [522, 402] width 48 height 15
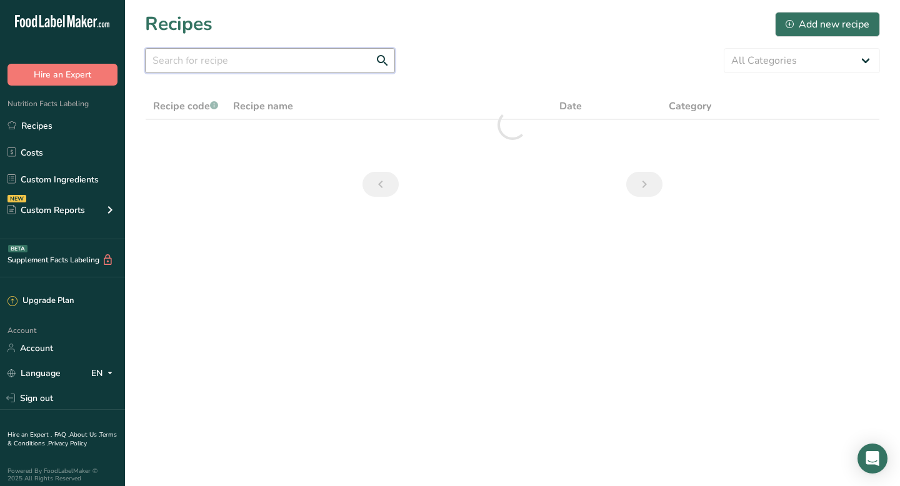
click at [181, 61] on input "text" at bounding box center [270, 60] width 250 height 25
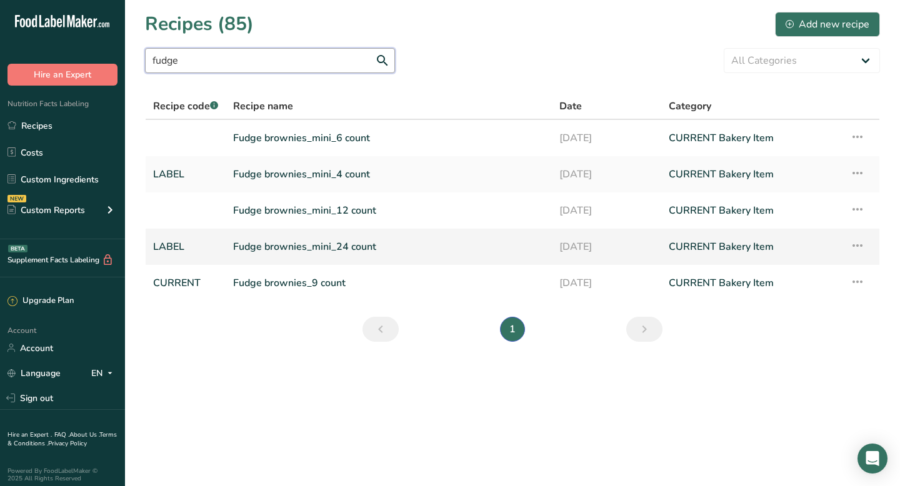
type input "fudge"
click at [316, 248] on link "Fudge brownies_mini_24 count" at bounding box center [388, 247] width 311 height 26
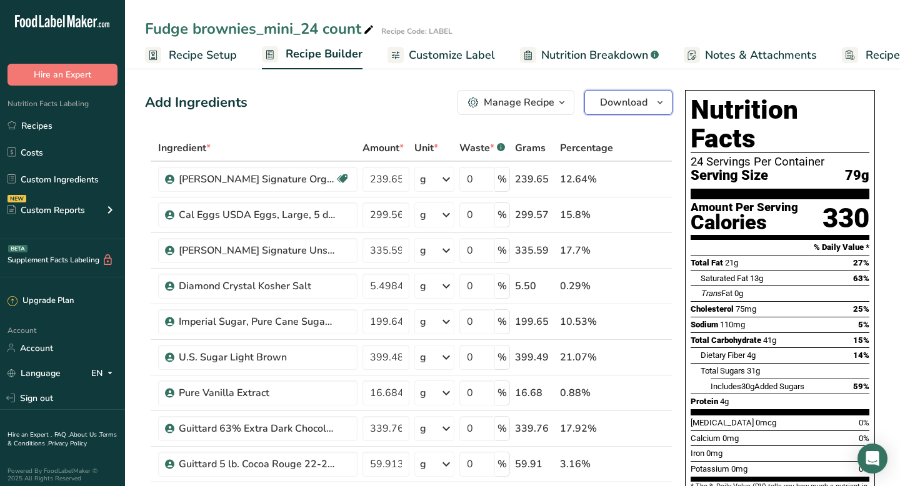
click at [608, 104] on span "Download" at bounding box center [624, 102] width 48 height 15
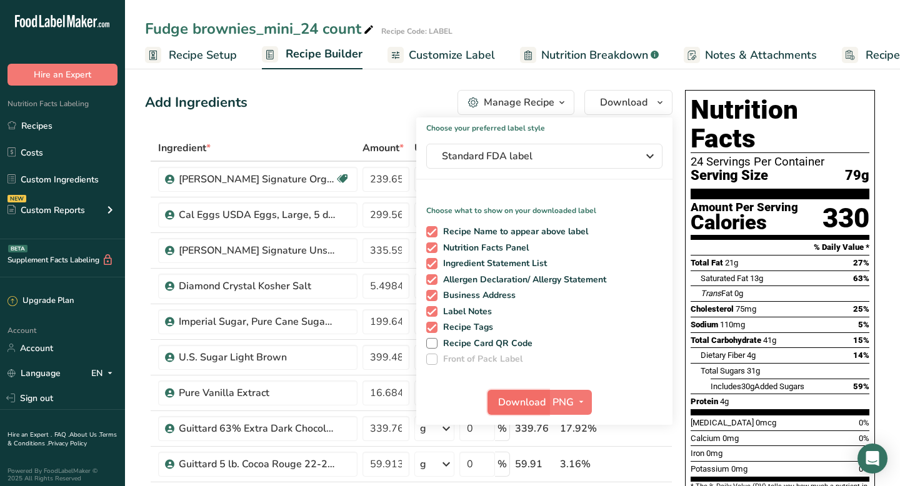
click at [526, 409] on span "Download" at bounding box center [522, 402] width 48 height 15
